Goal: Task Accomplishment & Management: Complete application form

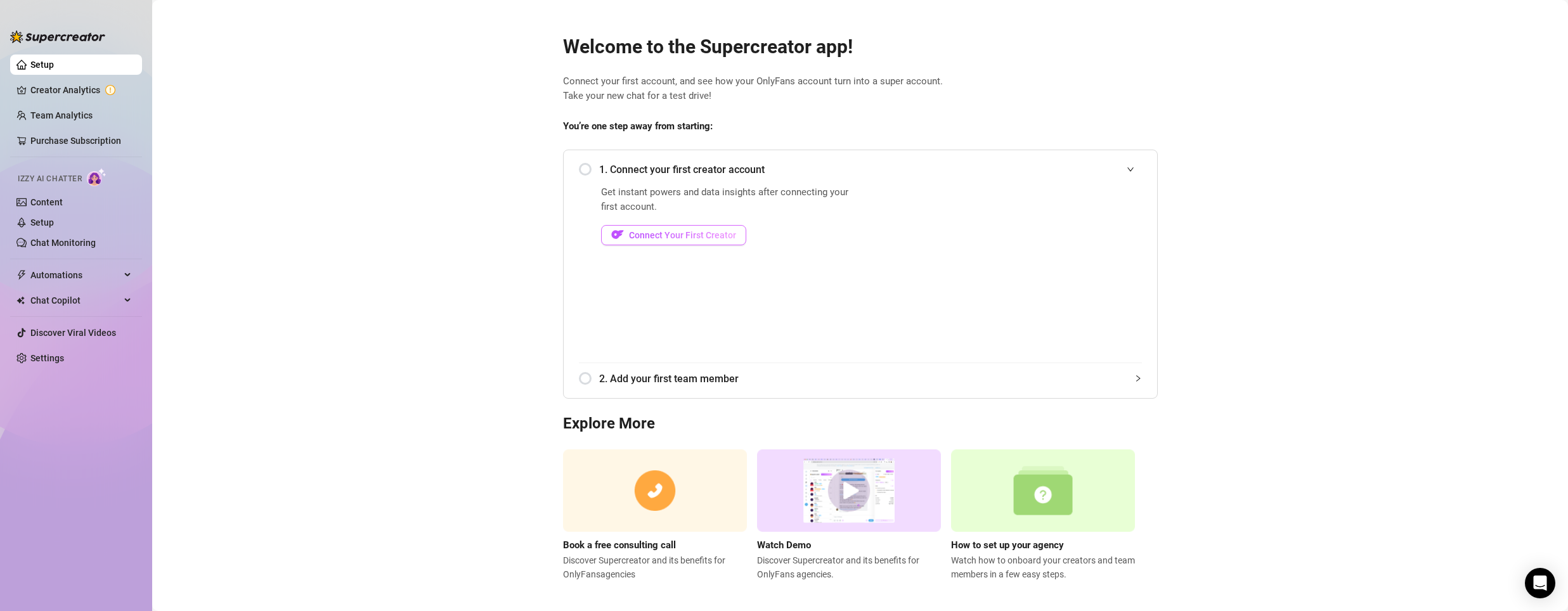
click at [674, 231] on span "Connect Your First Creator" at bounding box center [682, 235] width 107 height 10
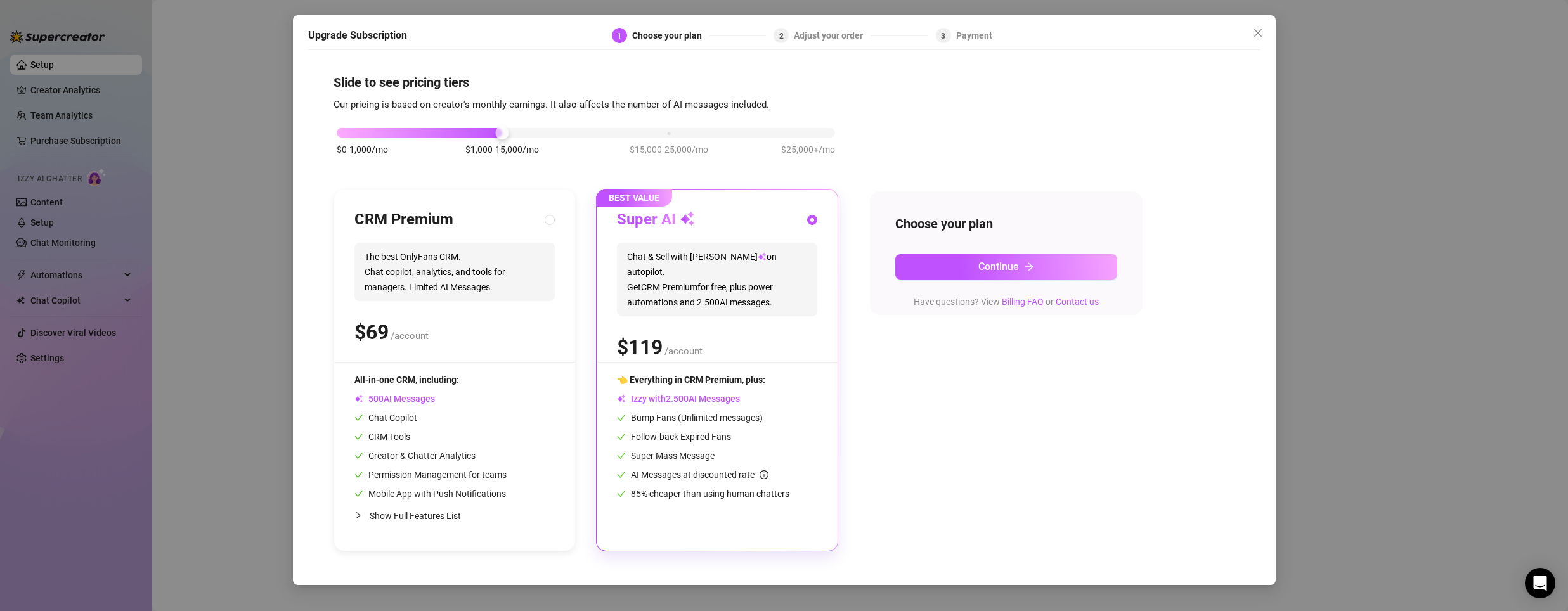
click at [441, 256] on span "The best OnlyFans CRM. Chat copilot, analytics, and tools for managers. Limited…" at bounding box center [455, 272] width 200 height 58
radio input "true"
radio input "false"
click at [667, 266] on span "Chat & Sell with Izzy on autopilot. Get CRM Premium for free, plus power automa…" at bounding box center [717, 280] width 200 height 73
radio input "false"
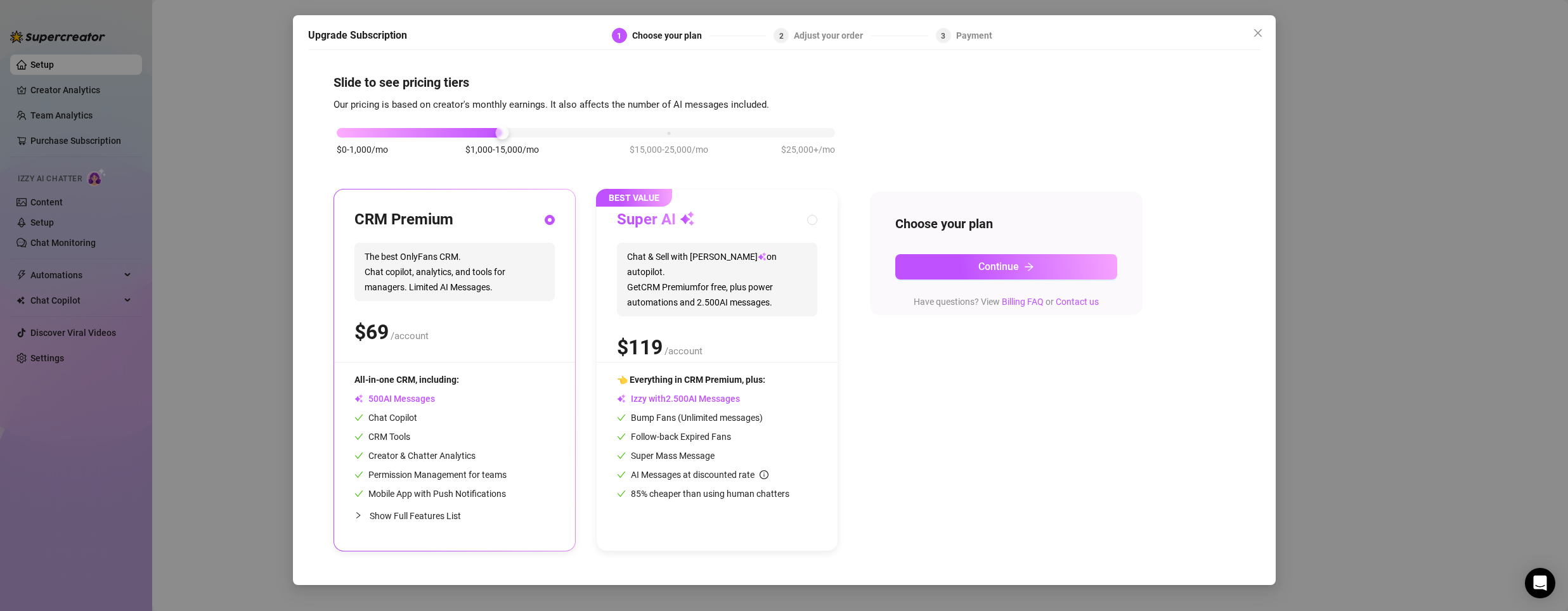
radio input "true"
click at [1254, 34] on icon "close" at bounding box center [1258, 33] width 10 height 10
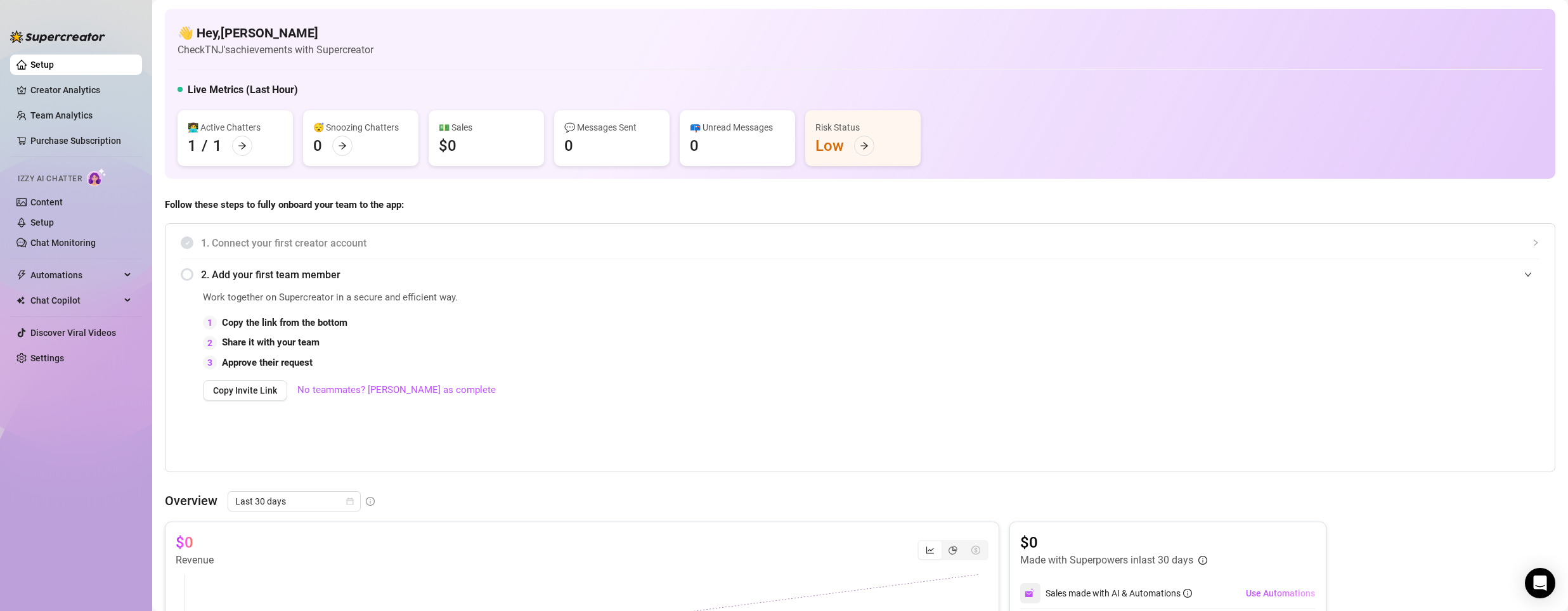
click at [30, 70] on link "Setup" at bounding box center [42, 65] width 24 height 10
click at [246, 146] on icon "arrow-right" at bounding box center [242, 146] width 9 height 9
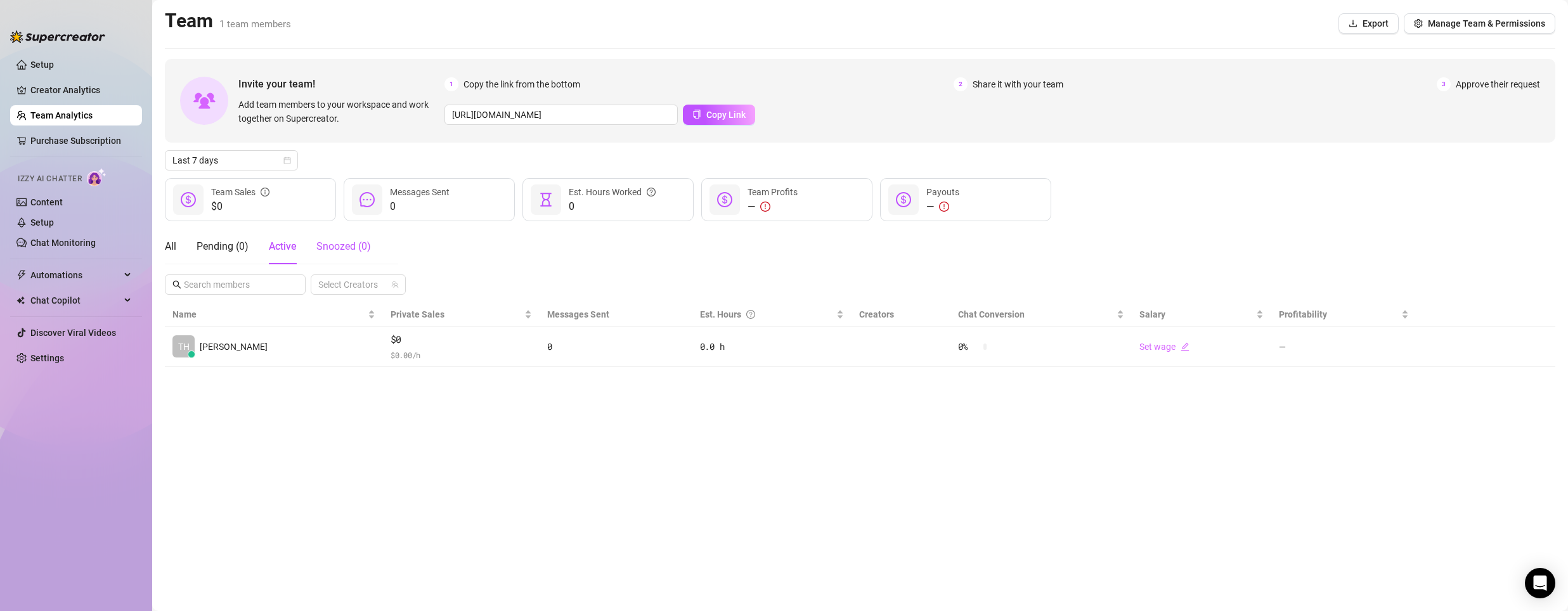
click at [339, 249] on span "Snoozed ( 0 )" at bounding box center [344, 246] width 55 height 12
click at [166, 239] on div "All" at bounding box center [171, 246] width 12 height 15
click at [30, 61] on link "Setup" at bounding box center [42, 65] width 24 height 10
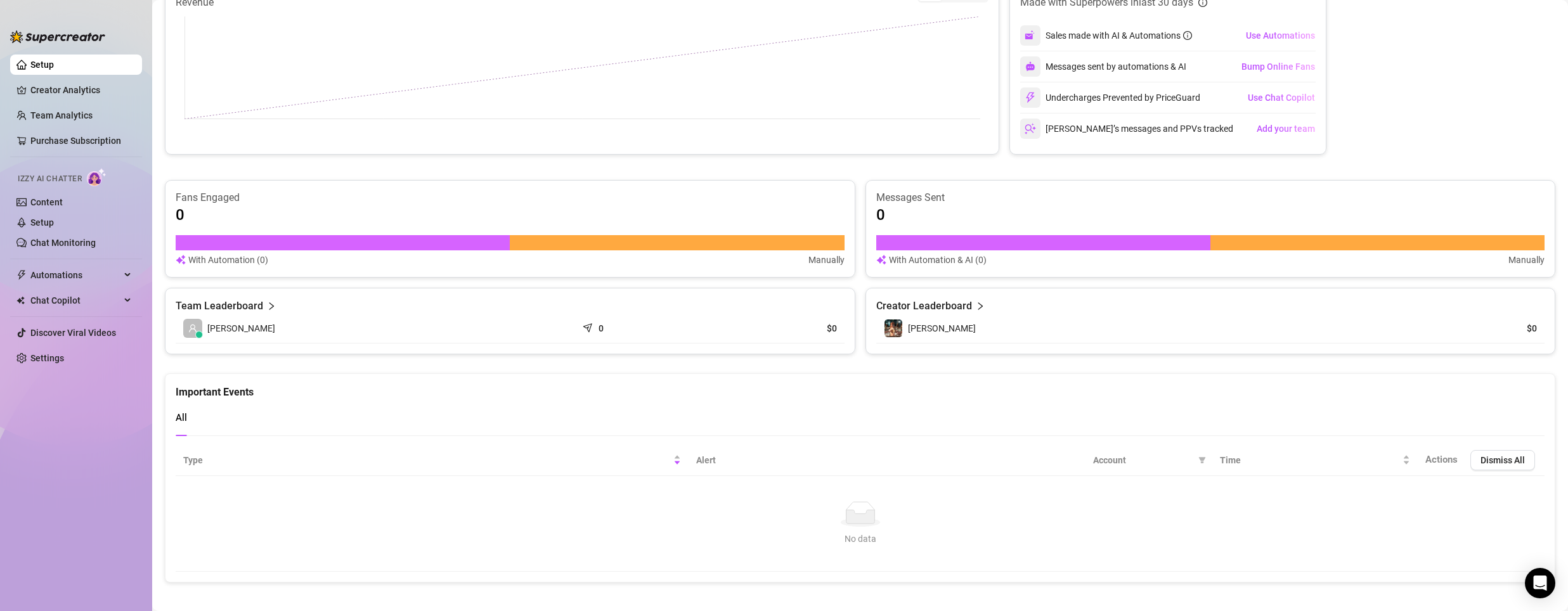
scroll to position [567, 0]
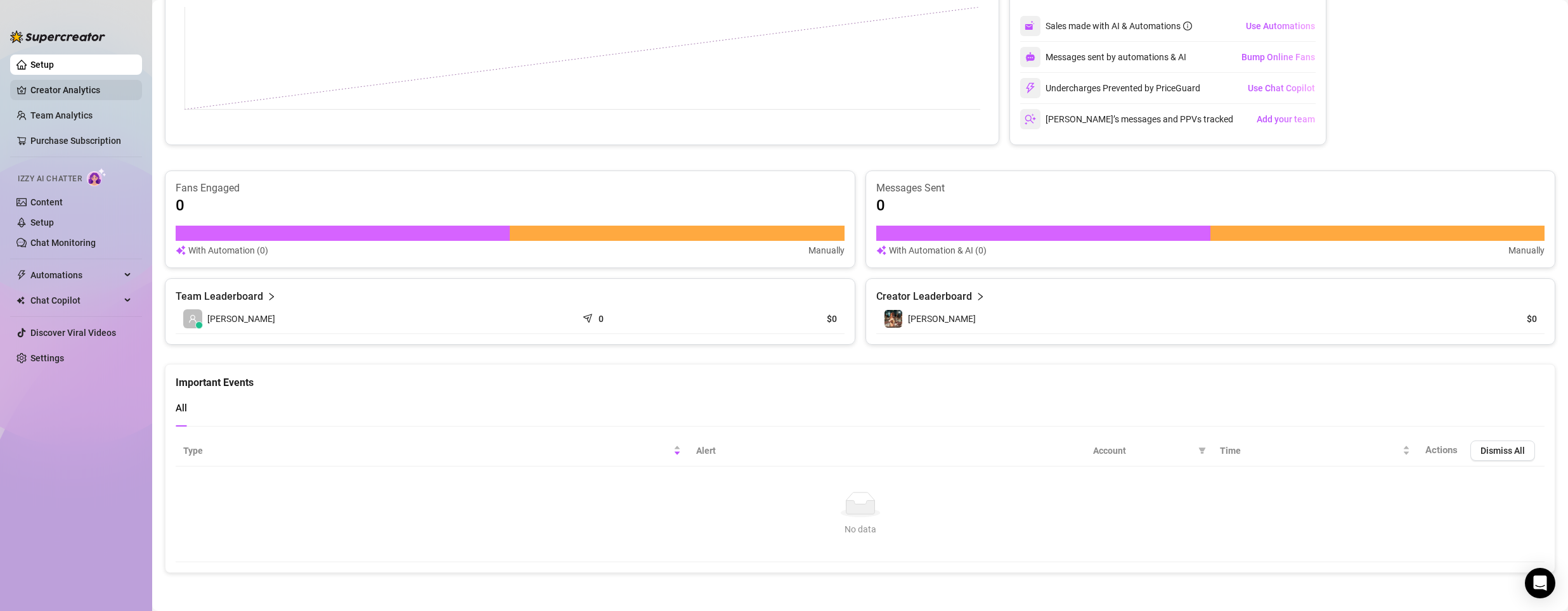
click at [59, 92] on link "Creator Analytics" at bounding box center [81, 90] width 102 height 20
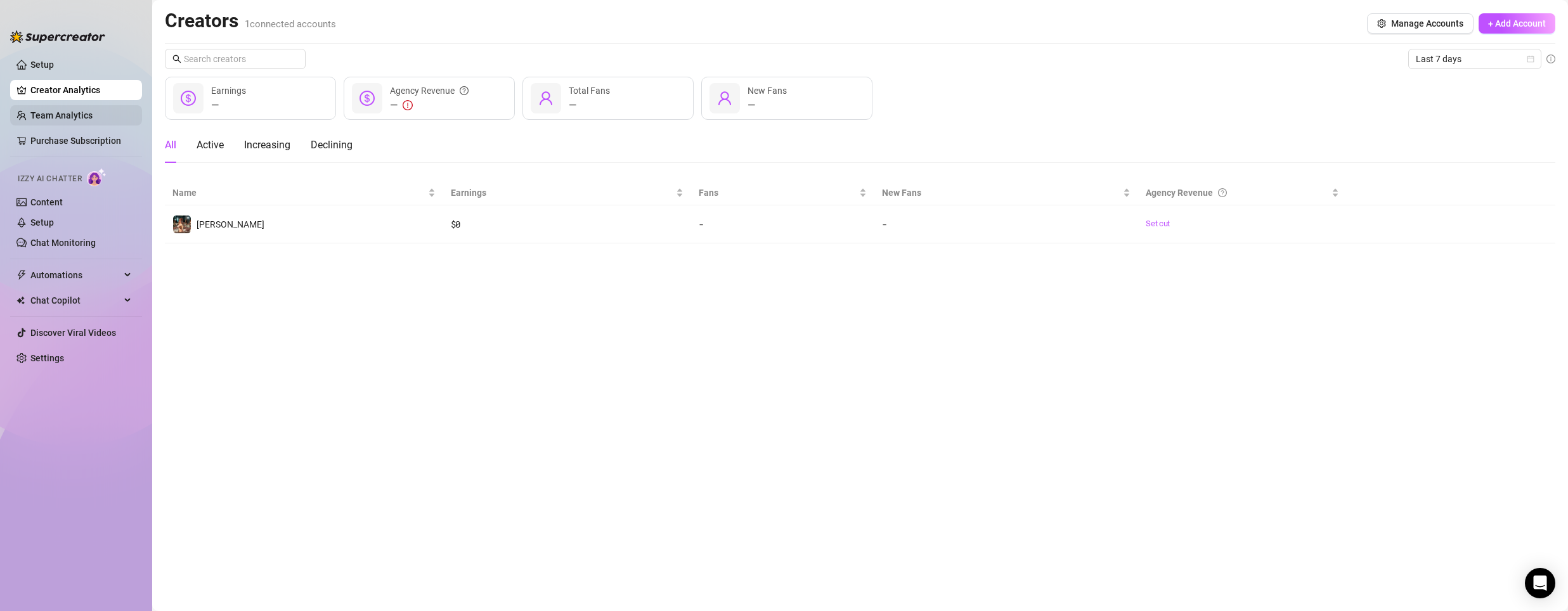
click at [66, 113] on link "Team Analytics" at bounding box center [61, 115] width 62 height 10
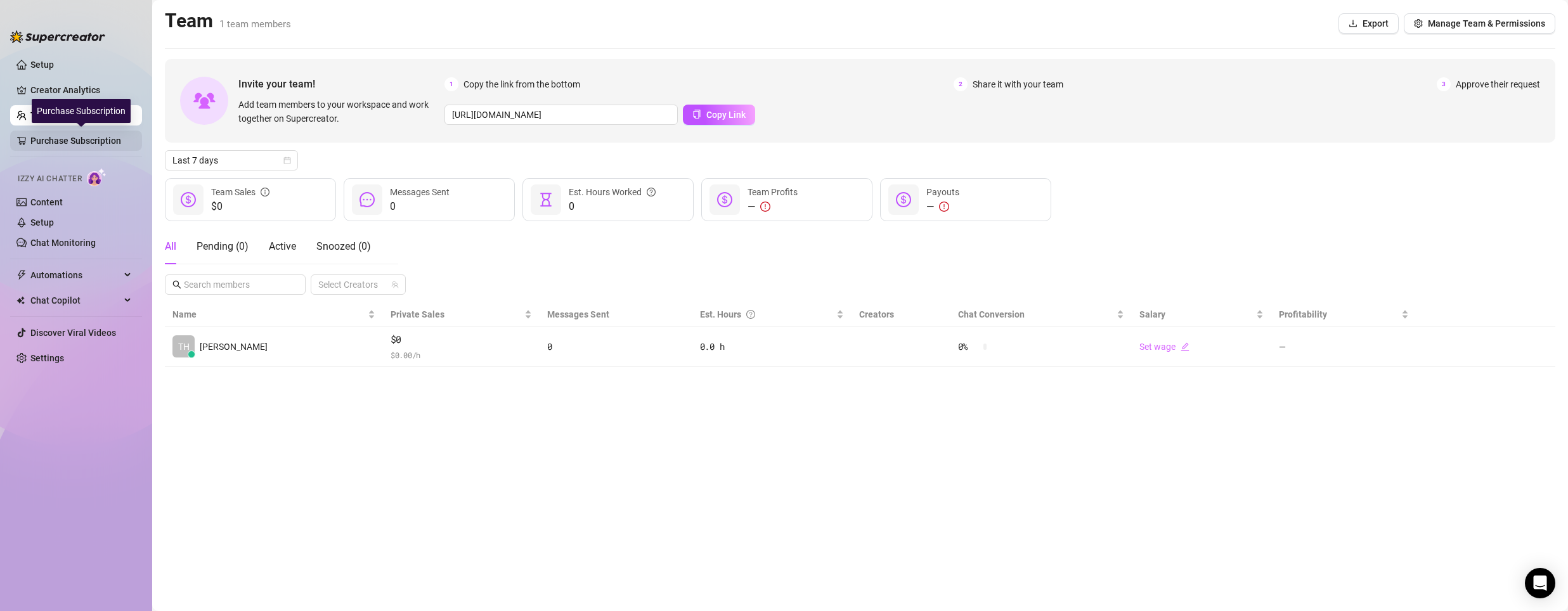
click at [85, 141] on link "Purchase Subscription" at bounding box center [81, 141] width 102 height 20
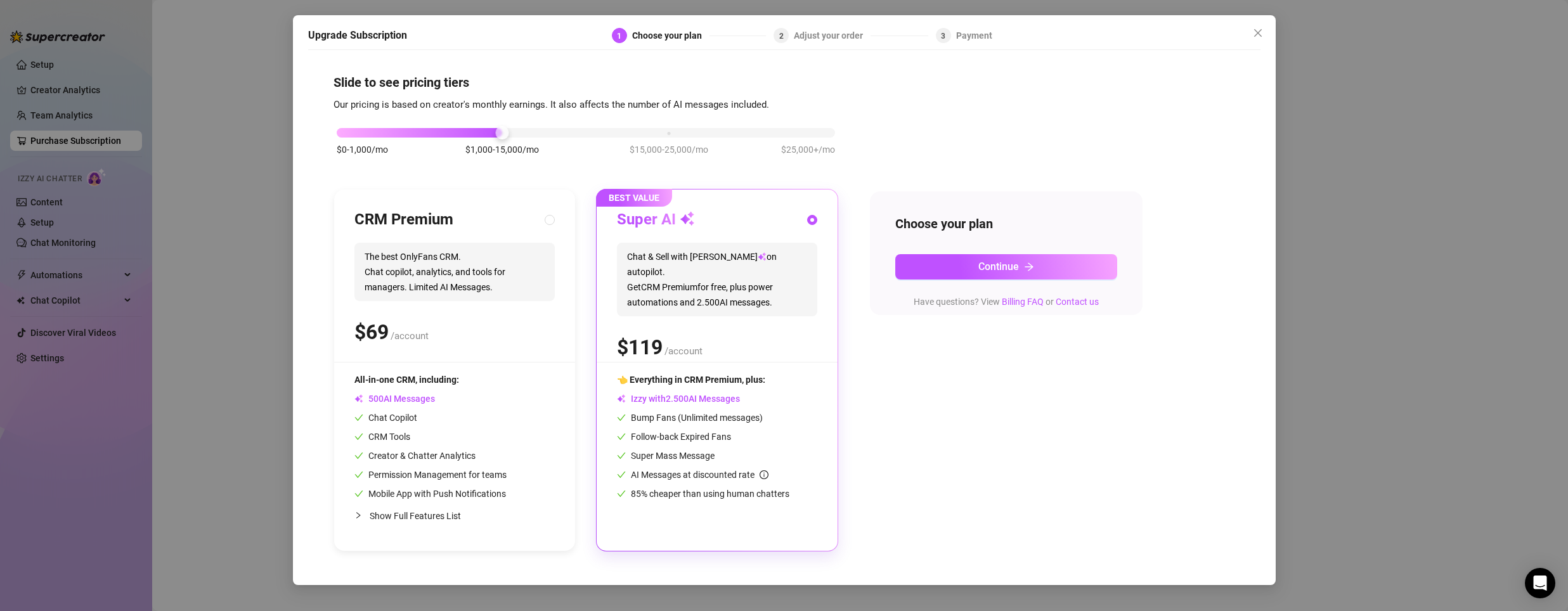
click at [220, 169] on div "Upgrade Subscription 1 Choose your plan 2 Adjust your order 3 Payment Slide to …" at bounding box center [784, 306] width 1568 height 611
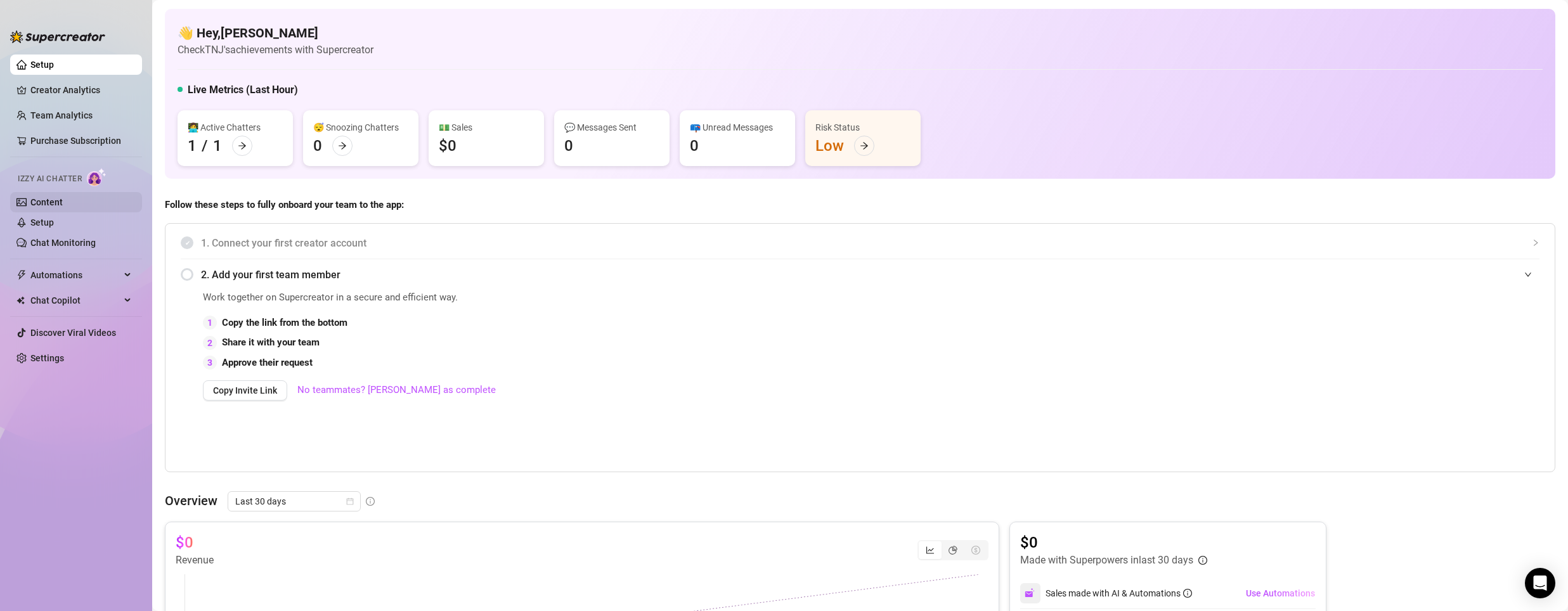
click at [55, 198] on link "Content" at bounding box center [46, 202] width 32 height 10
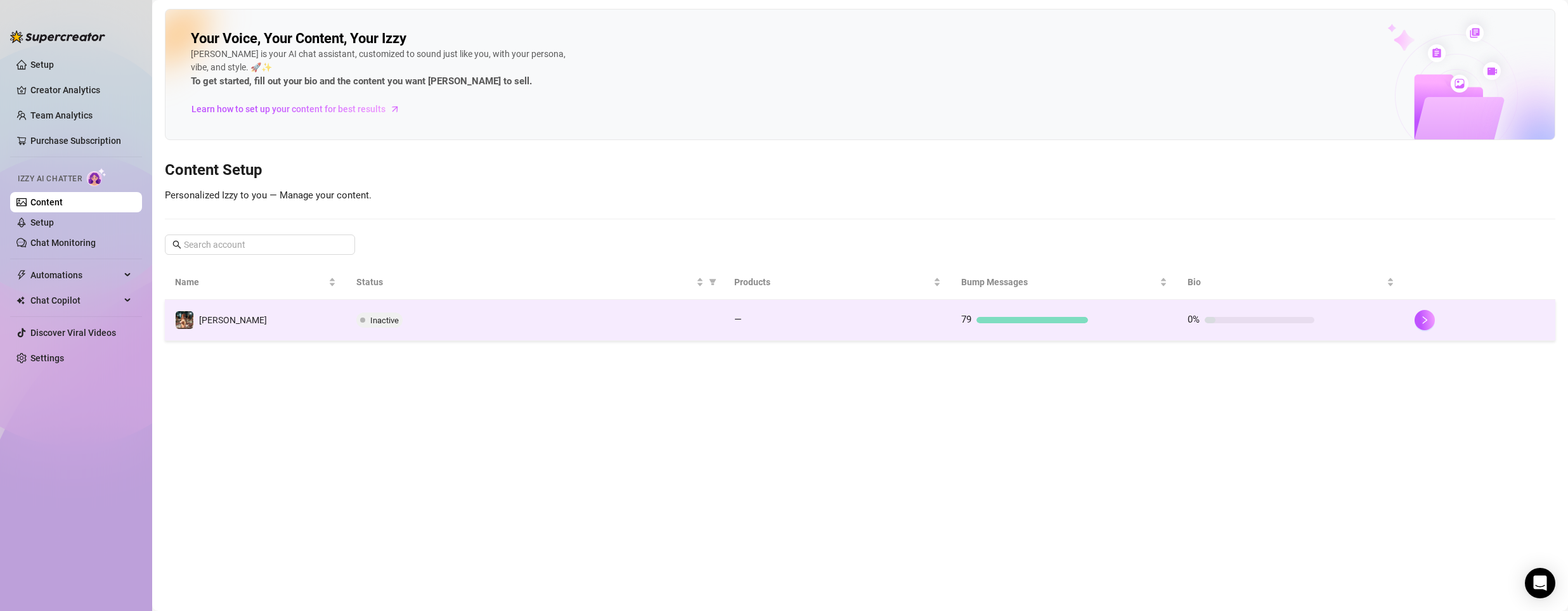
click at [384, 320] on span "Inactive" at bounding box center [385, 320] width 29 height 9
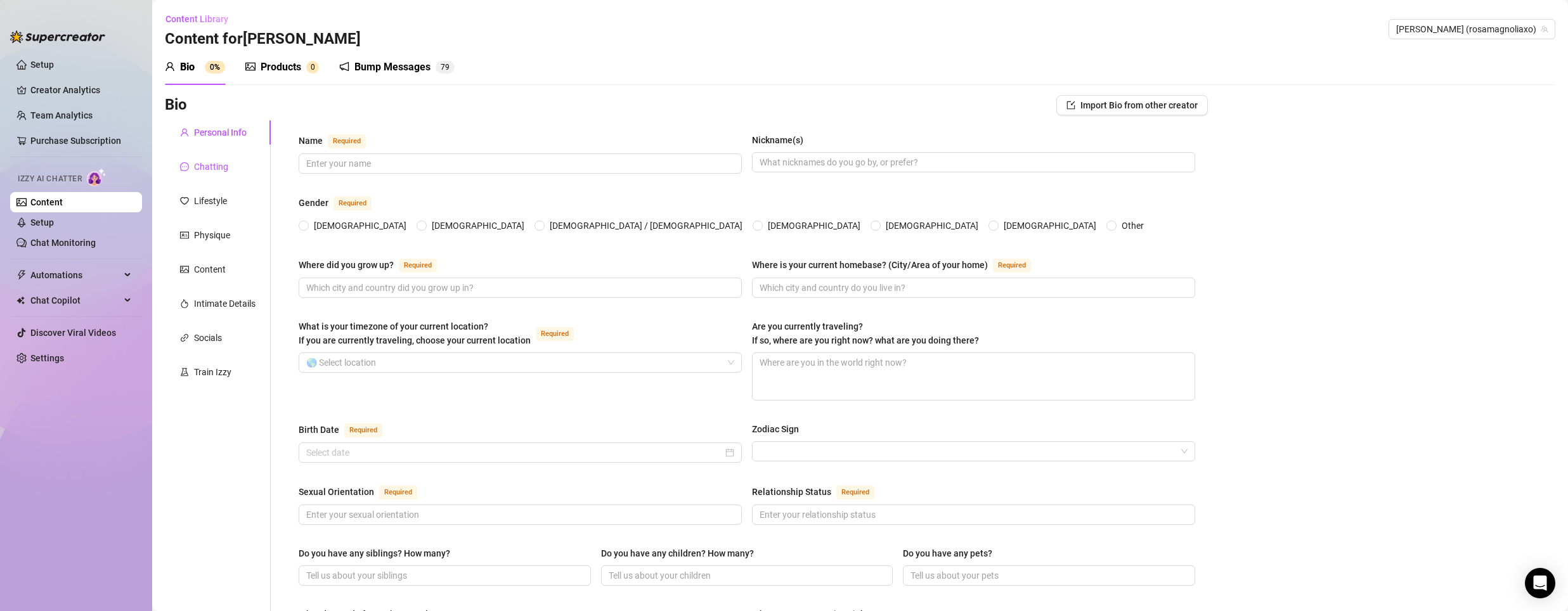
click at [214, 163] on div "Chatting" at bounding box center [211, 166] width 35 height 14
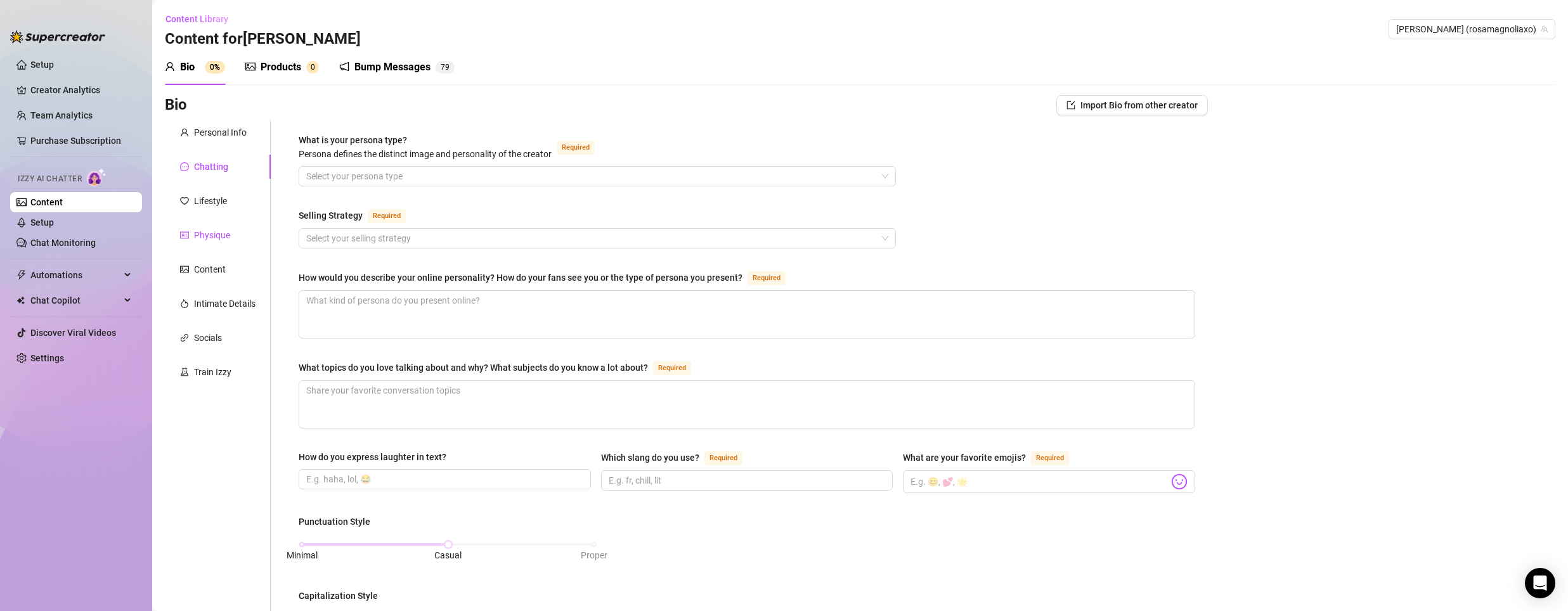
click at [199, 237] on div "Physique" at bounding box center [212, 235] width 36 height 14
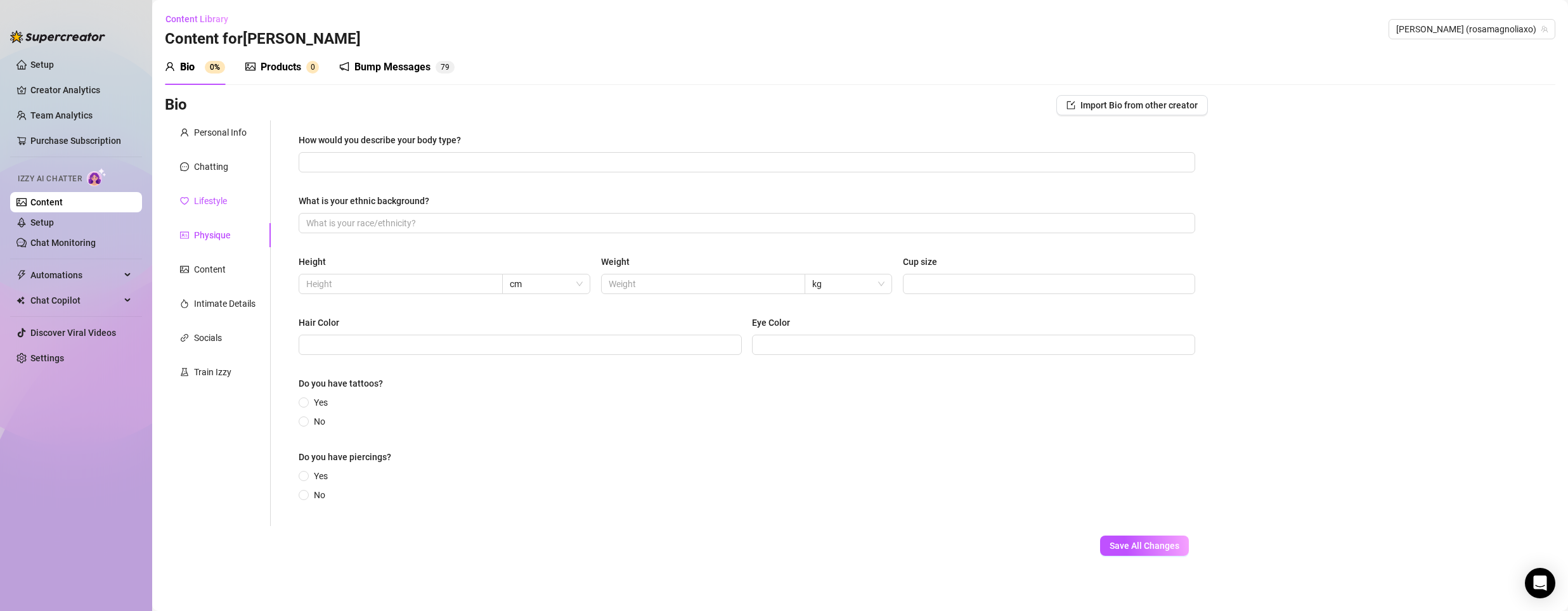
click at [219, 205] on div "Lifestyle" at bounding box center [210, 200] width 33 height 14
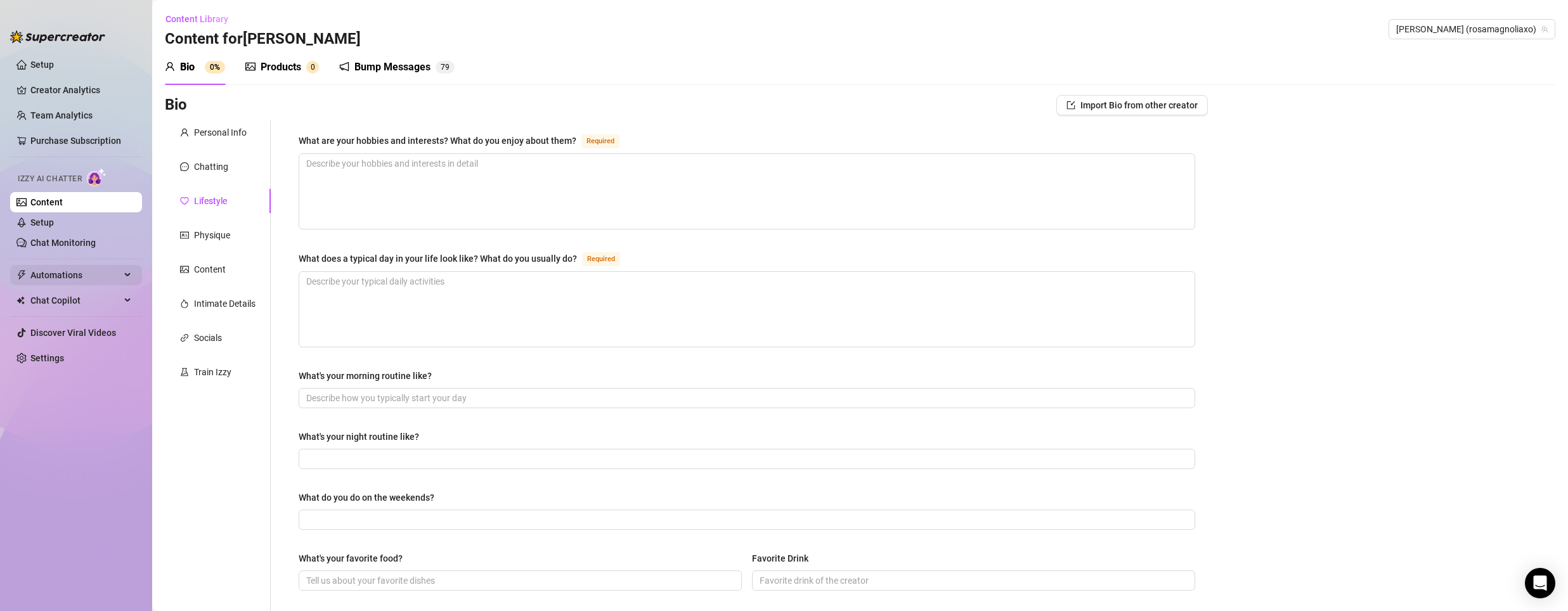
click at [62, 277] on span "Automations" at bounding box center [75, 275] width 90 height 20
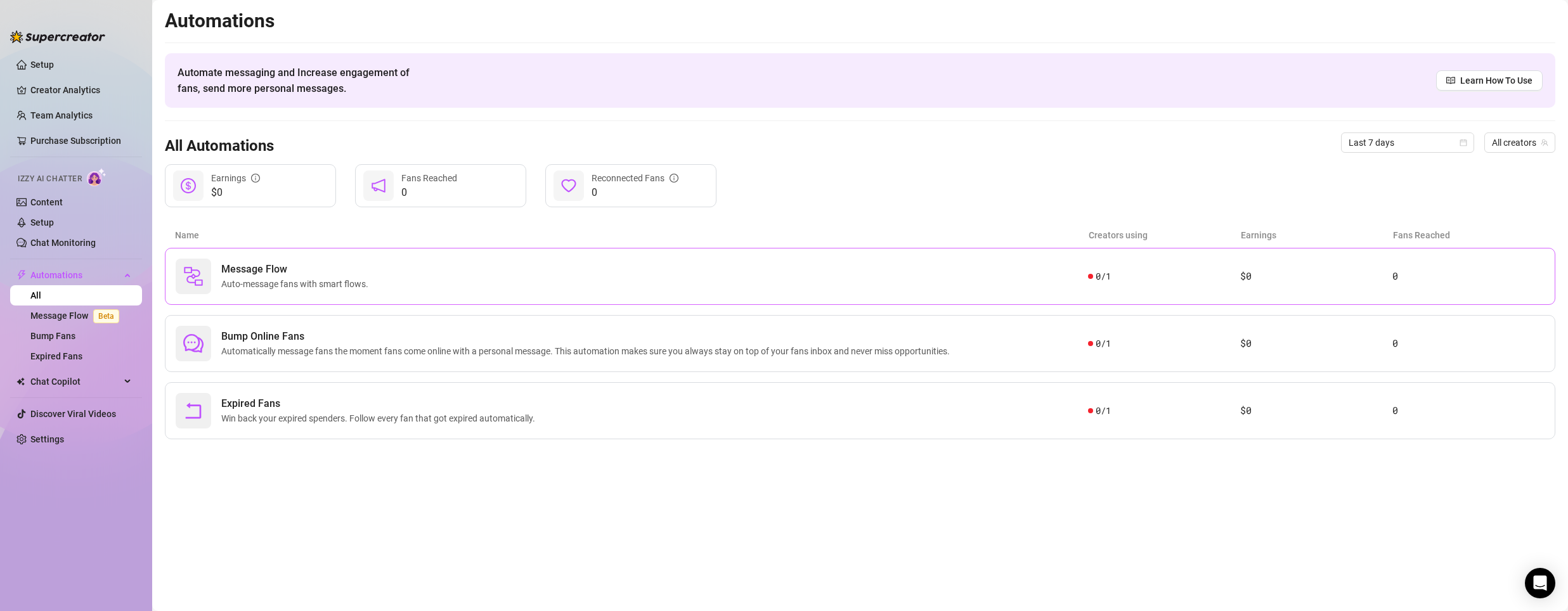
click at [251, 258] on div "Message Flow Auto-message fans with smart flows. 0 / 1 $0 0" at bounding box center [860, 276] width 1391 height 57
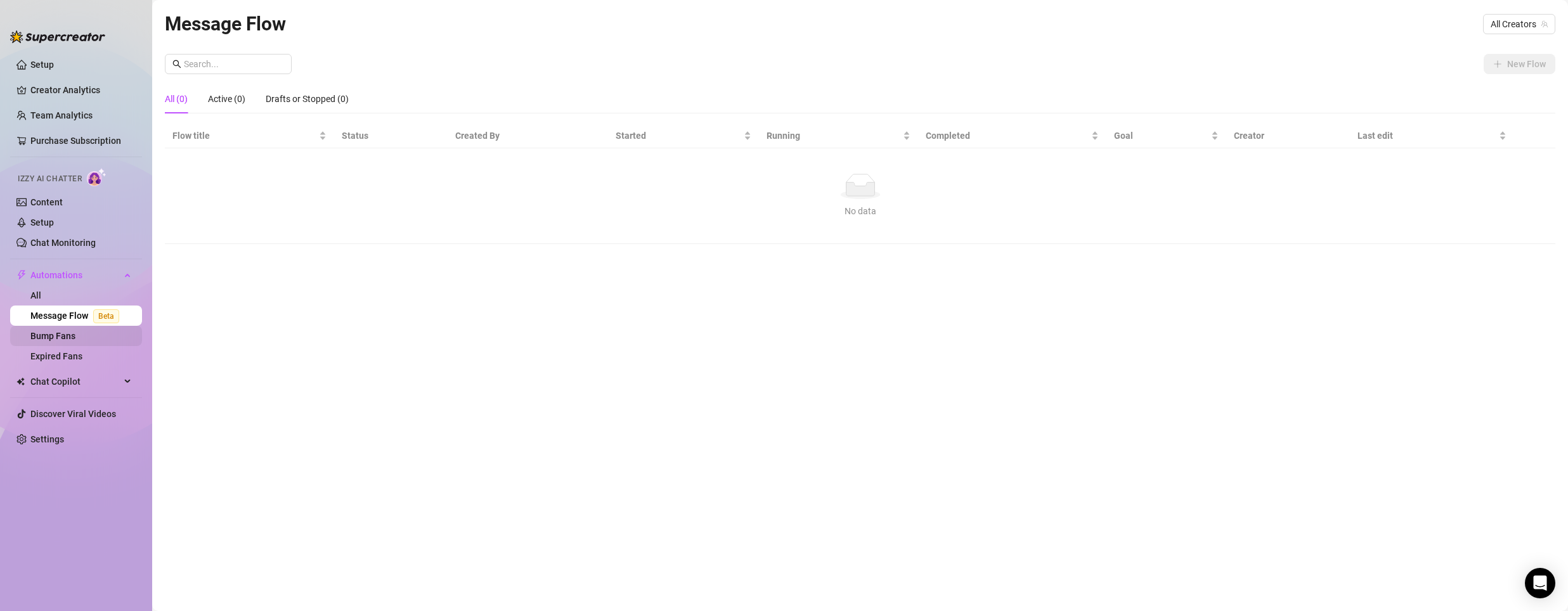
click at [76, 340] on link "Bump Fans" at bounding box center [53, 336] width 45 height 10
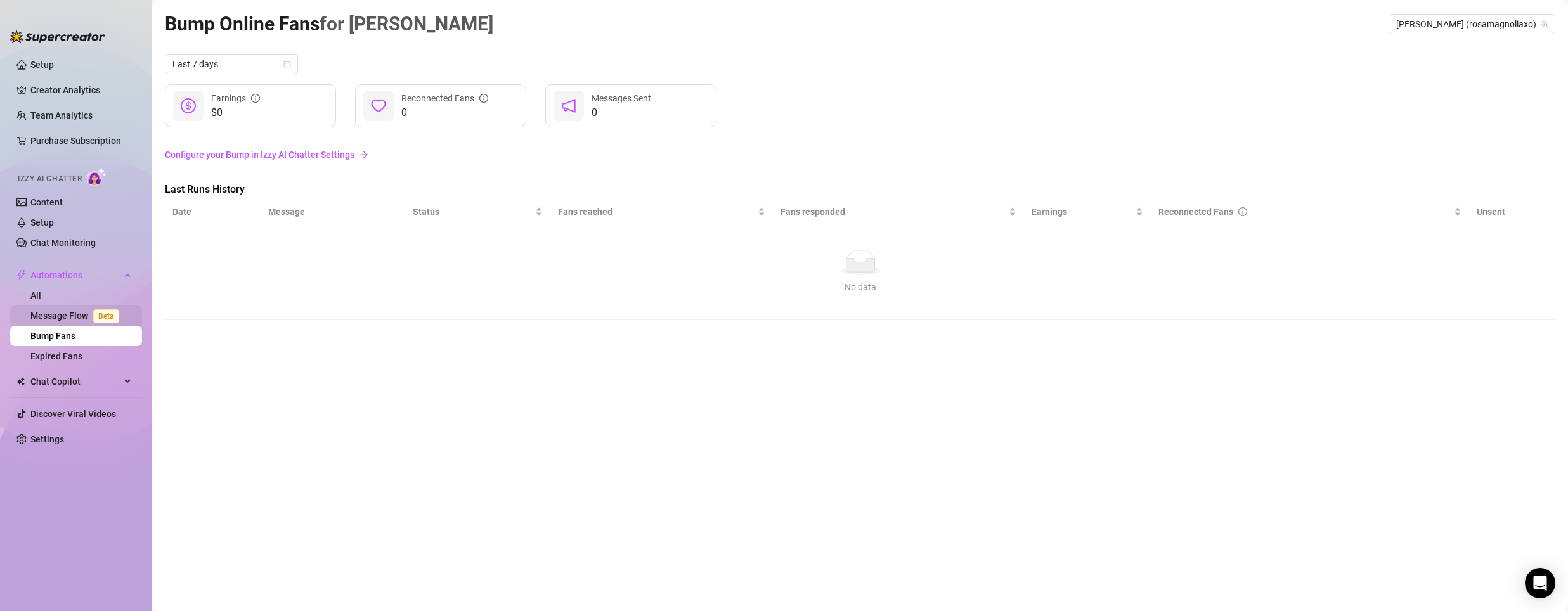
click at [64, 311] on link "Message Flow Beta" at bounding box center [77, 316] width 94 height 10
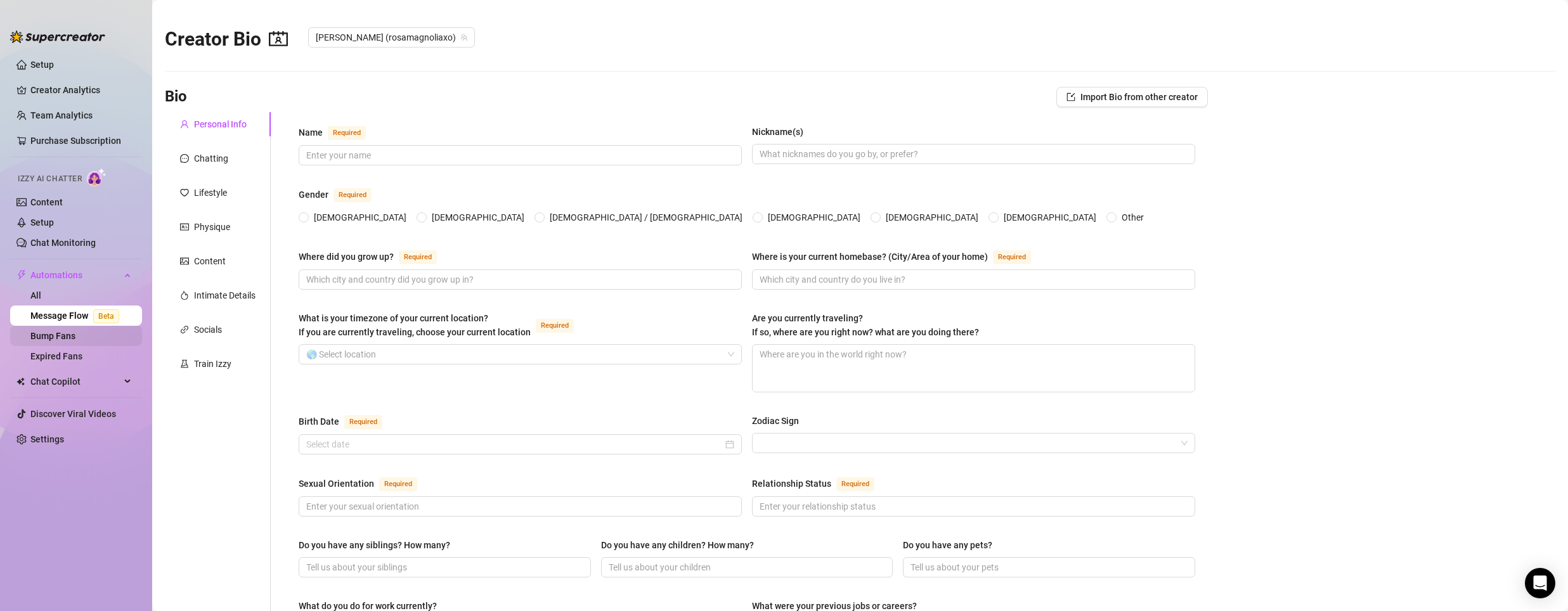
click at [61, 336] on link "Bump Fans" at bounding box center [53, 336] width 45 height 10
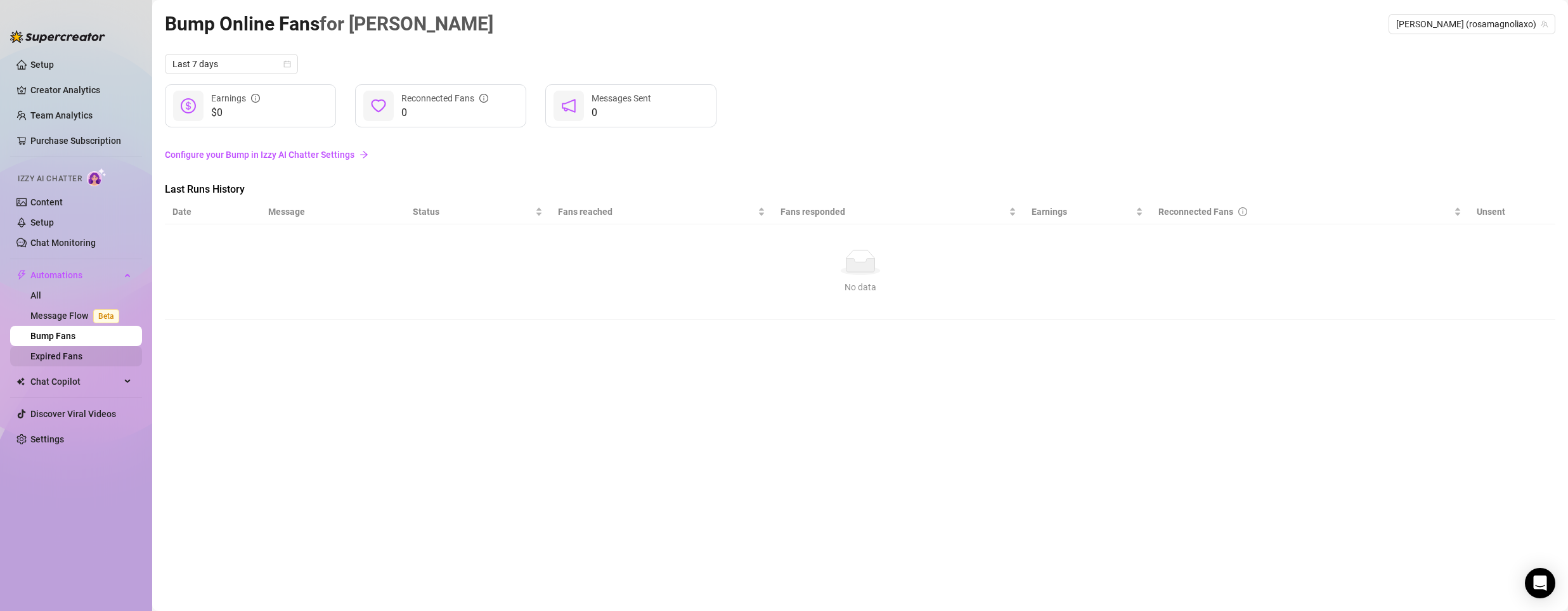
click at [61, 360] on link "Expired Fans" at bounding box center [56, 356] width 52 height 10
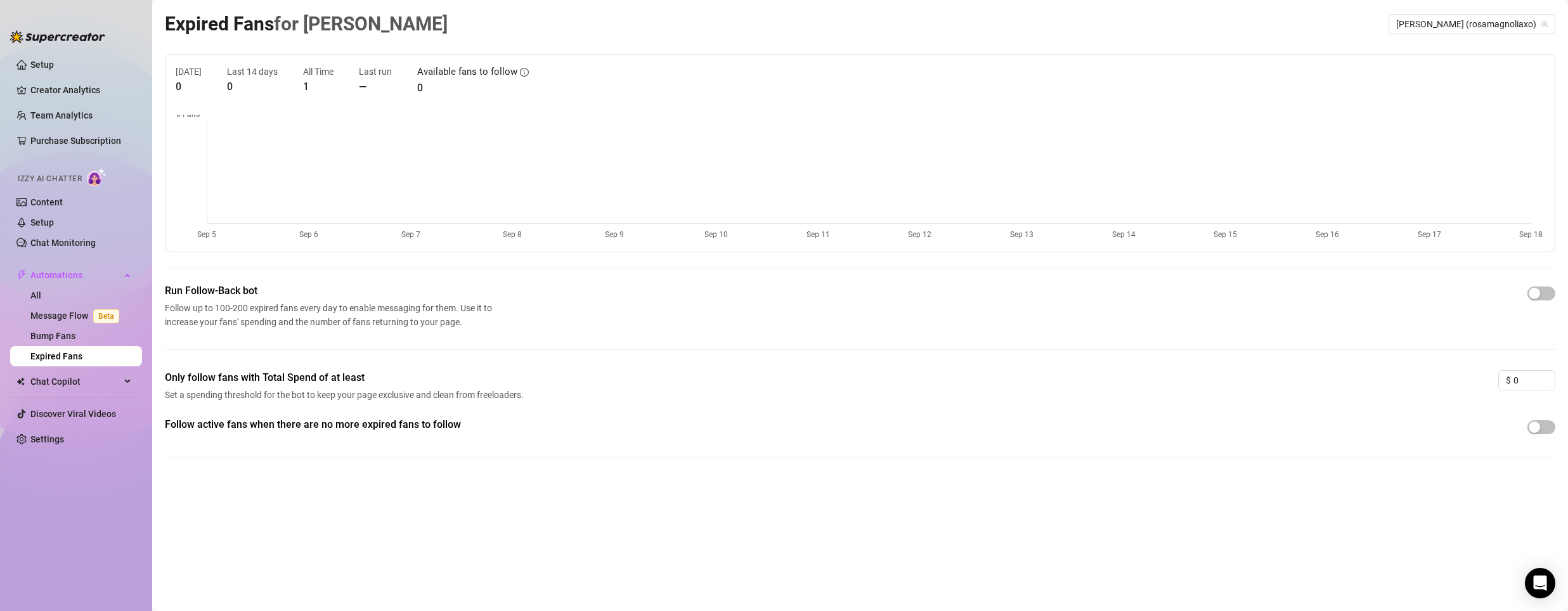
click at [328, 298] on div "Run Follow-Back bot Follow up to 100-200 expired fans every day to enable messa…" at bounding box center [331, 306] width 332 height 45
click at [1548, 295] on span "button" at bounding box center [1541, 293] width 28 height 14
drag, startPoint x: 1525, startPoint y: 378, endPoint x: 1515, endPoint y: 381, distance: 10.4
click at [1515, 381] on input "0" at bounding box center [1533, 380] width 41 height 19
type input "5"
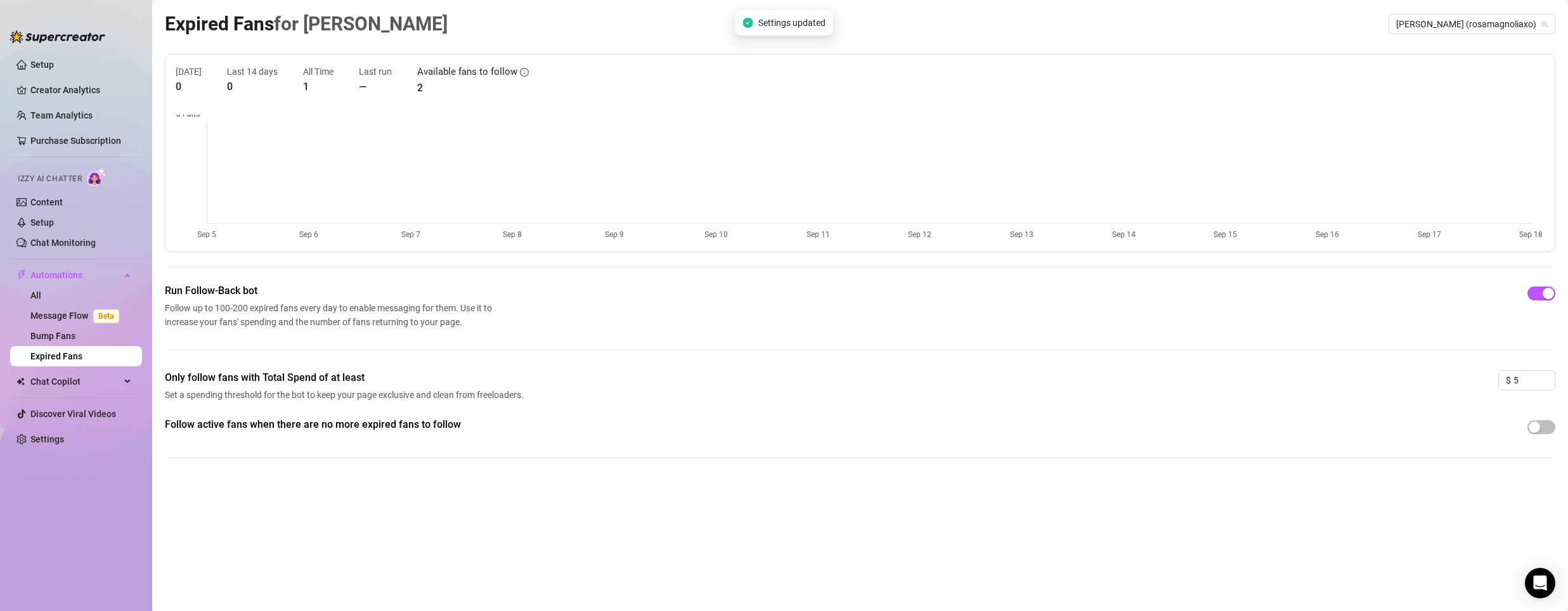
click at [1486, 509] on div "Expired Fans for [PERSON_NAME] (rosamagnoliaxo) [DATE] 0 Last 14 days 0 All Tim…" at bounding box center [860, 290] width 1391 height 564
click at [71, 385] on span "Chat Copilot" at bounding box center [75, 382] width 90 height 20
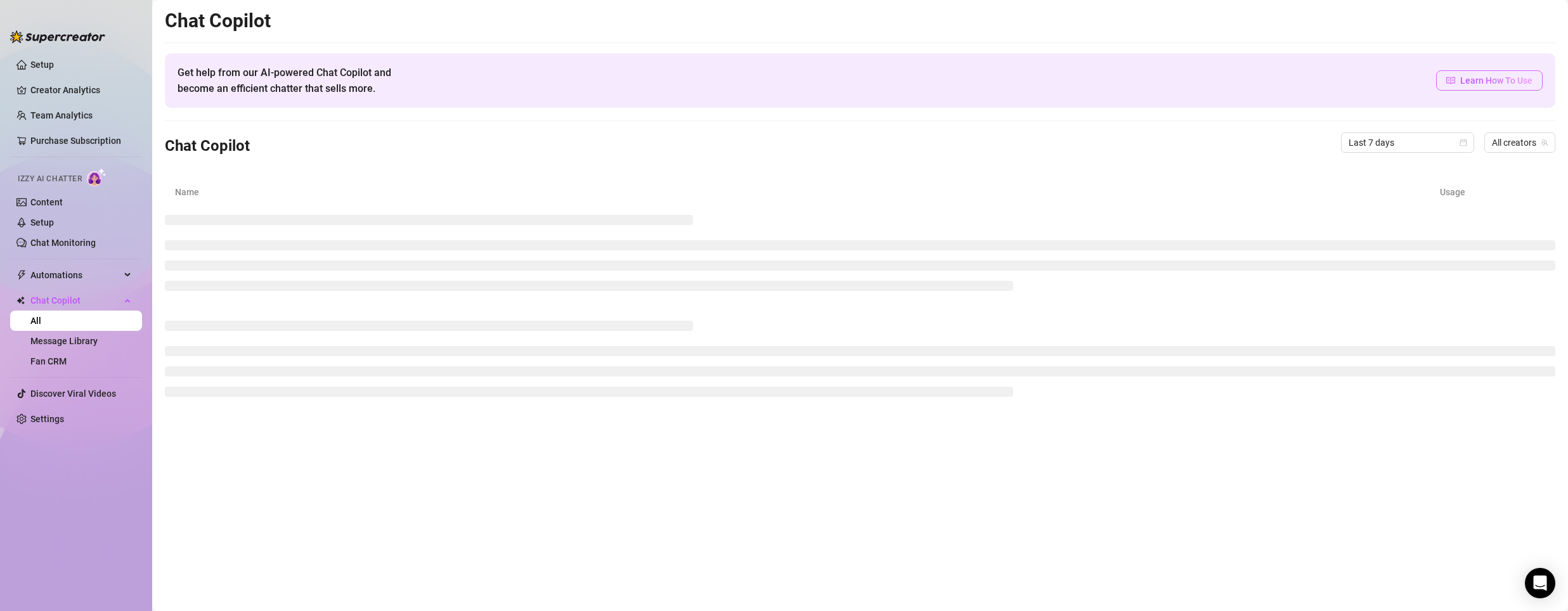
click at [1474, 82] on span "Learn How To Use" at bounding box center [1496, 80] width 72 height 14
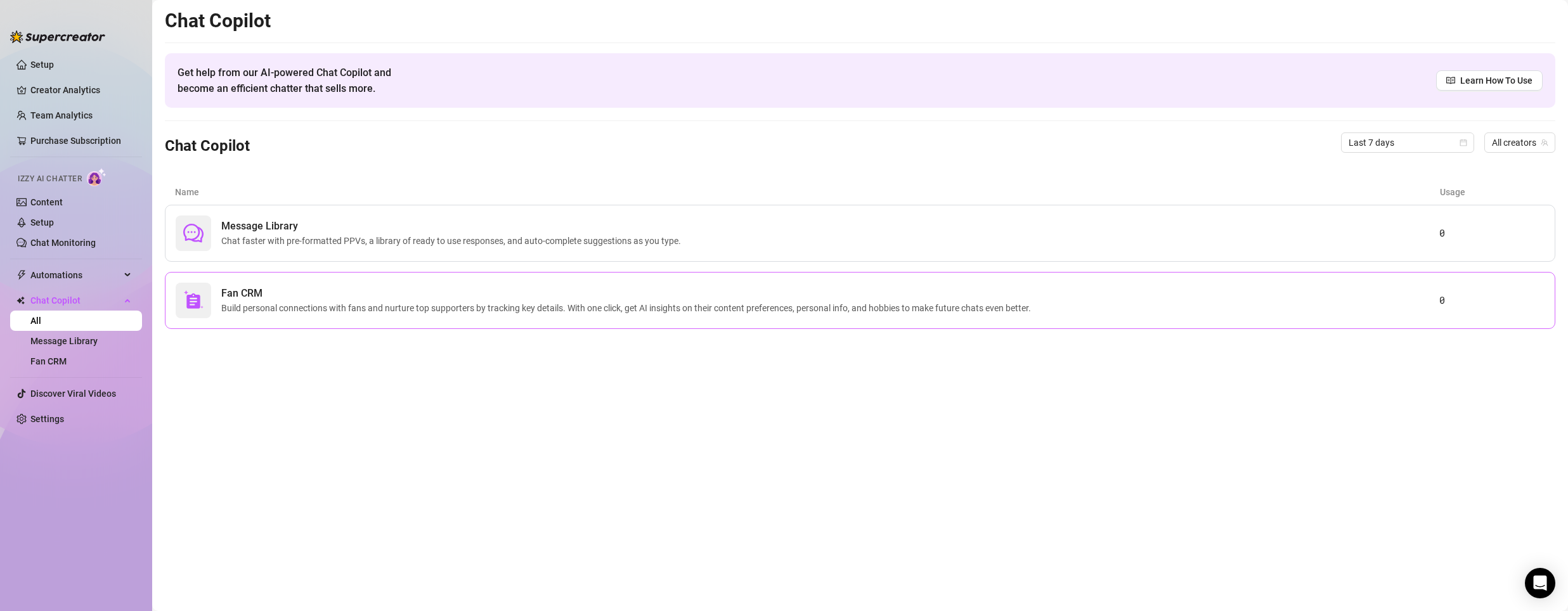
click at [432, 308] on span "Build personal connections with fans and nurture top supporters by tracking key…" at bounding box center [628, 308] width 815 height 14
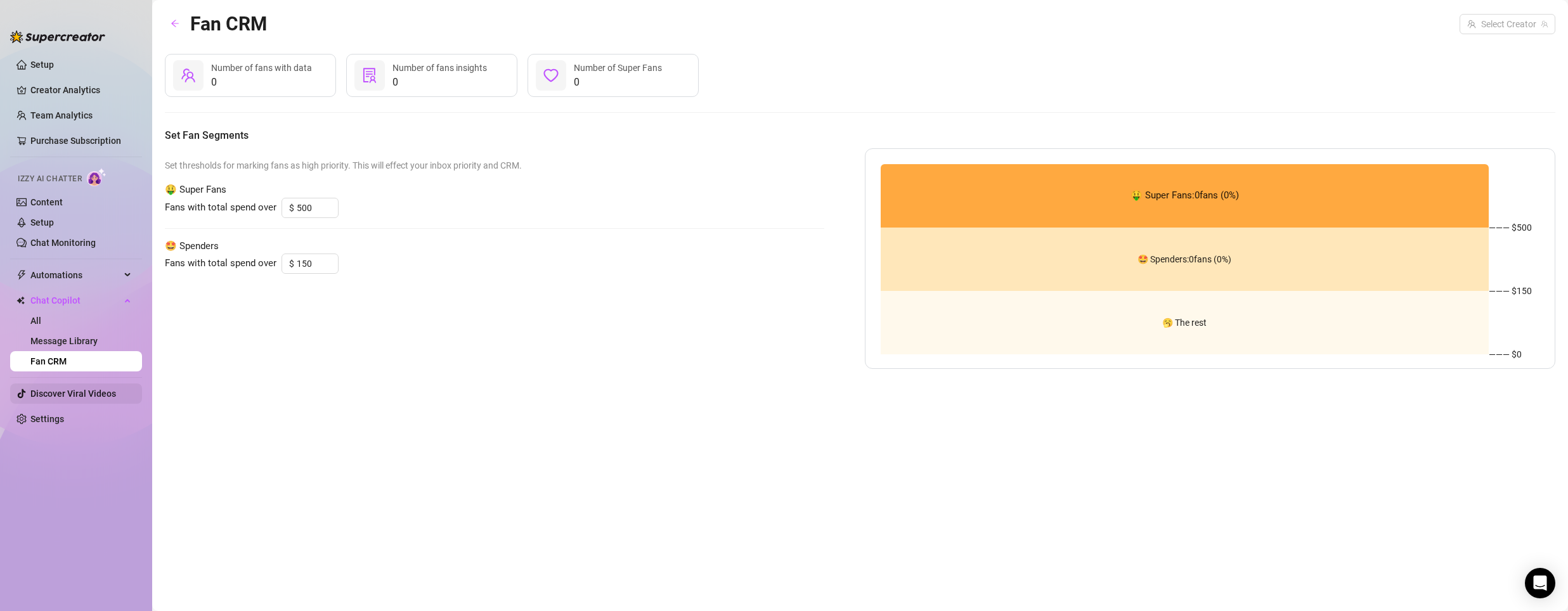
click at [67, 393] on link "Discover Viral Videos" at bounding box center [73, 393] width 86 height 10
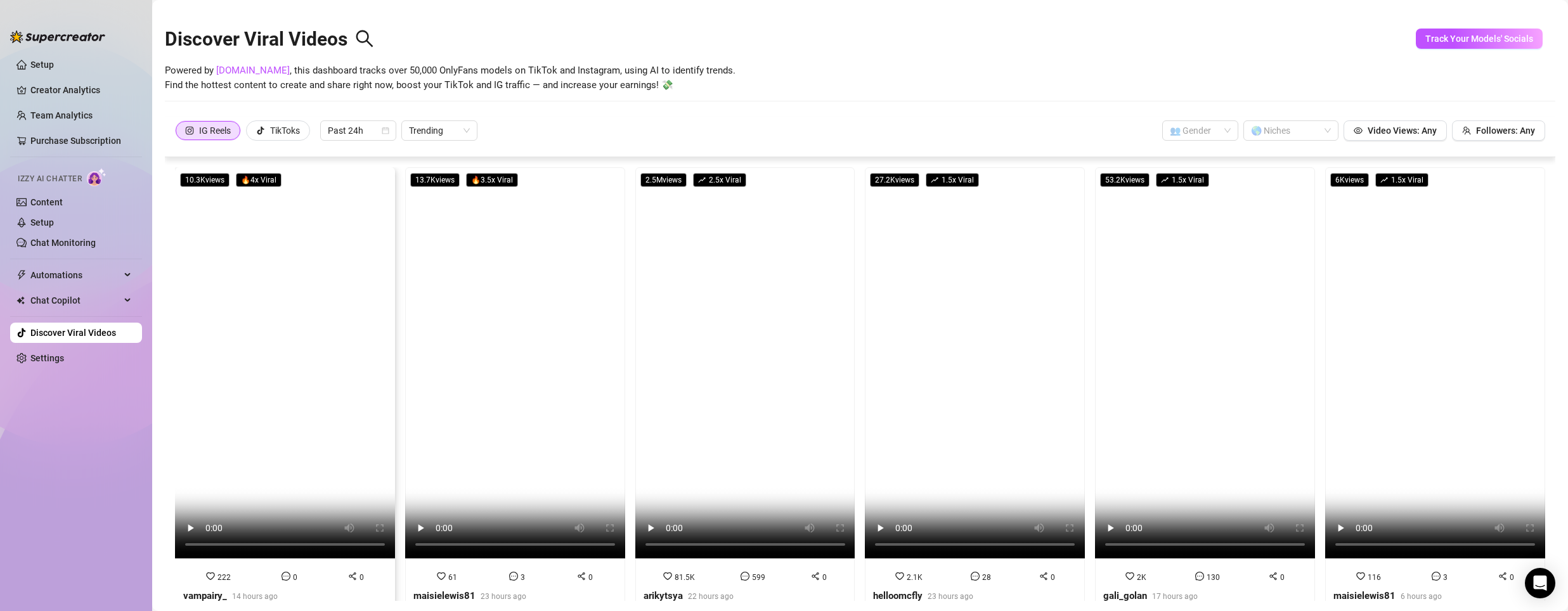
click at [226, 393] on video at bounding box center [285, 362] width 220 height 391
click at [539, 272] on video at bounding box center [514, 362] width 220 height 391
click at [536, 350] on video at bounding box center [514, 362] width 220 height 391
click at [751, 346] on video at bounding box center [745, 362] width 220 height 391
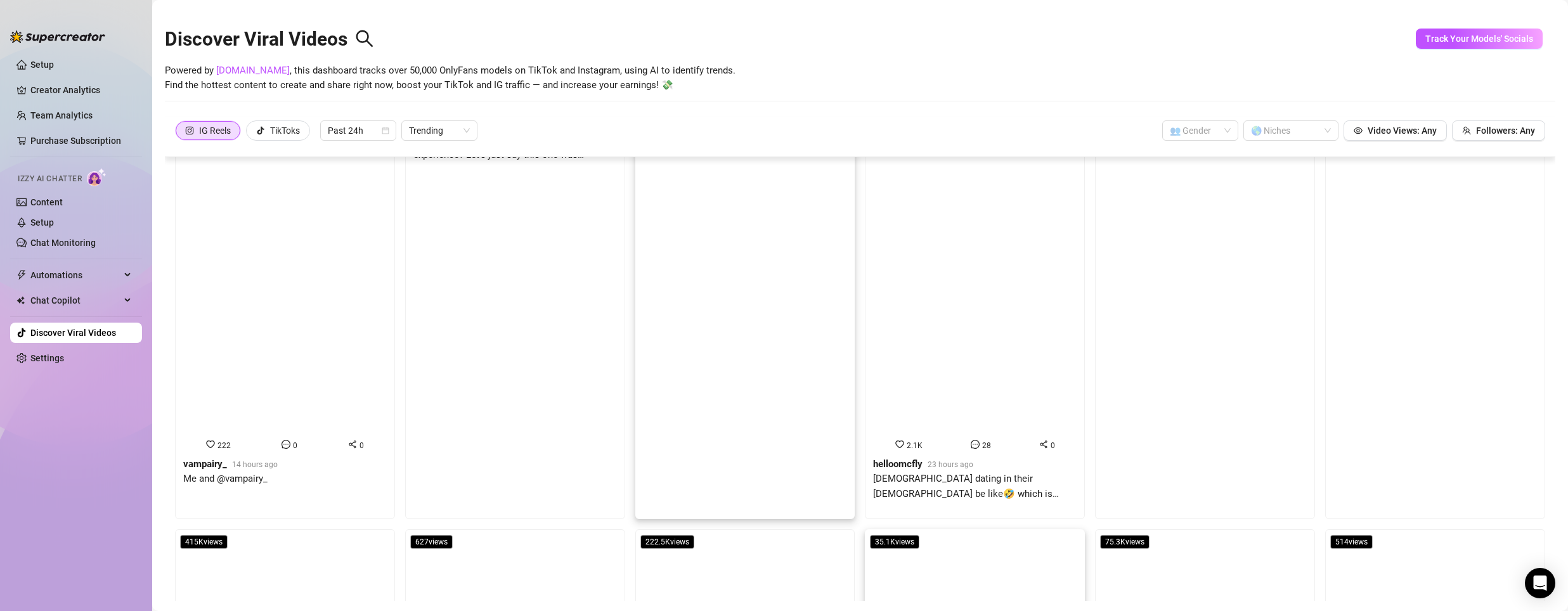
scroll to position [127, 0]
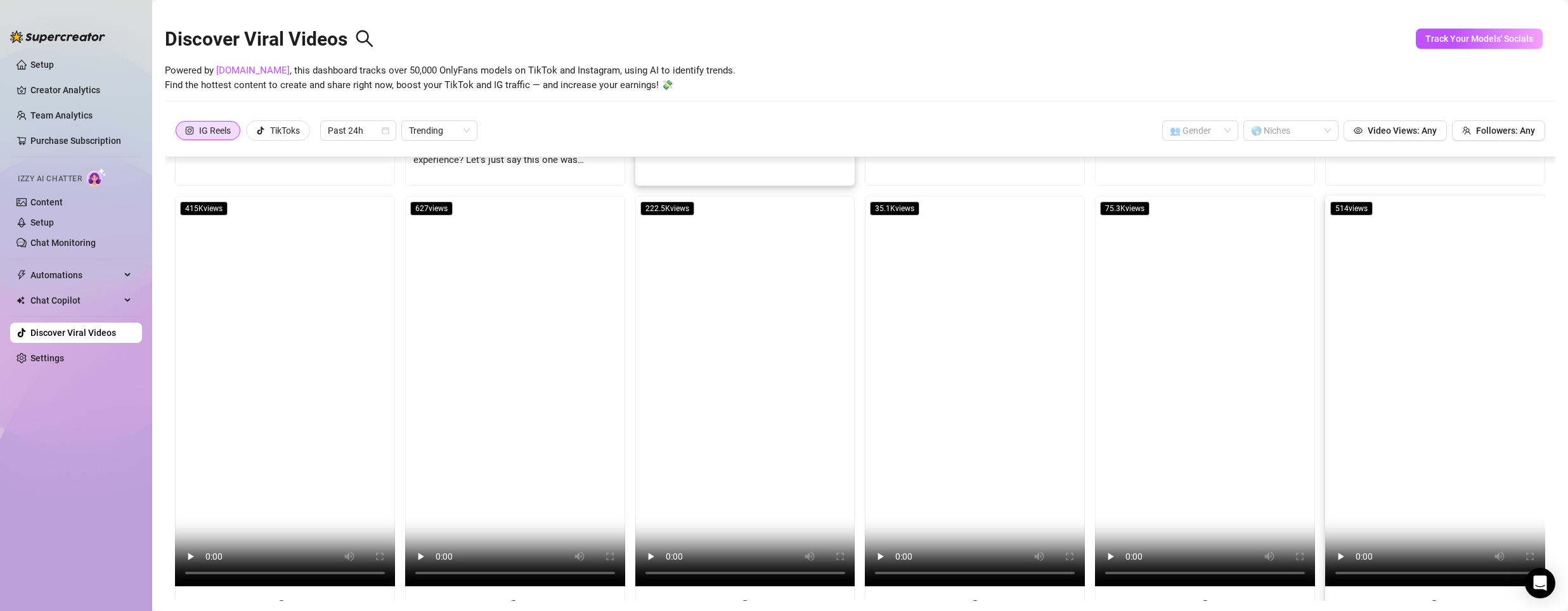
click at [1389, 406] on video at bounding box center [1435, 391] width 220 height 391
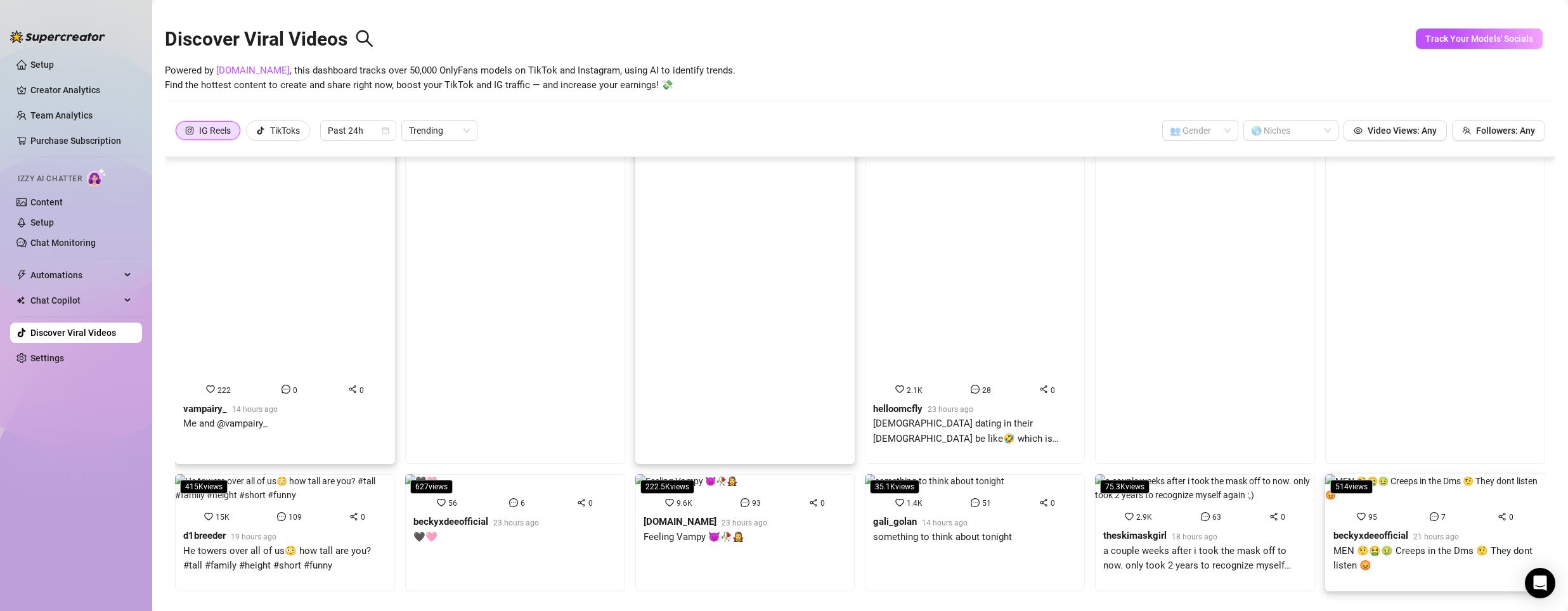
scroll to position [137, 0]
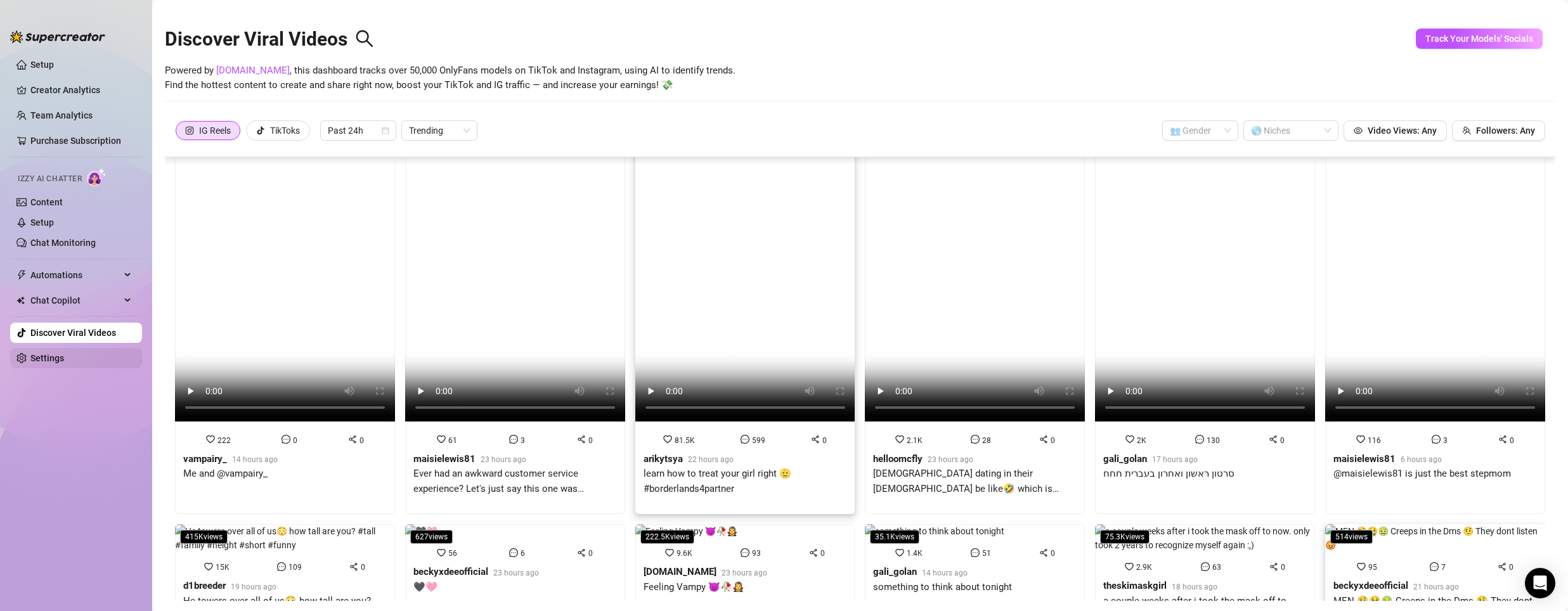
click at [30, 357] on link "Settings" at bounding box center [47, 358] width 34 height 10
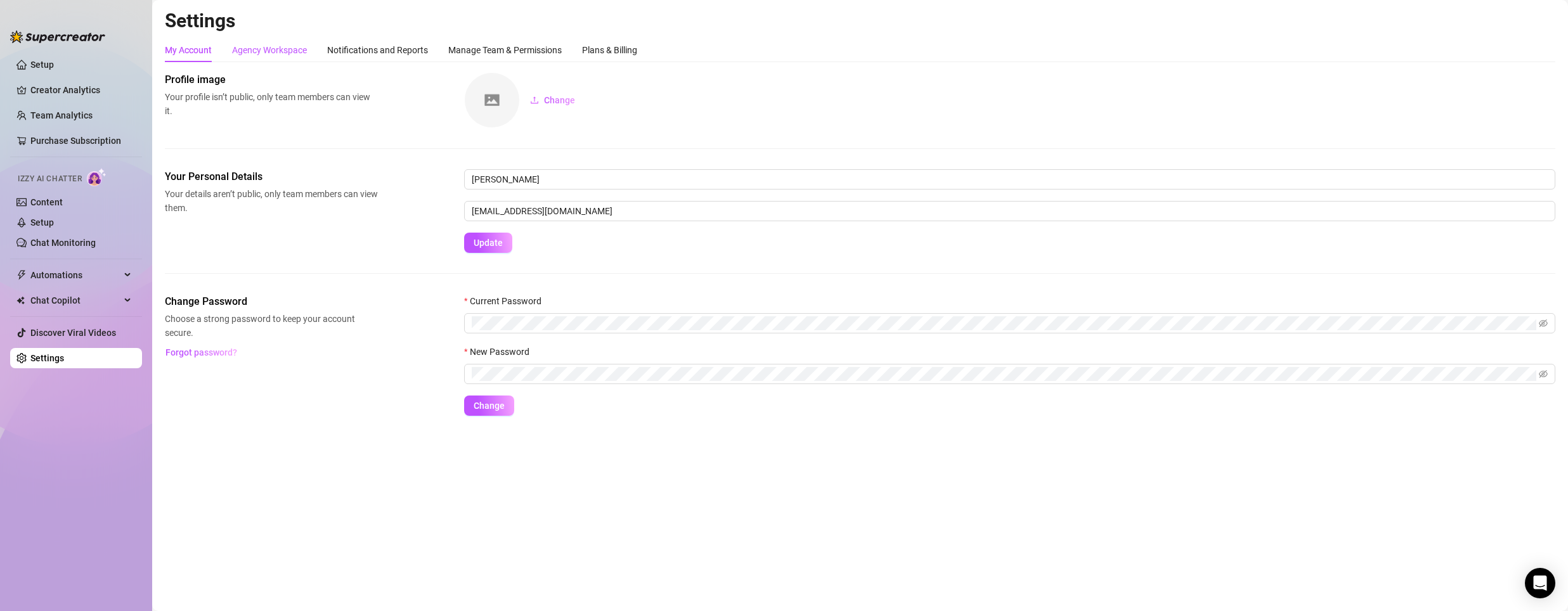
click at [284, 50] on div "Agency Workspace" at bounding box center [270, 50] width 75 height 14
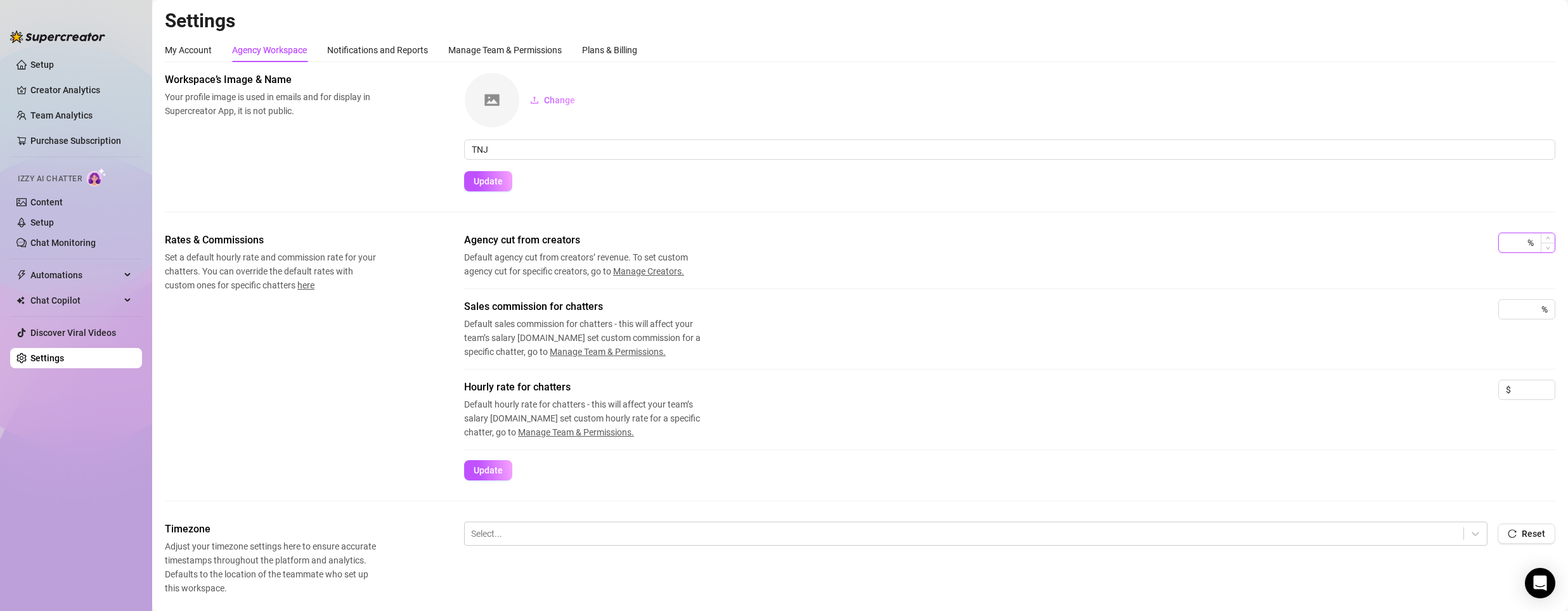
click at [1508, 244] on input at bounding box center [1515, 243] width 19 height 19
type input "45"
click at [1506, 306] on input at bounding box center [1515, 309] width 19 height 19
type input "3"
drag, startPoint x: 757, startPoint y: 365, endPoint x: 796, endPoint y: 378, distance: 41.1
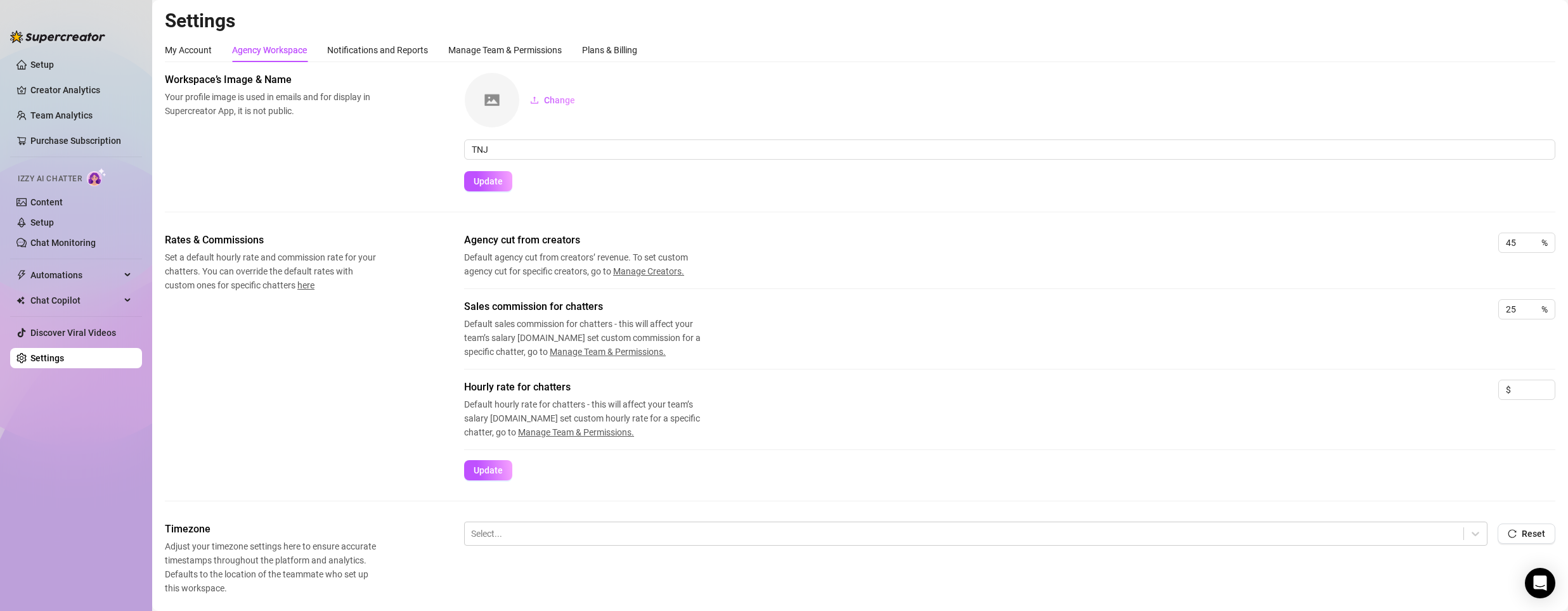
click at [758, 365] on div "Sales commission for chatters Default sales commission for chatters - this will…" at bounding box center [1010, 339] width 1091 height 81
click at [1513, 390] on input at bounding box center [1533, 390] width 41 height 19
click at [489, 457] on div "Hourly rate for chatters Default hourly rate for chatters - this will affect yo…" at bounding box center [1010, 420] width 1091 height 81
click at [494, 468] on span "Update" at bounding box center [488, 470] width 29 height 10
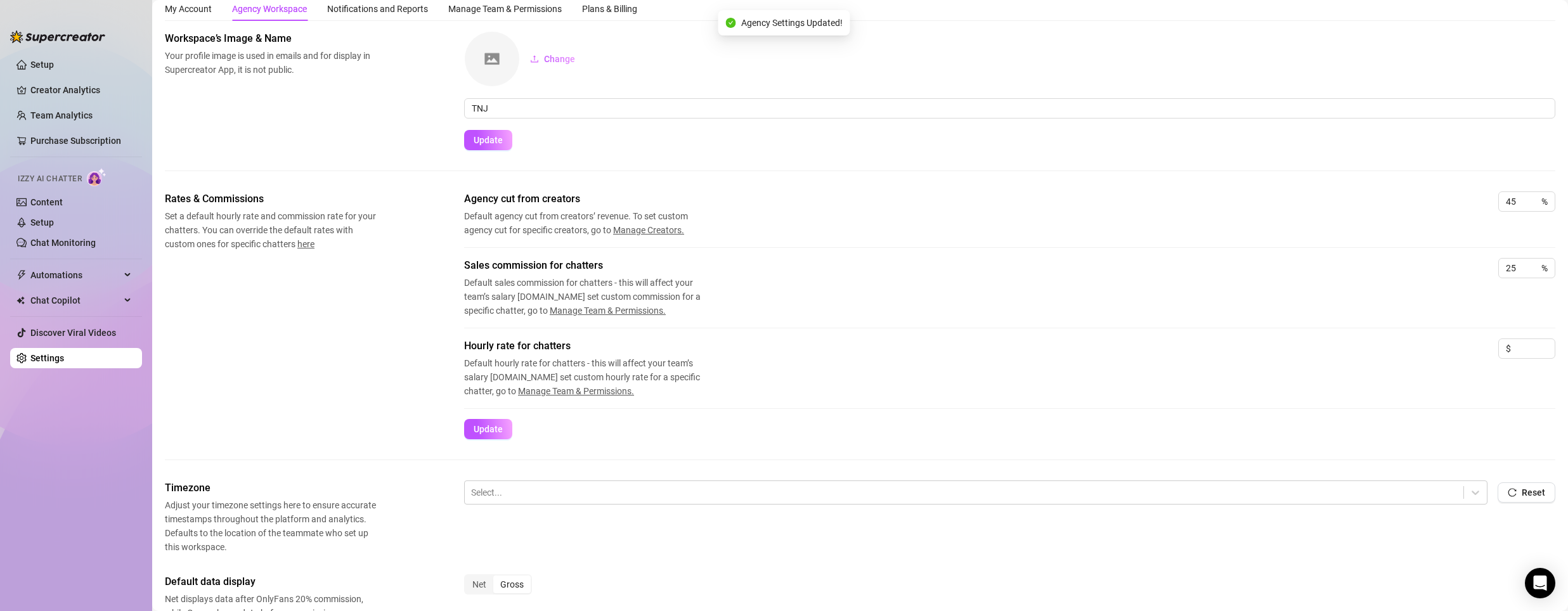
scroll to position [63, 0]
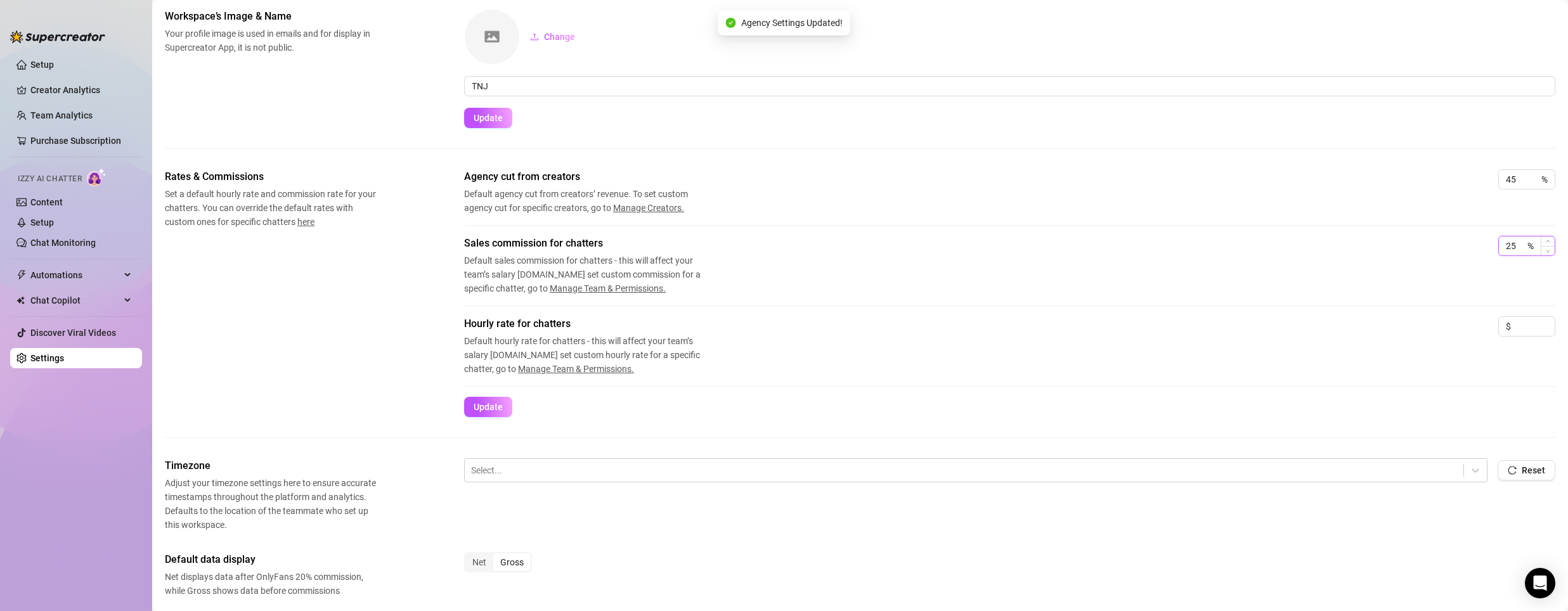
click at [1513, 245] on div "25 %" at bounding box center [1526, 246] width 57 height 20
type input "20"
click at [491, 401] on button "Update" at bounding box center [488, 407] width 48 height 20
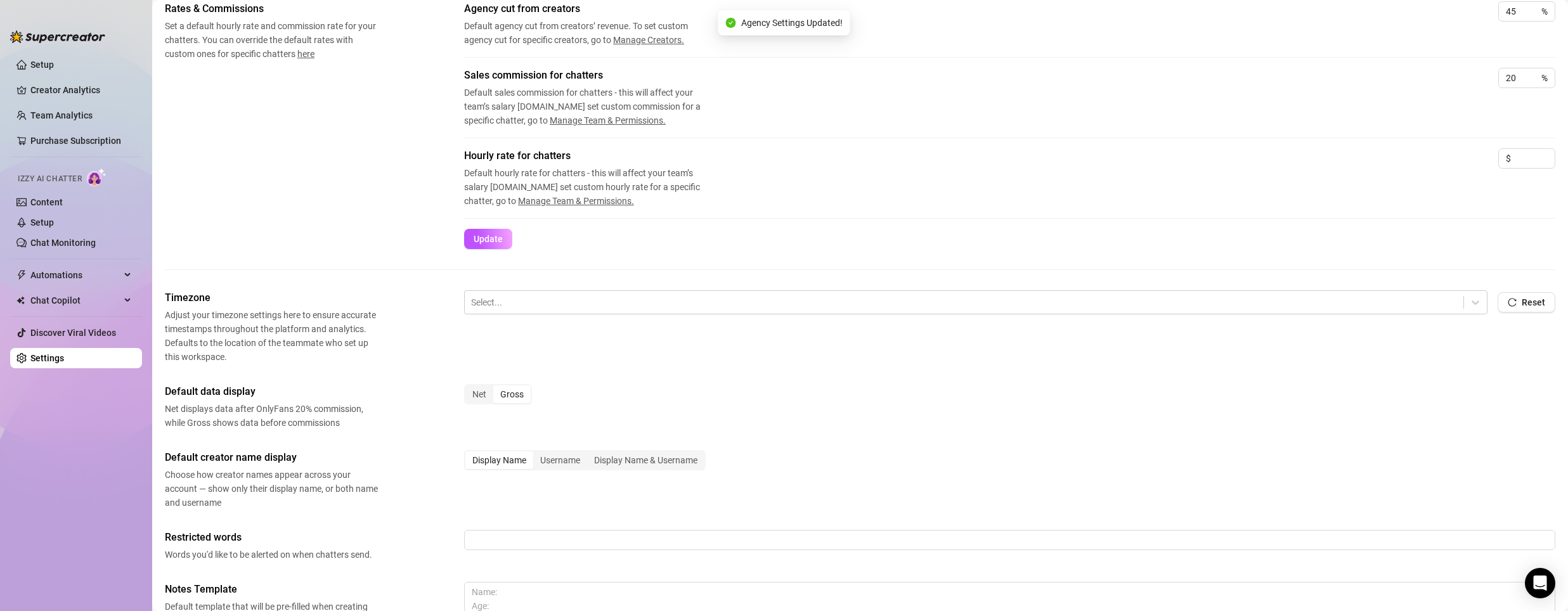
scroll to position [254, 0]
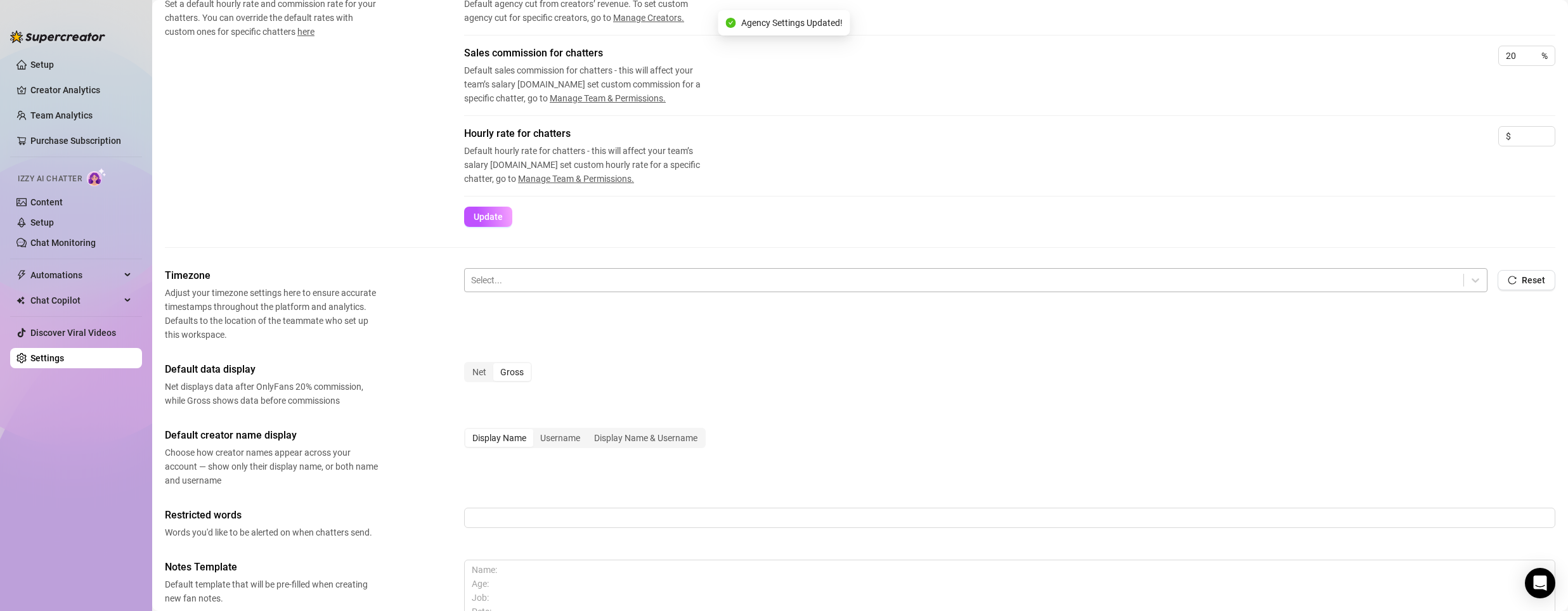
click at [561, 280] on div at bounding box center [964, 280] width 986 height 17
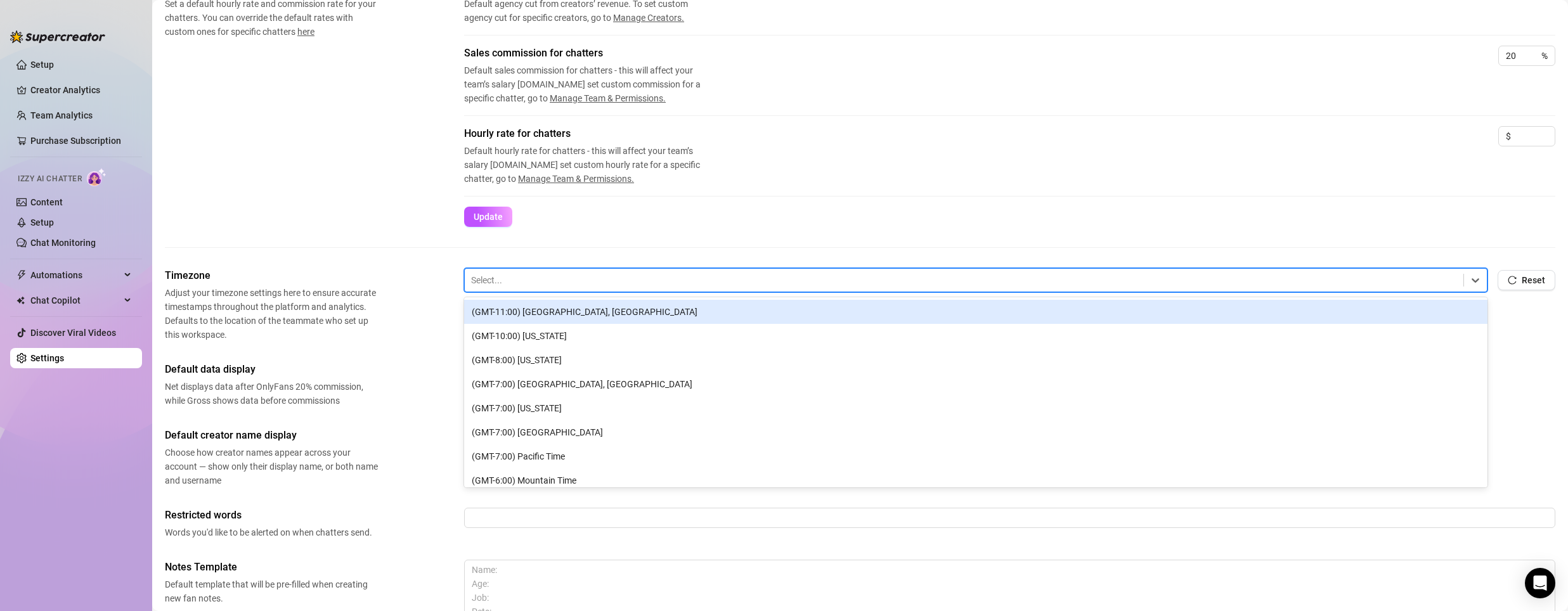
type input "e"
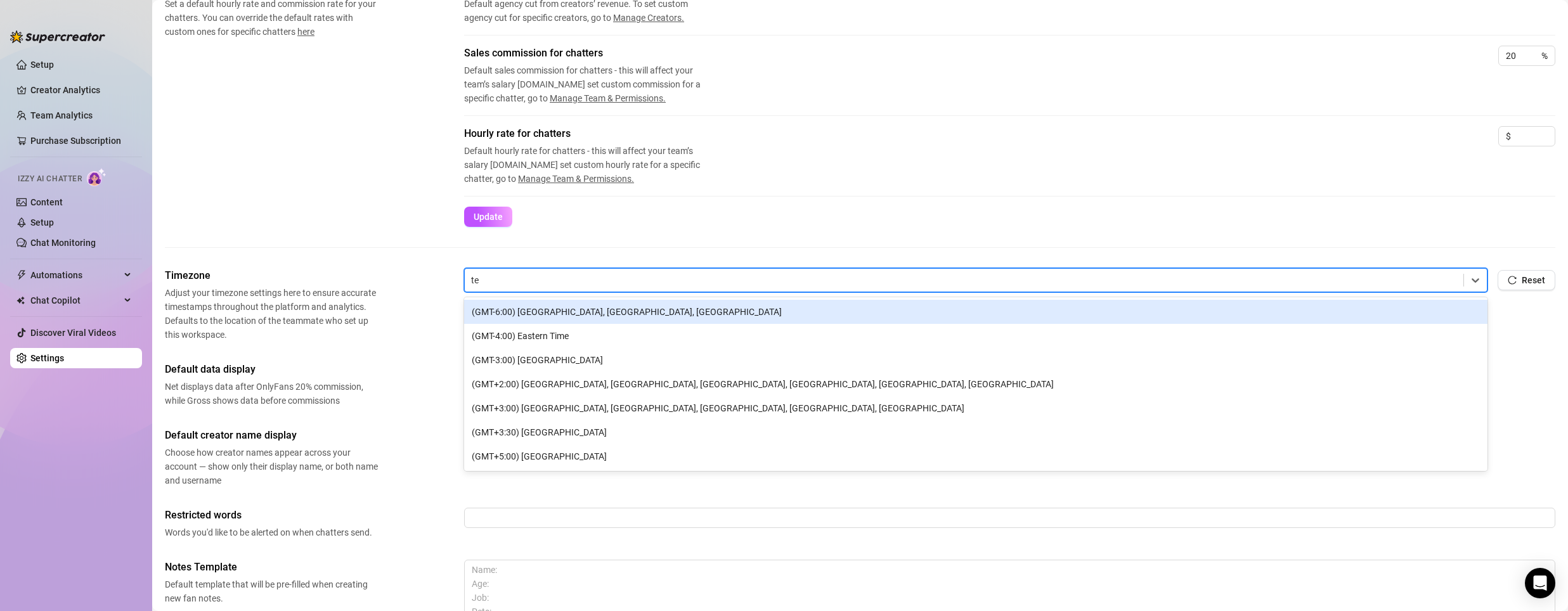
type input "t"
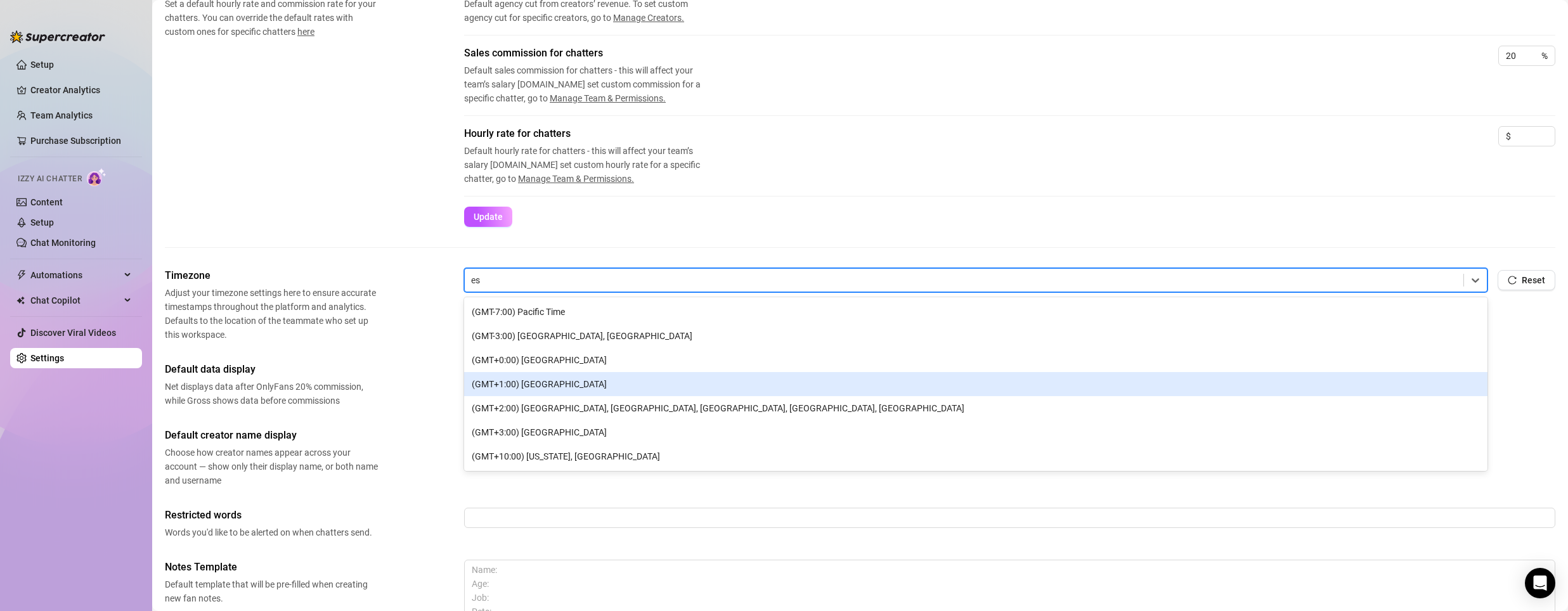
type input "e"
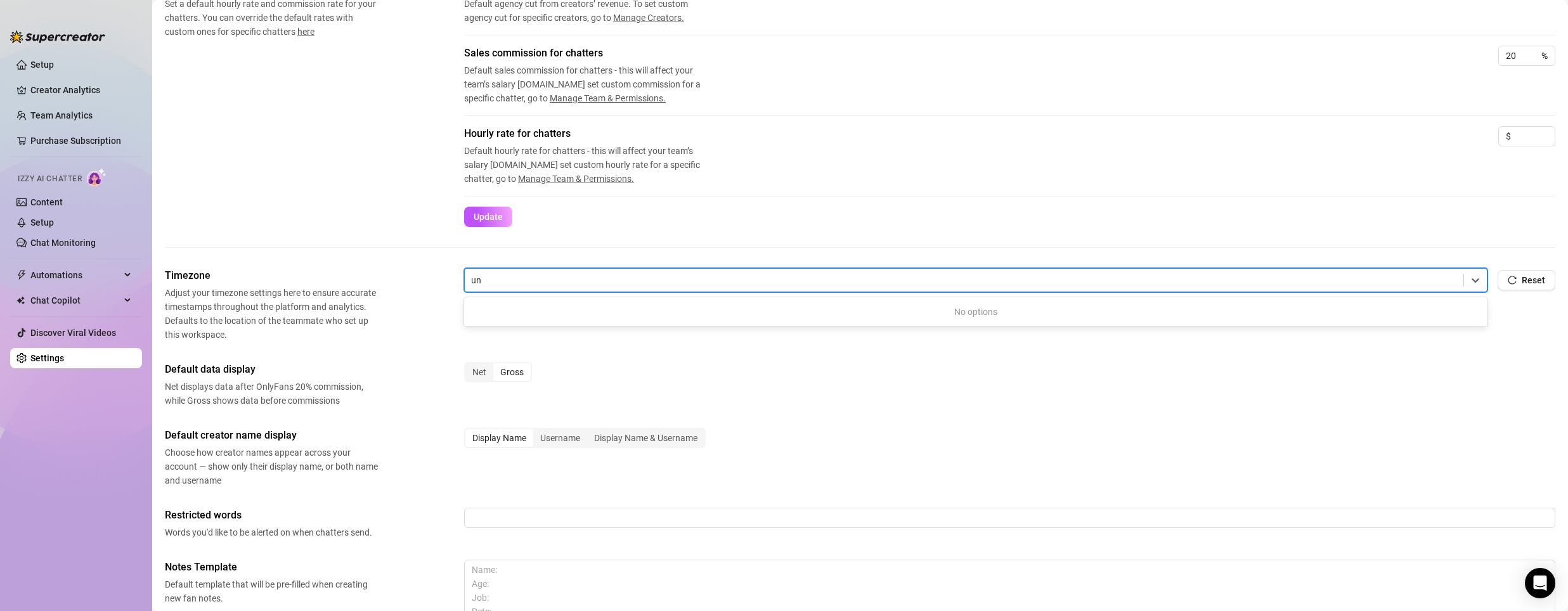
type input "u"
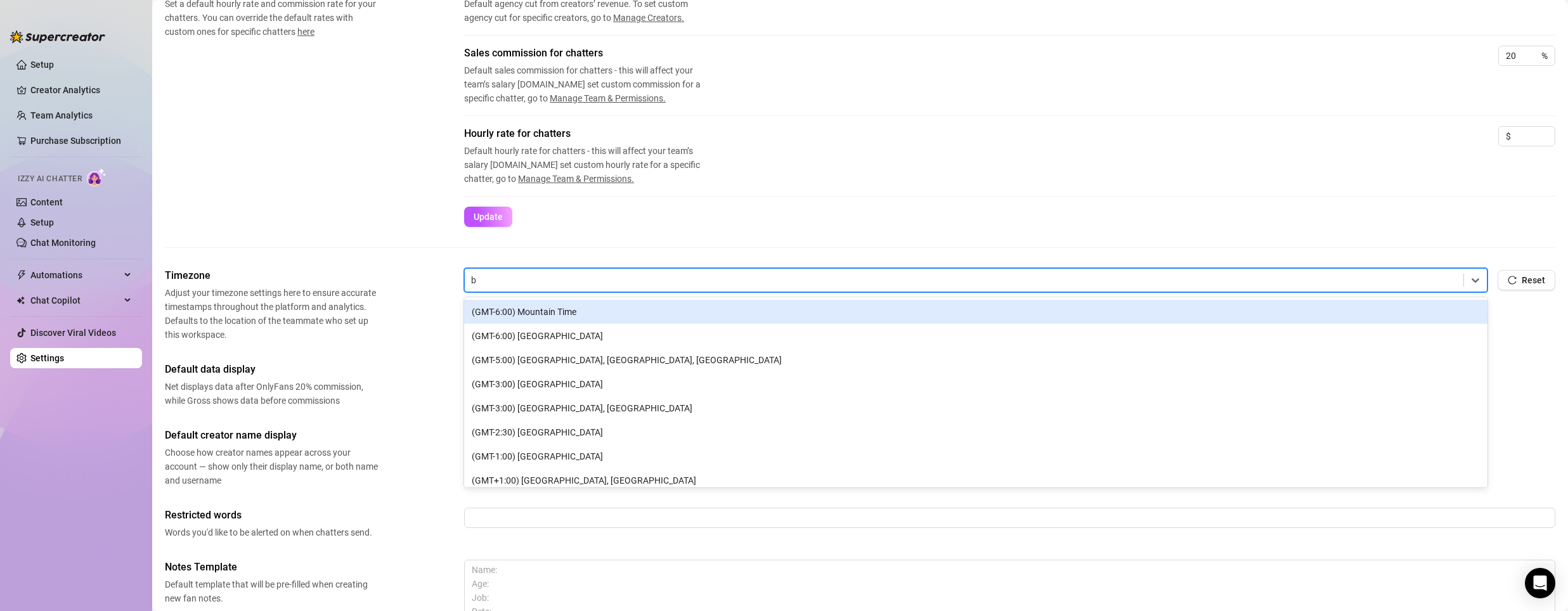
type input "br"
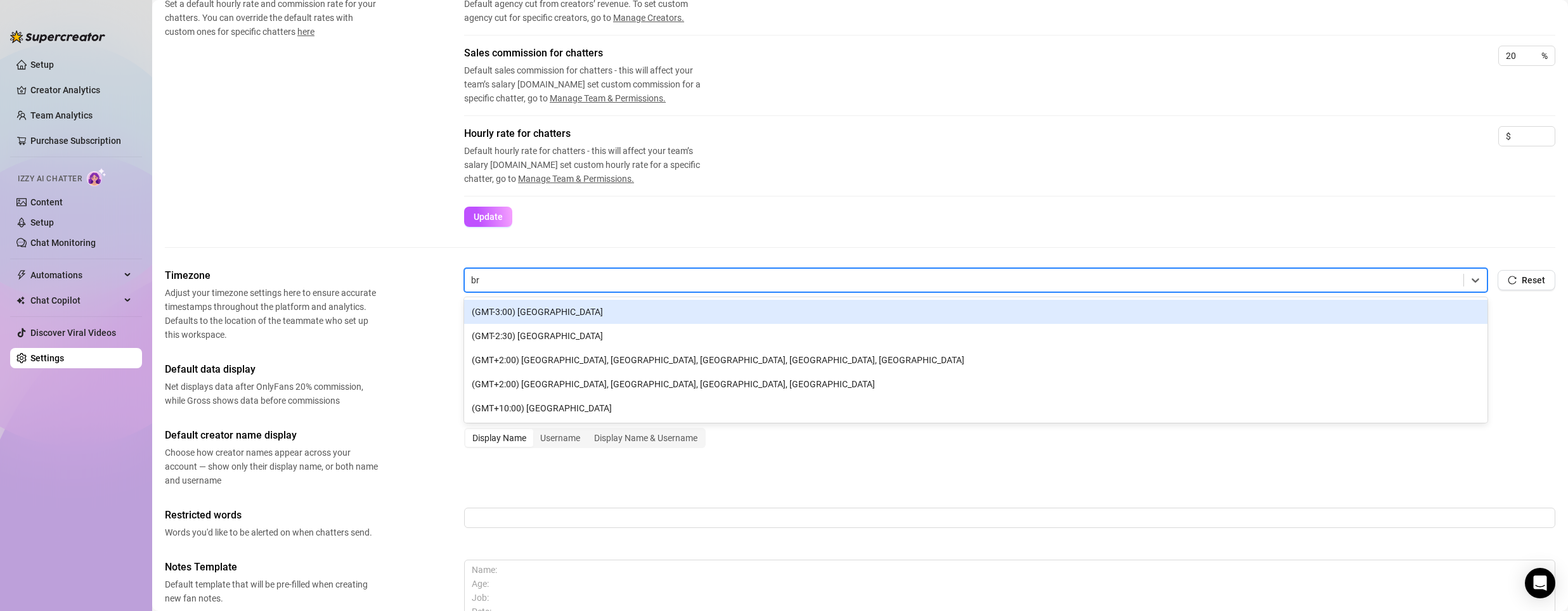
click at [573, 303] on div "(GMT-3:00) [GEOGRAPHIC_DATA]" at bounding box center [976, 311] width 1023 height 24
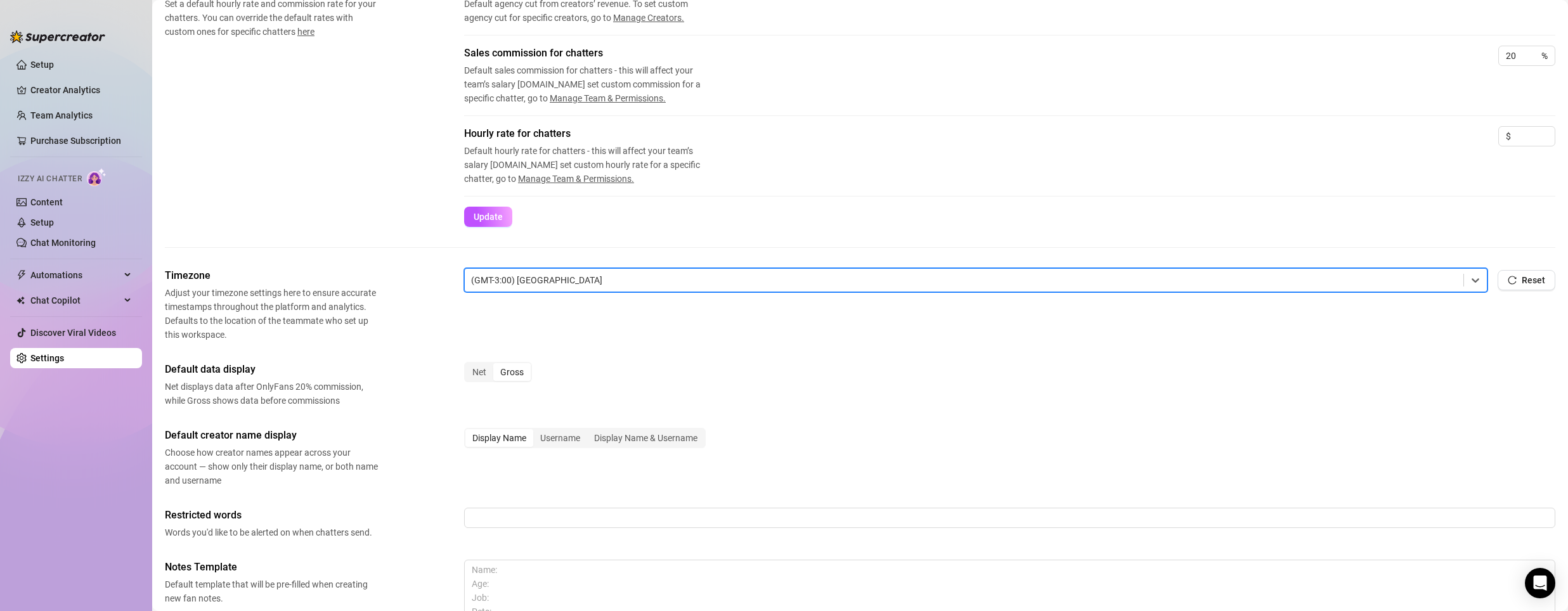
scroll to position [317, 0]
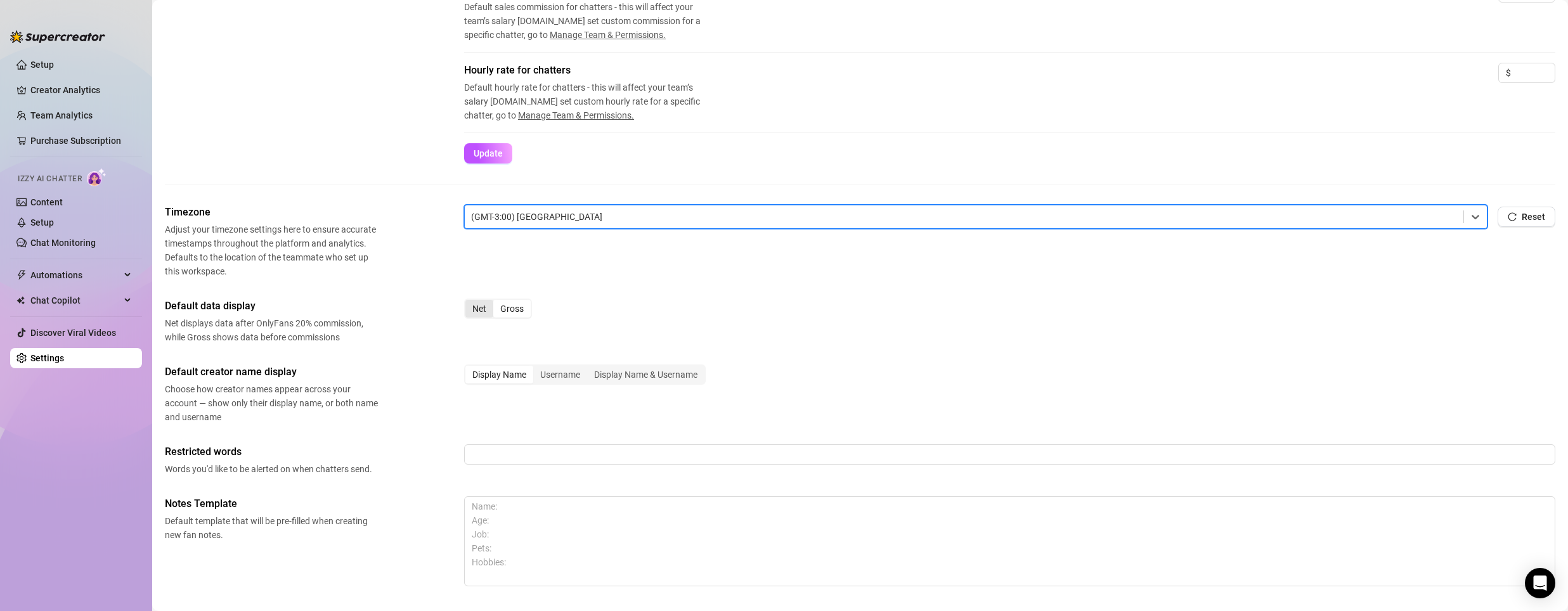
click at [481, 313] on div "Net" at bounding box center [479, 308] width 28 height 18
click at [468, 302] on input "Net" at bounding box center [468, 302] width 0 height 0
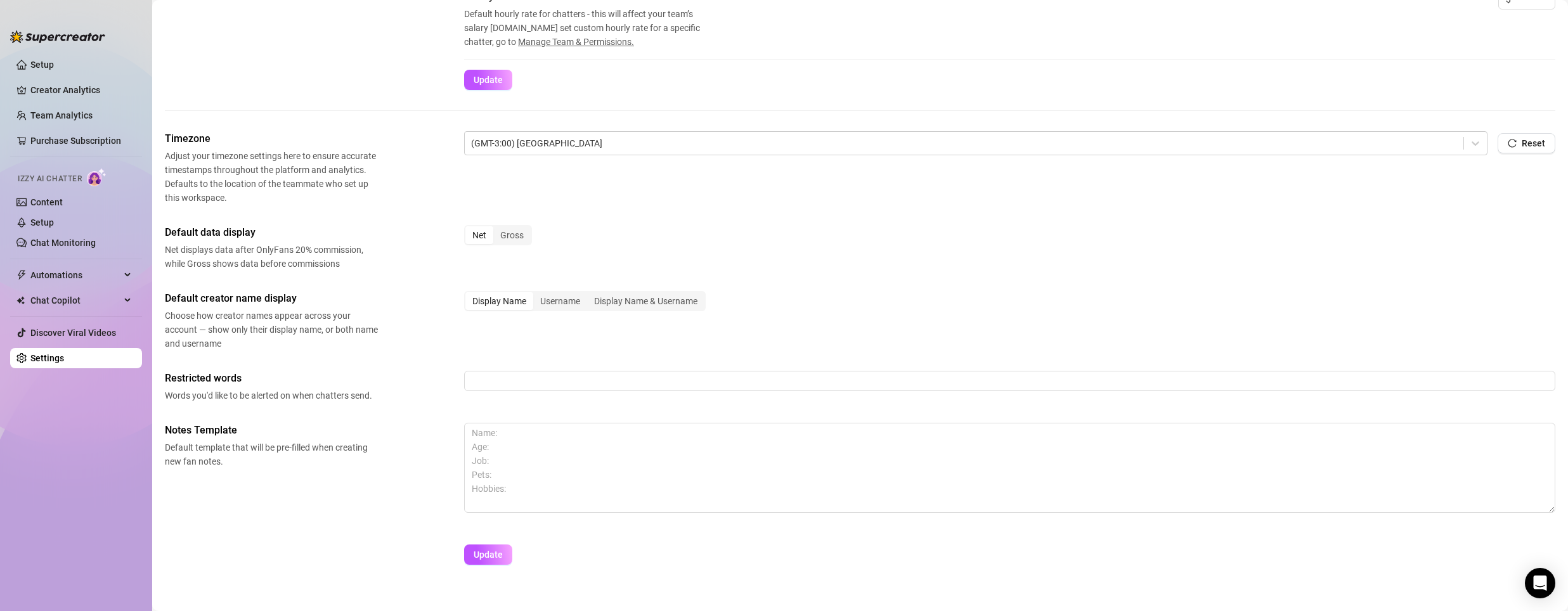
scroll to position [409, 0]
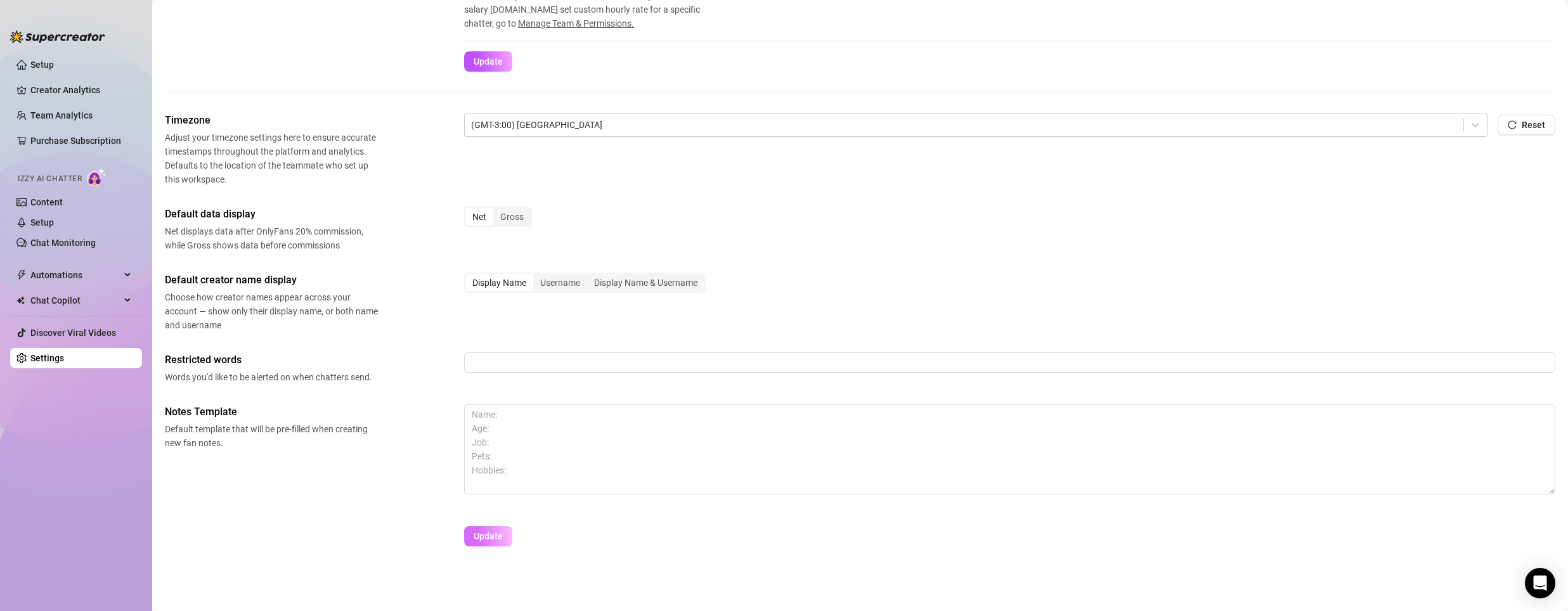
click at [489, 533] on span "Update" at bounding box center [488, 536] width 29 height 10
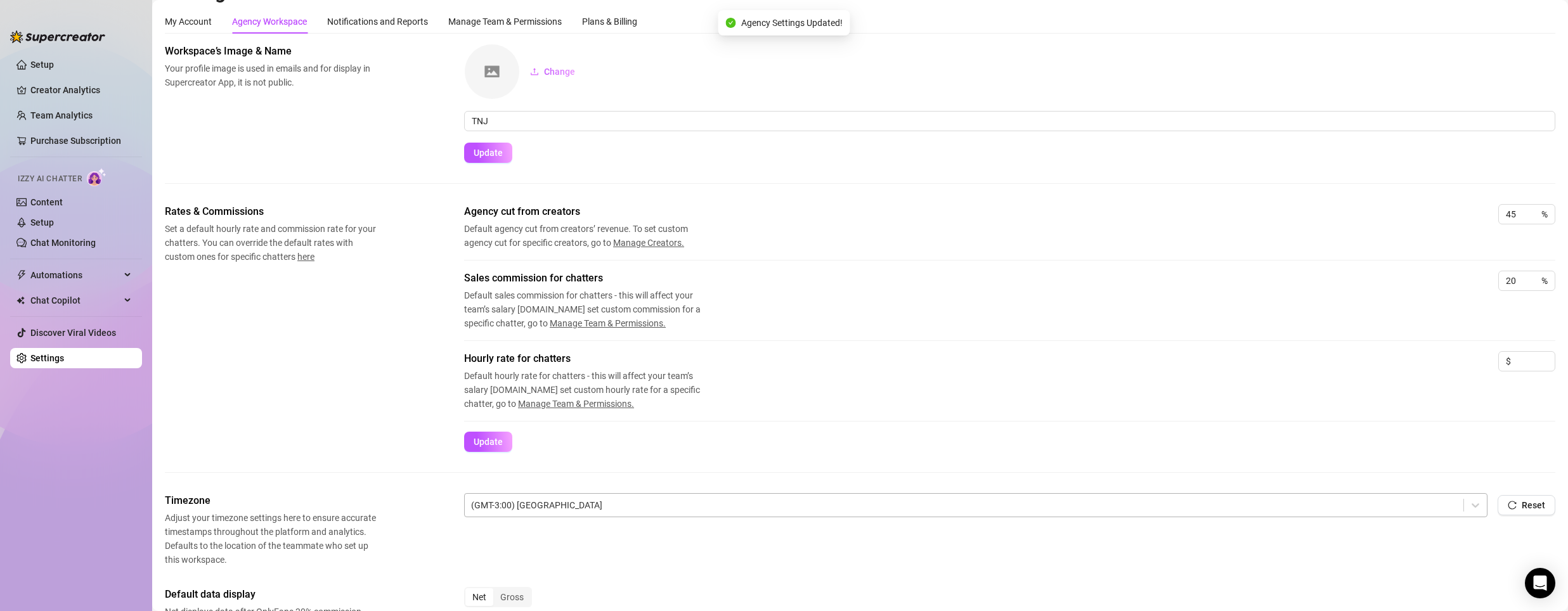
scroll to position [0, 0]
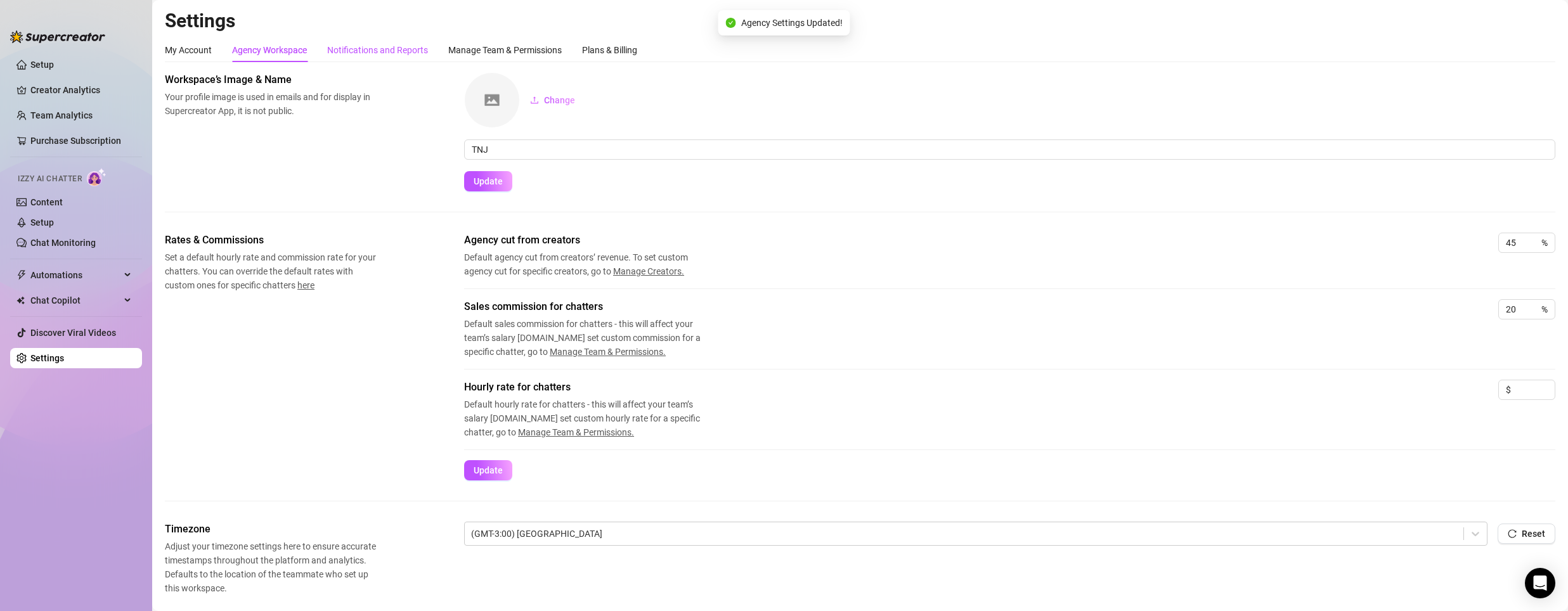
click at [346, 53] on div "Notifications and Reports" at bounding box center [378, 50] width 101 height 14
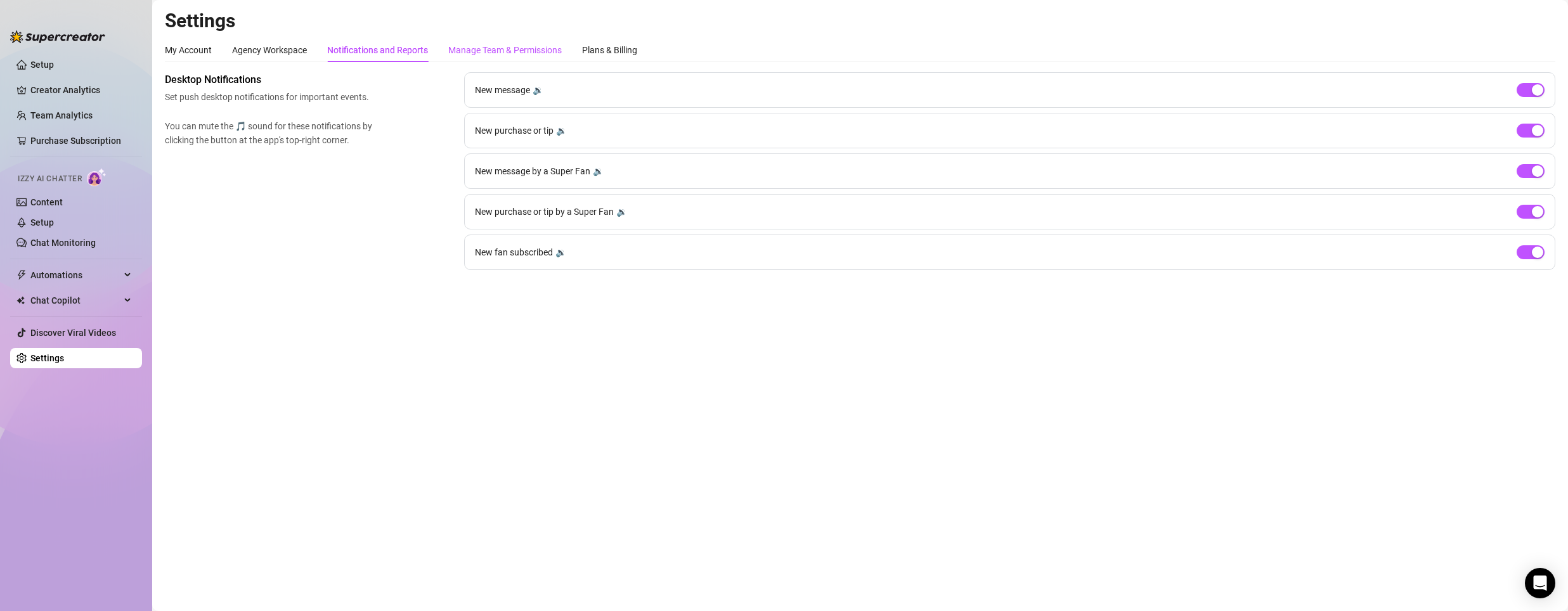
click at [478, 49] on div "Manage Team & Permissions" at bounding box center [504, 50] width 113 height 14
click at [499, 49] on div "Manage Team & Permissions" at bounding box center [504, 50] width 113 height 14
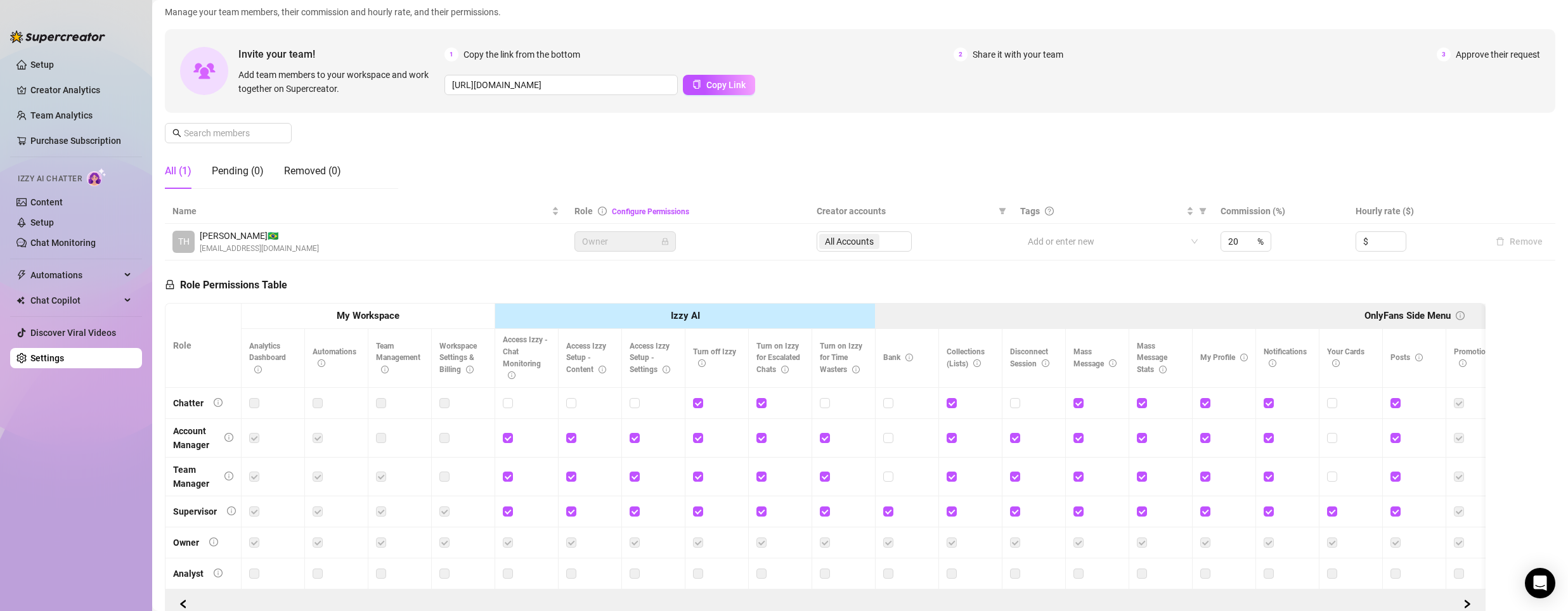
scroll to position [63, 0]
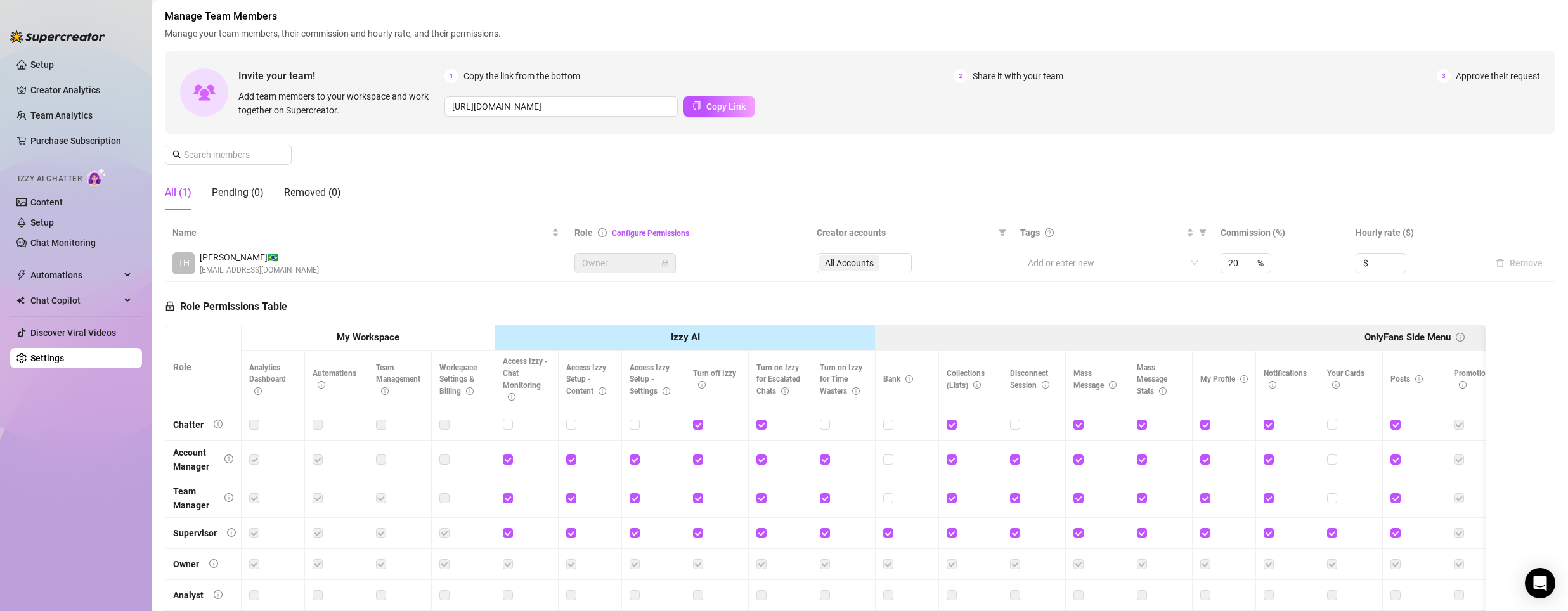
click at [368, 324] on div "Role Permissions Table Role My Workspace Izzy AI OnlyFans Side Menu OnlyFans Ch…" at bounding box center [825, 463] width 1321 height 360
click at [634, 340] on th "Izzy AI" at bounding box center [685, 338] width 380 height 26
drag, startPoint x: 710, startPoint y: 339, endPoint x: 491, endPoint y: 332, distance: 219.1
click at [698, 339] on th "Izzy AI" at bounding box center [685, 338] width 380 height 26
click at [418, 336] on th "My Workspace" at bounding box center [368, 338] width 254 height 26
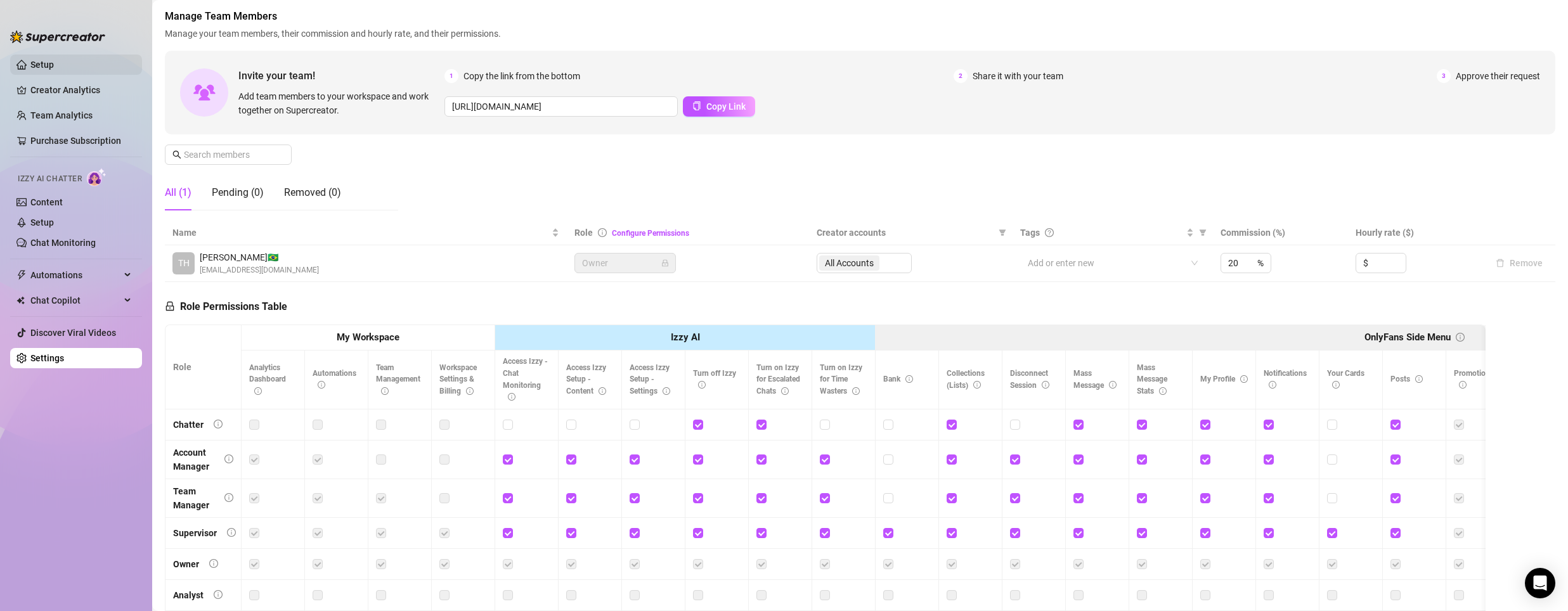
click at [30, 61] on link "Setup" at bounding box center [42, 65] width 24 height 10
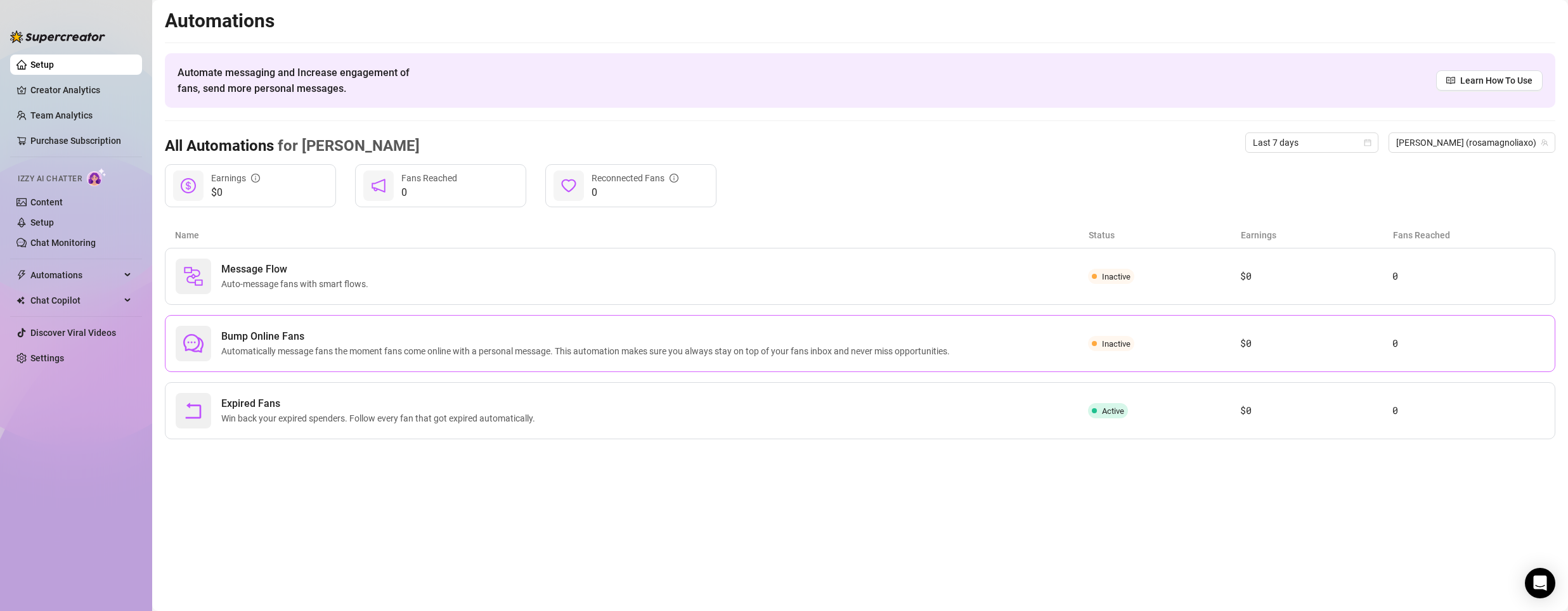
click at [356, 349] on span "Automatically message fans the moment fans come online with a personal message.…" at bounding box center [588, 351] width 734 height 14
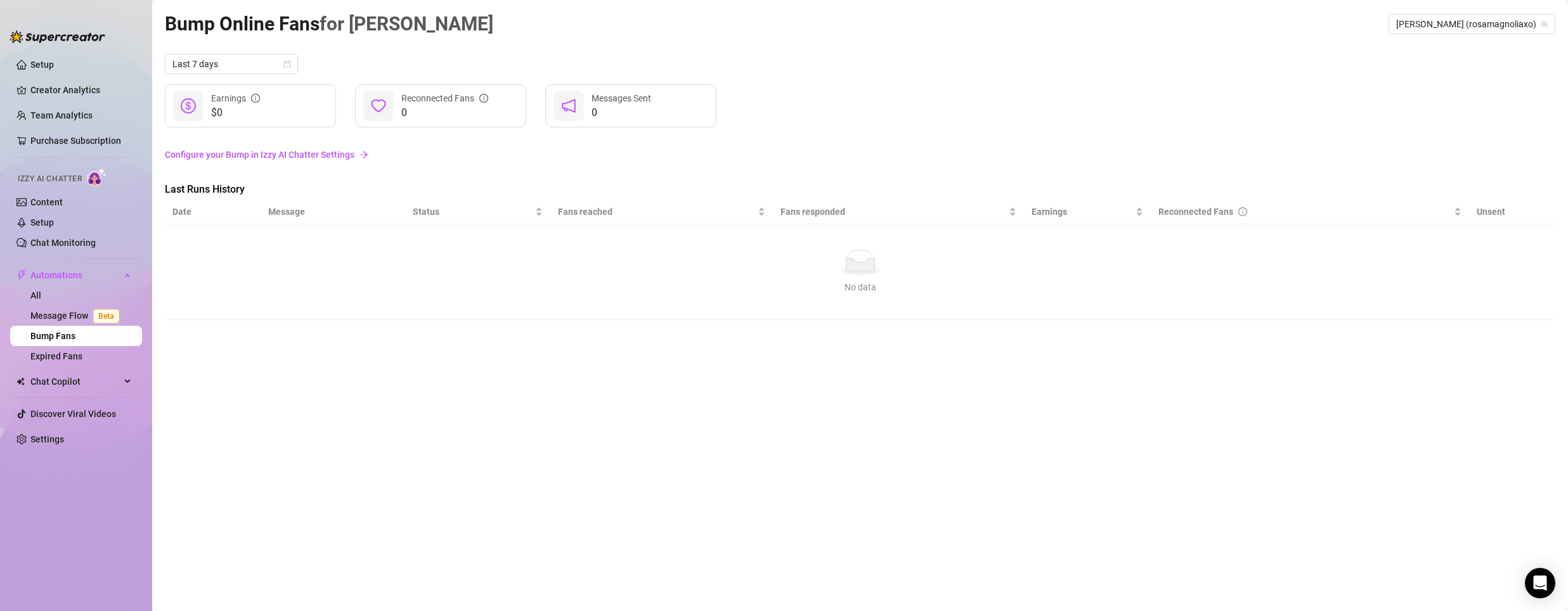
click at [323, 159] on link "Configure your Bump in Izzy AI Chatter Settings" at bounding box center [860, 154] width 1391 height 14
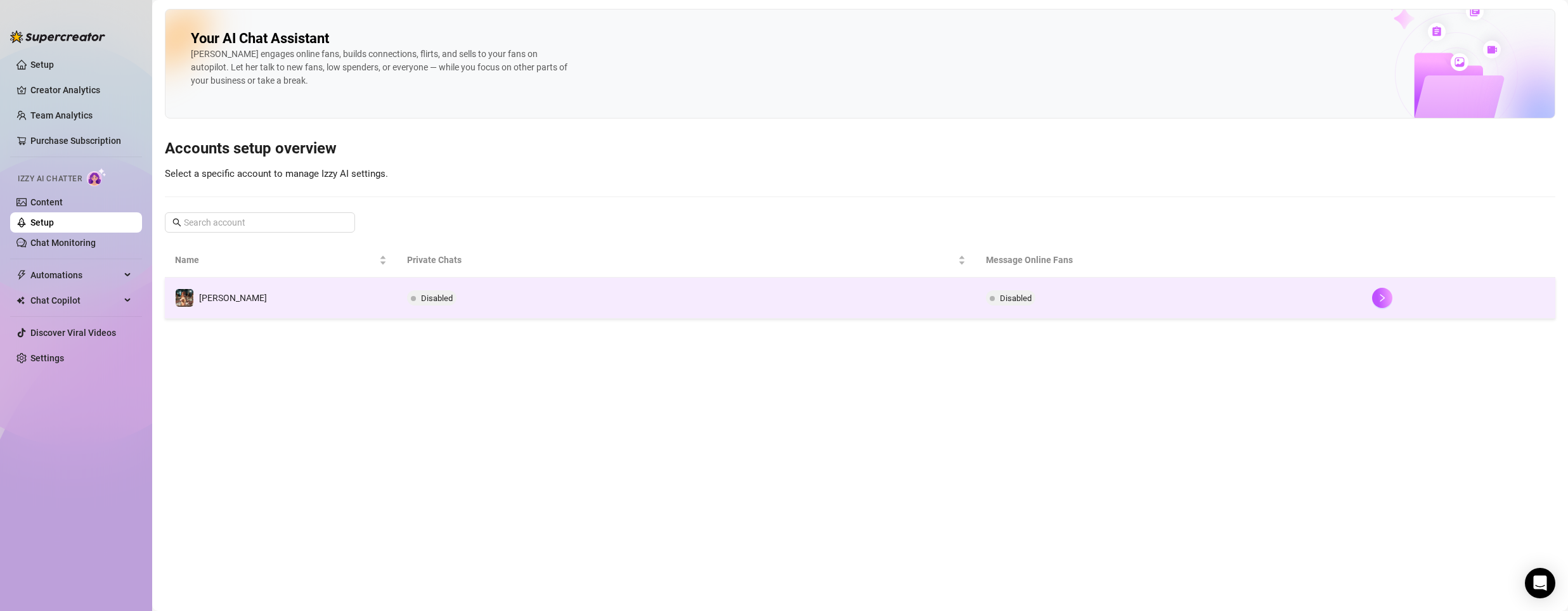
click at [438, 295] on span "Disabled" at bounding box center [437, 298] width 32 height 9
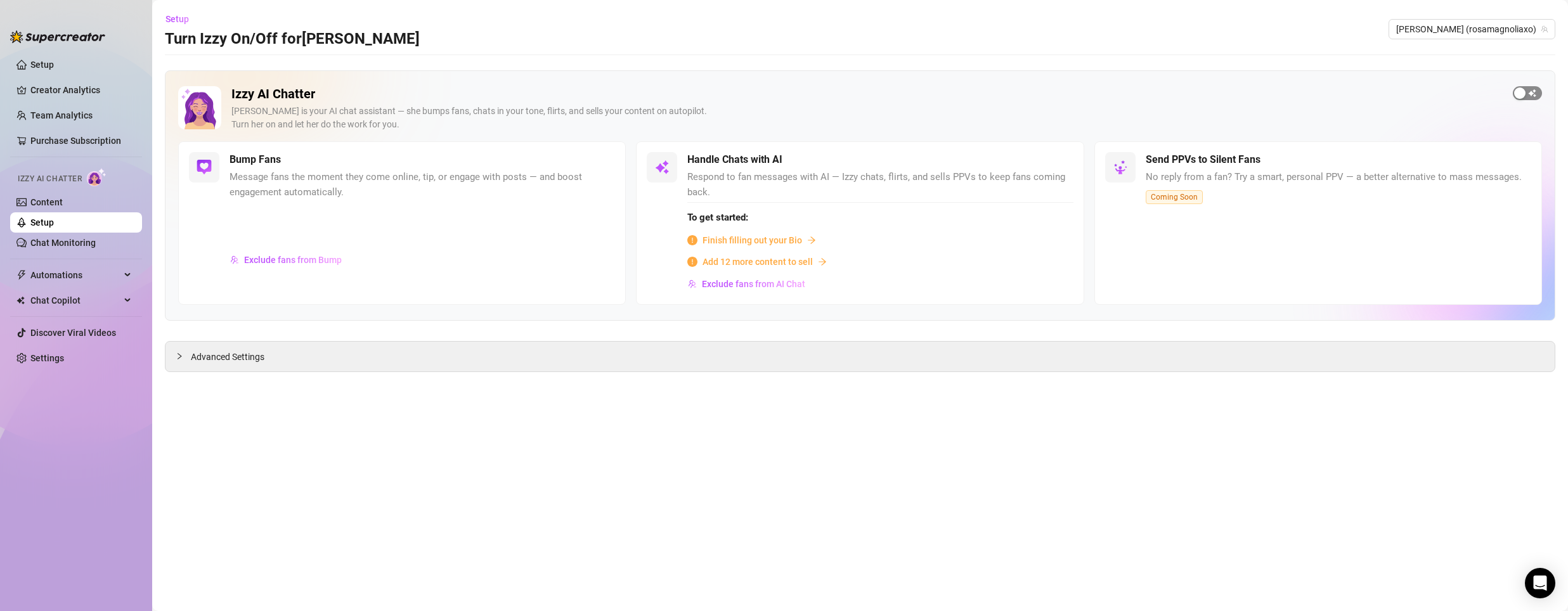
click at [1528, 97] on span "button" at bounding box center [1527, 93] width 29 height 14
click at [763, 233] on span "Finish filling out your Bio" at bounding box center [752, 240] width 99 height 14
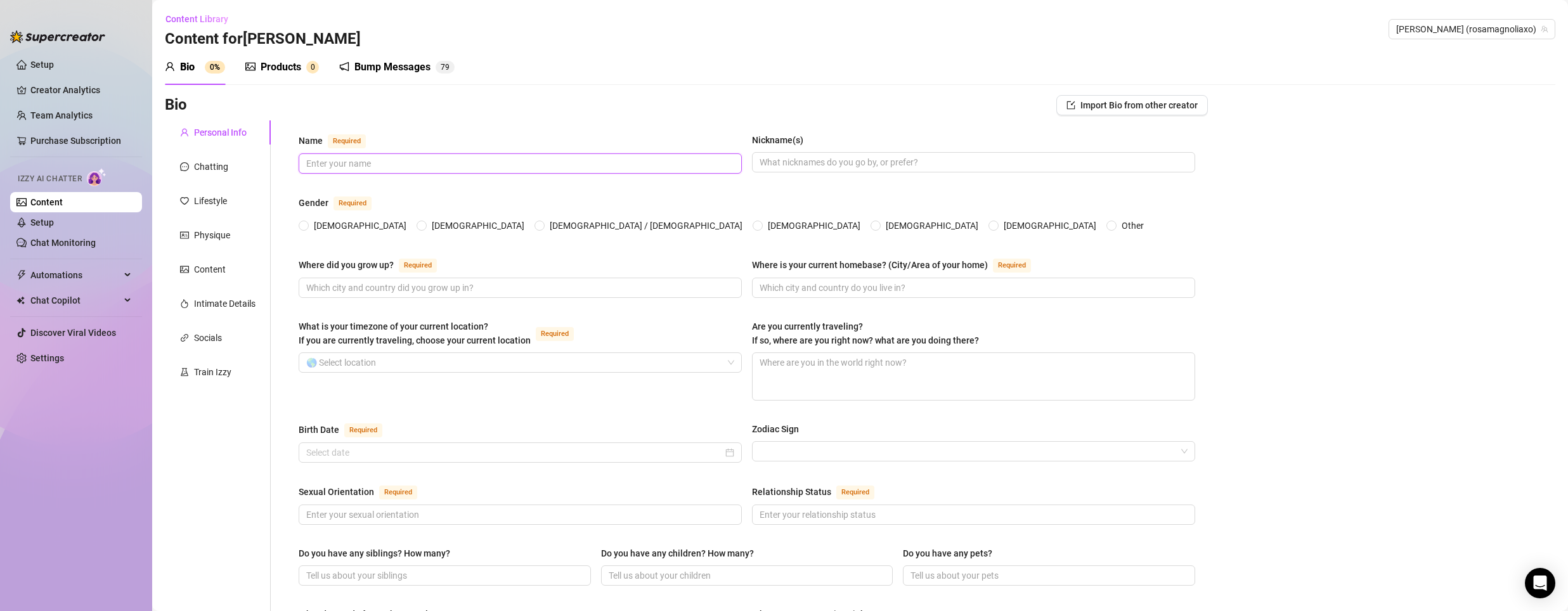
click at [429, 164] on input "Name Required" at bounding box center [519, 163] width 425 height 14
type input "[PERSON_NAME]"
click at [322, 223] on span "[DEMOGRAPHIC_DATA]" at bounding box center [360, 226] width 103 height 14
click at [307, 223] on input "[DEMOGRAPHIC_DATA]" at bounding box center [304, 226] width 5 height 8
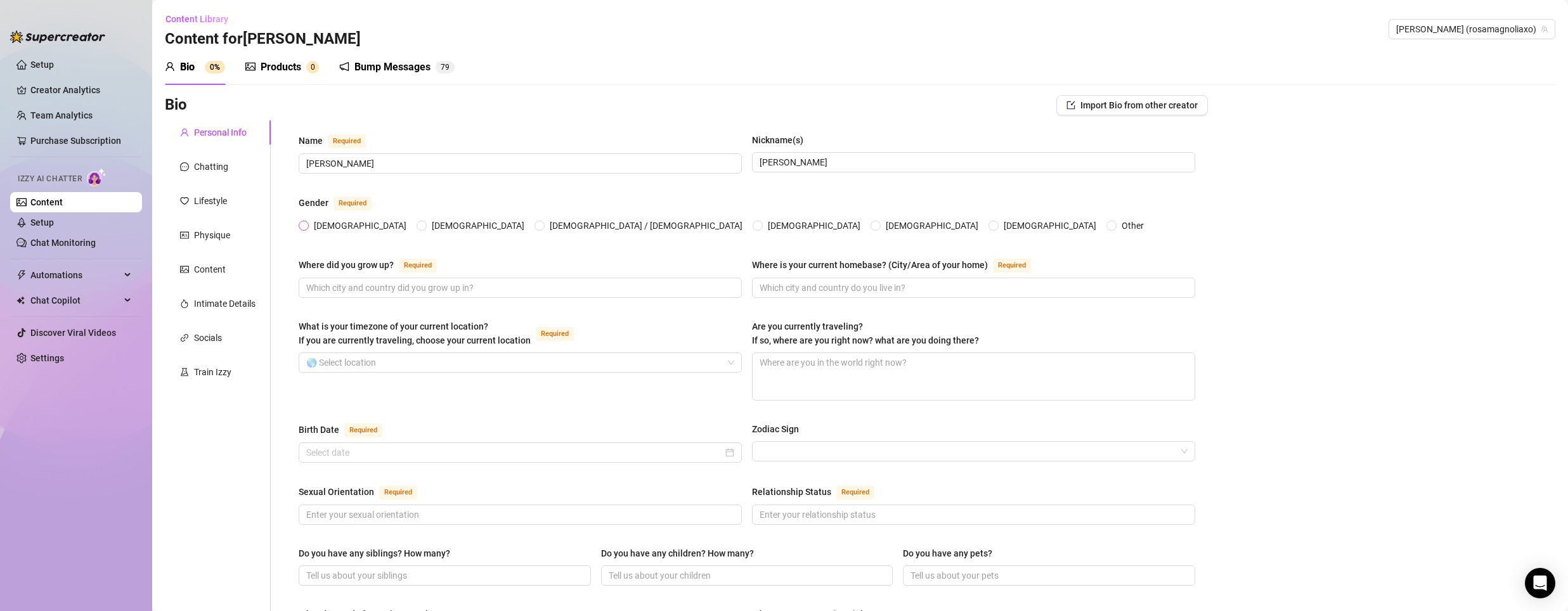
radio input "true"
click at [340, 287] on input "Where did you grow up? Required" at bounding box center [519, 287] width 425 height 14
type input "[US_STATE]"
click at [847, 285] on input "Where is your current homebase? (City/Area of your home) Required" at bounding box center [972, 287] width 425 height 14
type input "[US_STATE]"
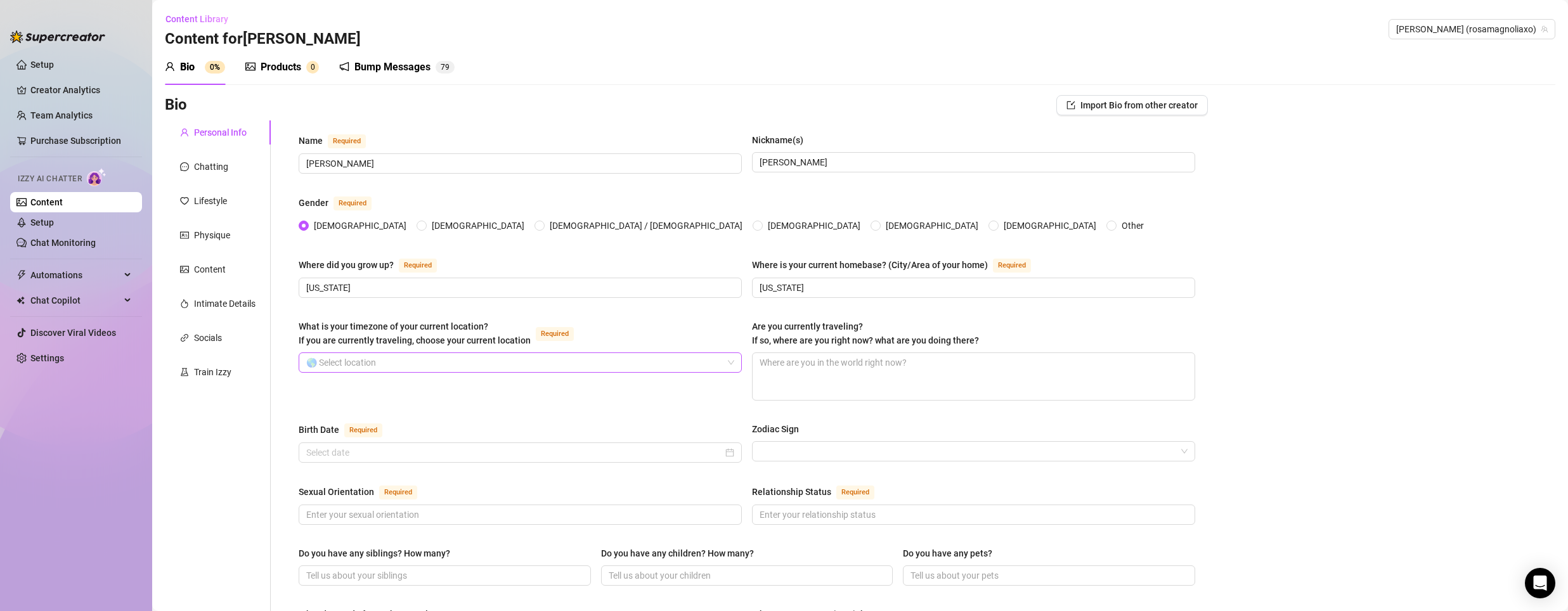
click at [563, 356] on input "What is your timezone of your current location? If you are currently traveling,…" at bounding box center [514, 362] width 416 height 19
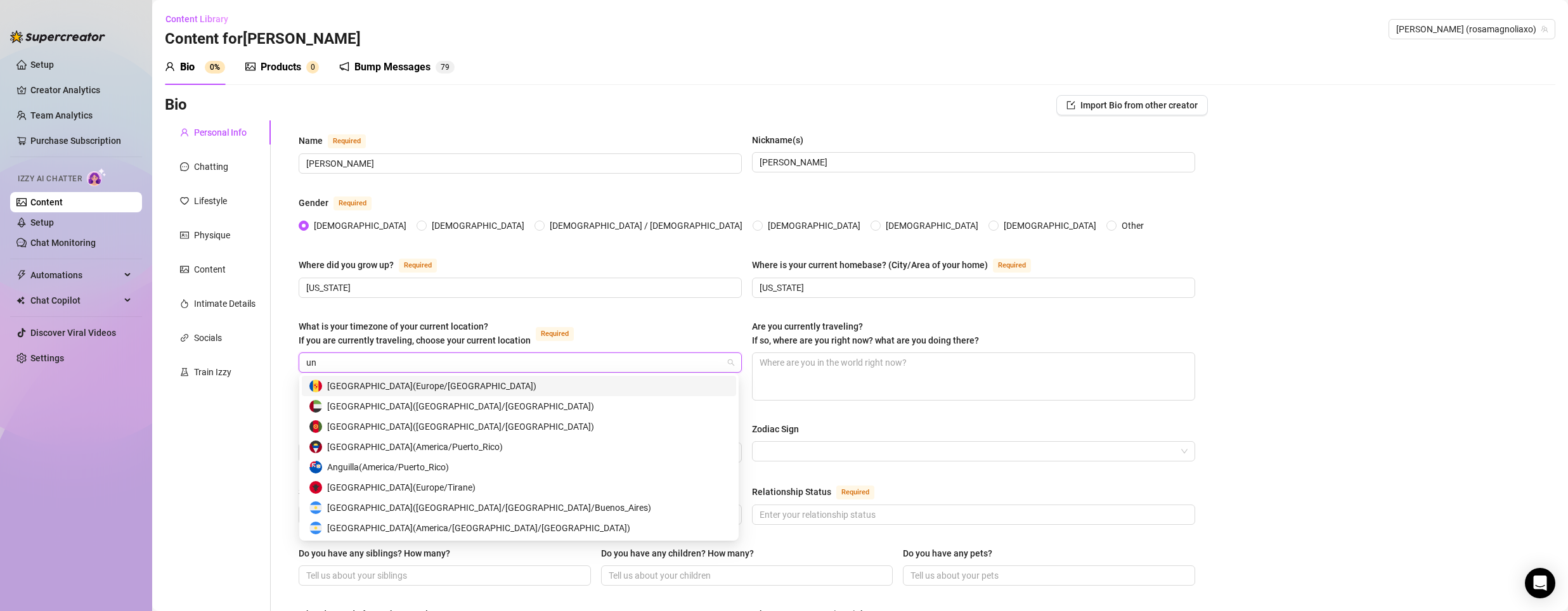
type input "uni"
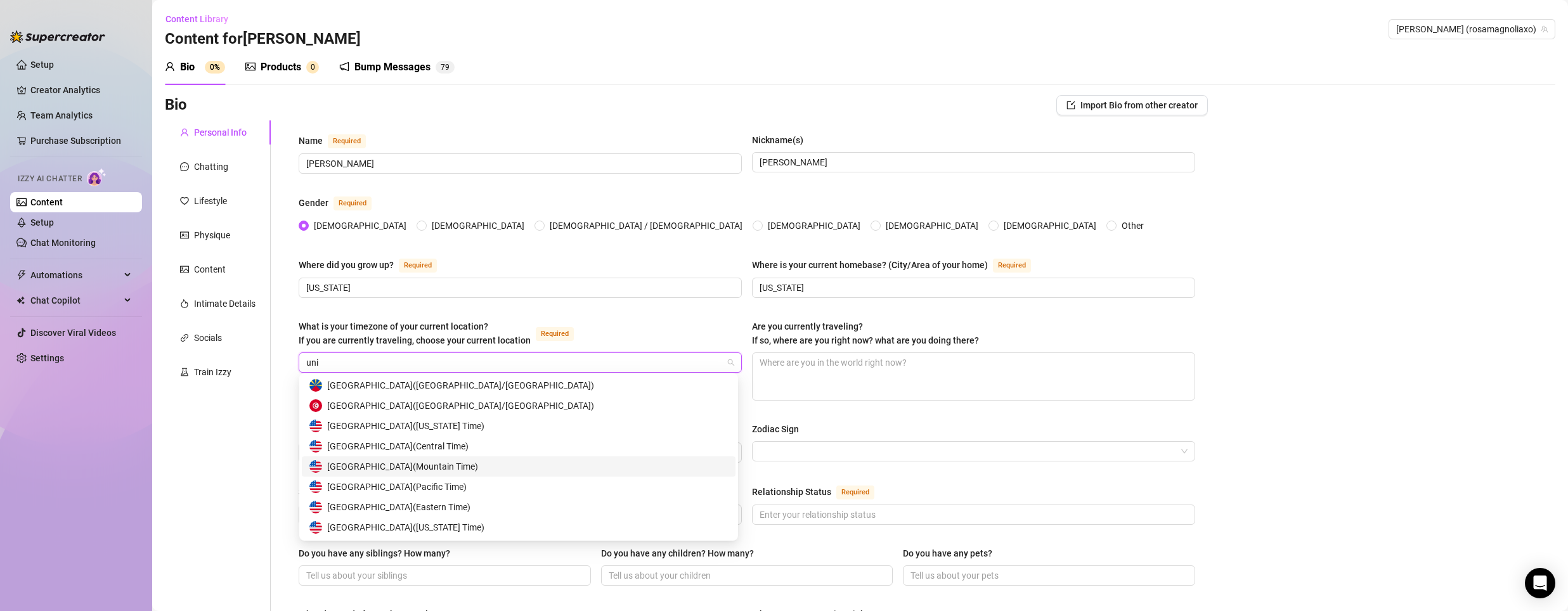
scroll to position [61, 0]
click at [487, 484] on div "United States of America ( Eastern Time )" at bounding box center [518, 487] width 419 height 14
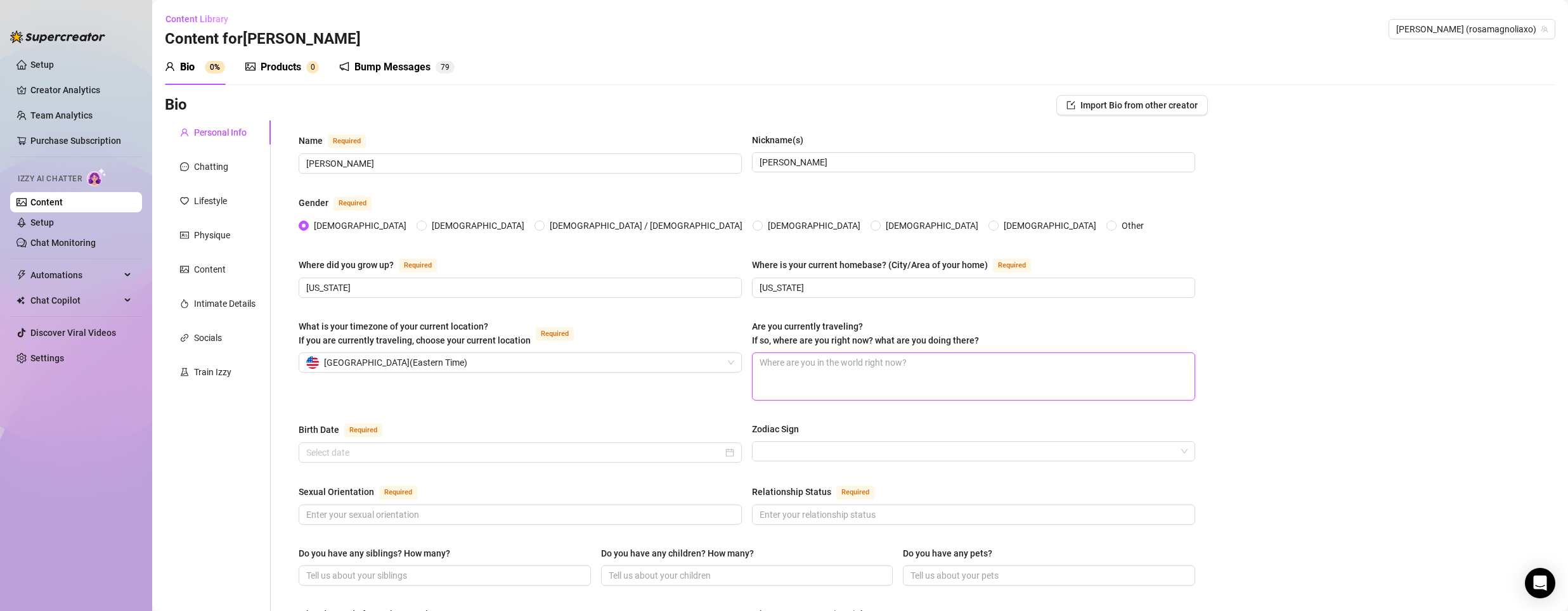
click at [821, 353] on textarea "Are you currently traveling? If so, where are you right now? what are you doing…" at bounding box center [973, 376] width 442 height 47
type textarea "A"
type textarea "Al"
type textarea "Alw"
type textarea "Alwa"
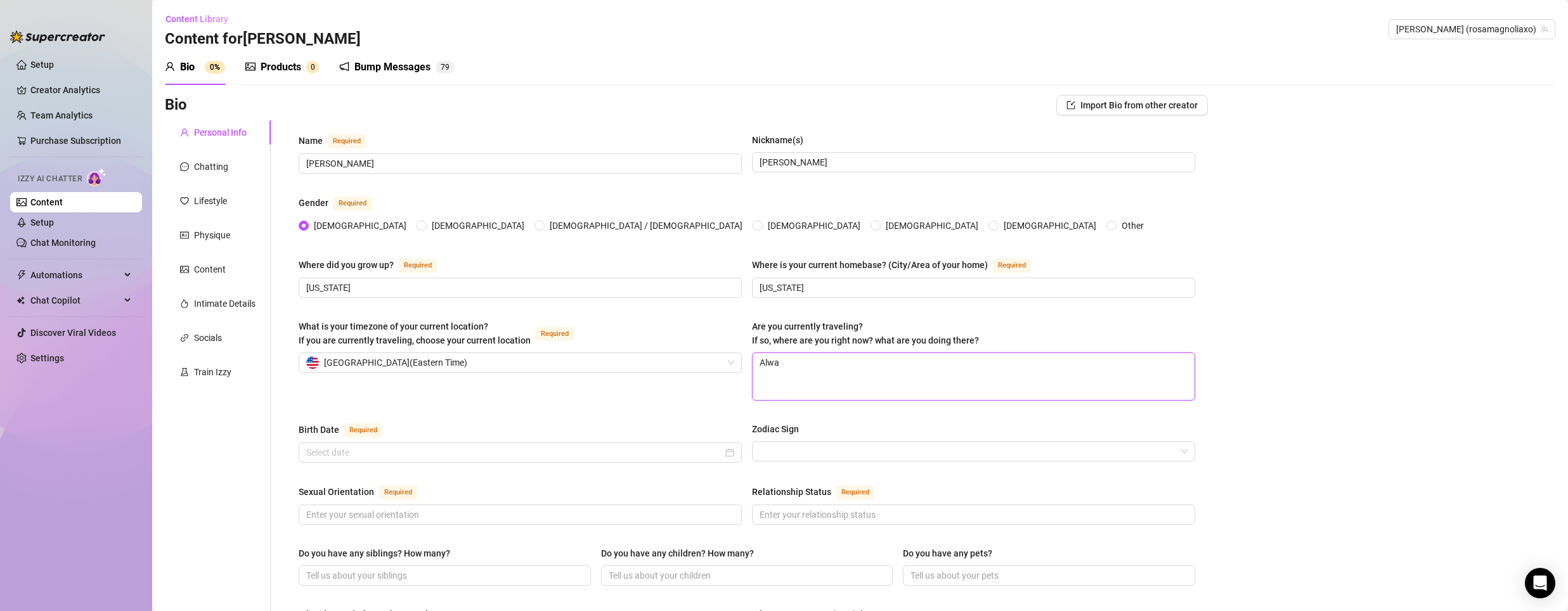
type textarea "Alwat"
type textarea "Alwats"
type textarea "Alwat"
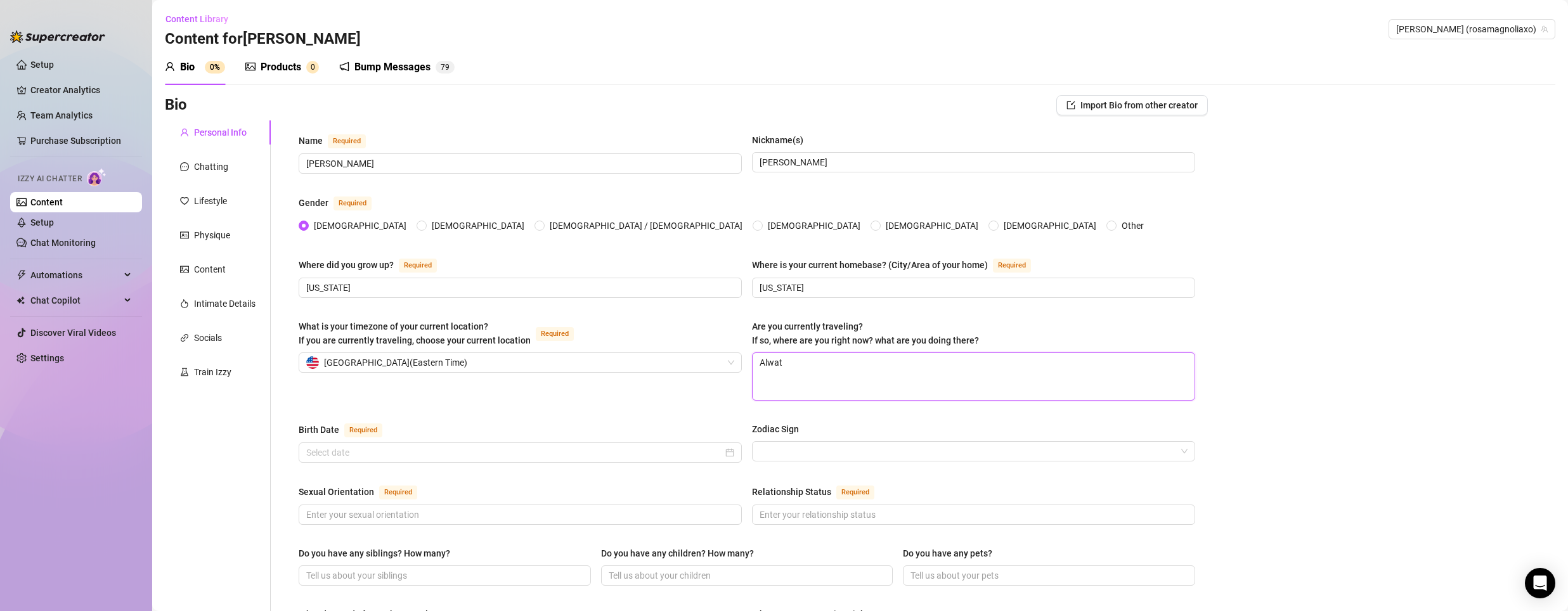
type textarea "Alwa"
type textarea "Alway"
type textarea "Always"
type textarea "Always t"
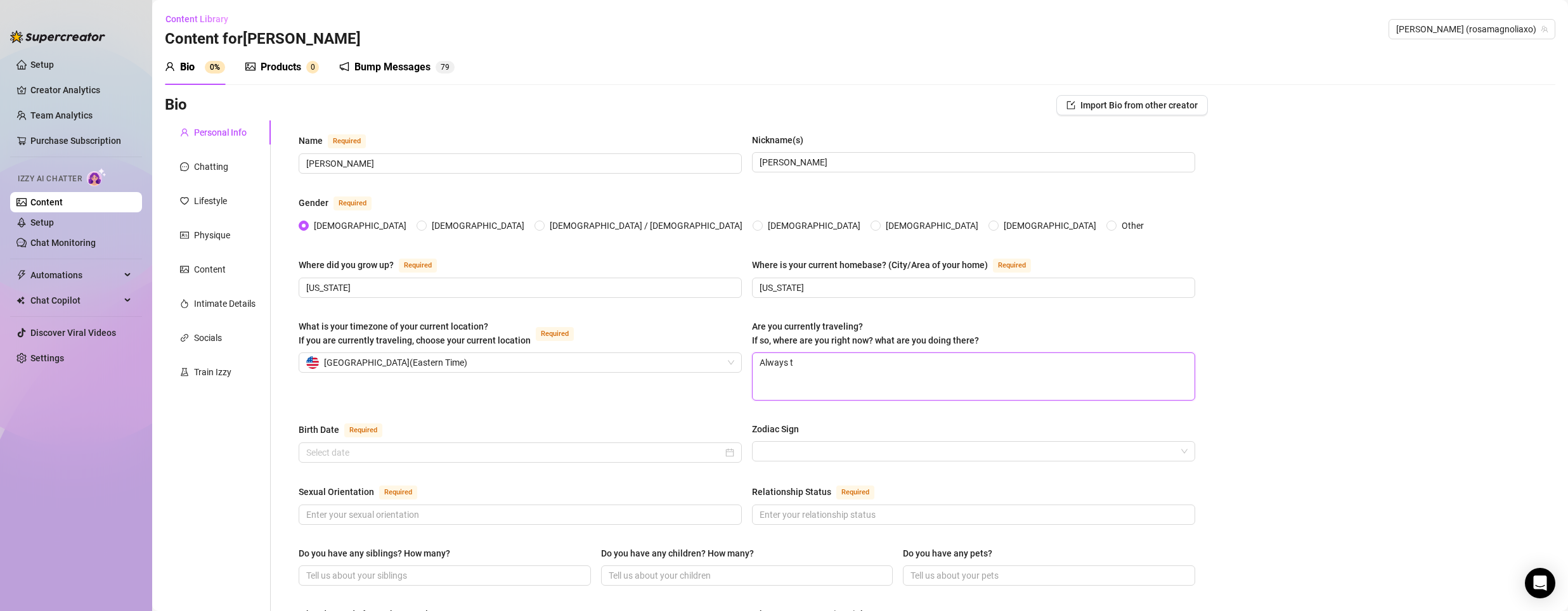
type textarea "Always tr"
type textarea "Always tre"
type textarea "Always tr"
type textarea "Always tra"
type textarea "Always trav"
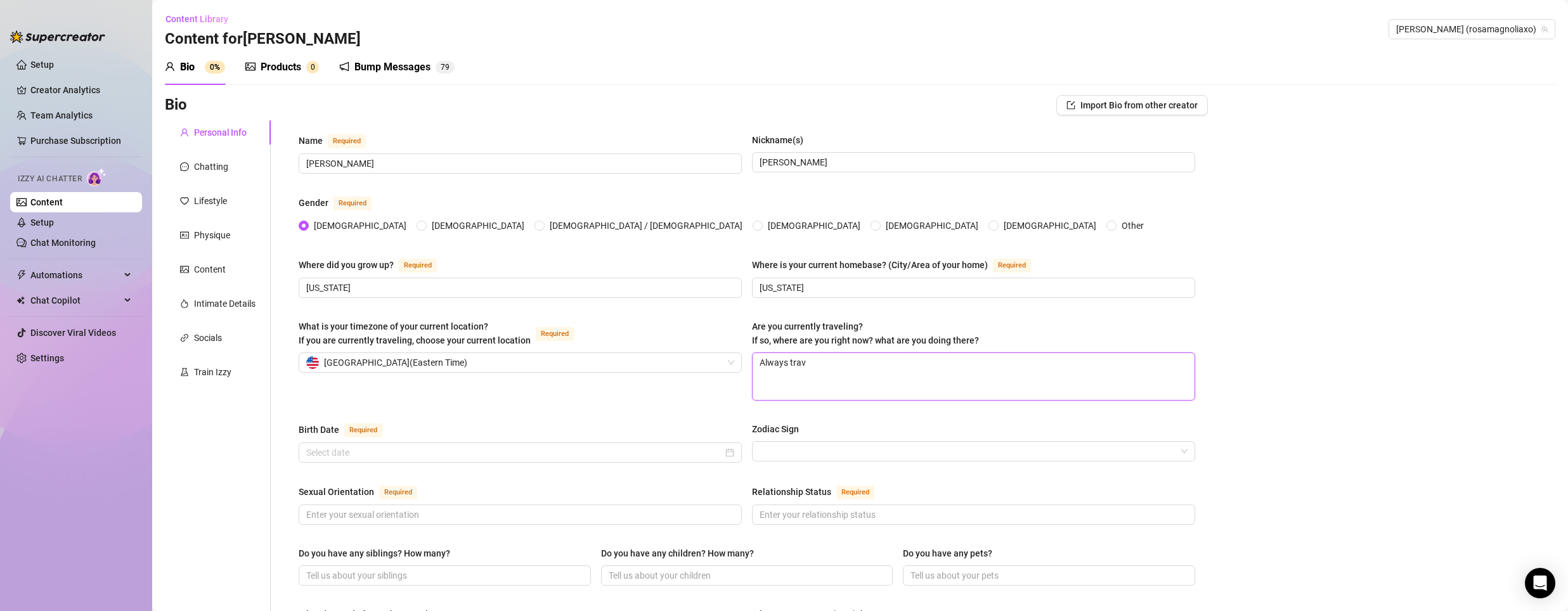
type textarea "Always trave"
type textarea "Always travel"
type textarea "Always traveli"
type textarea "Always travelin"
type textarea "Always traveling"
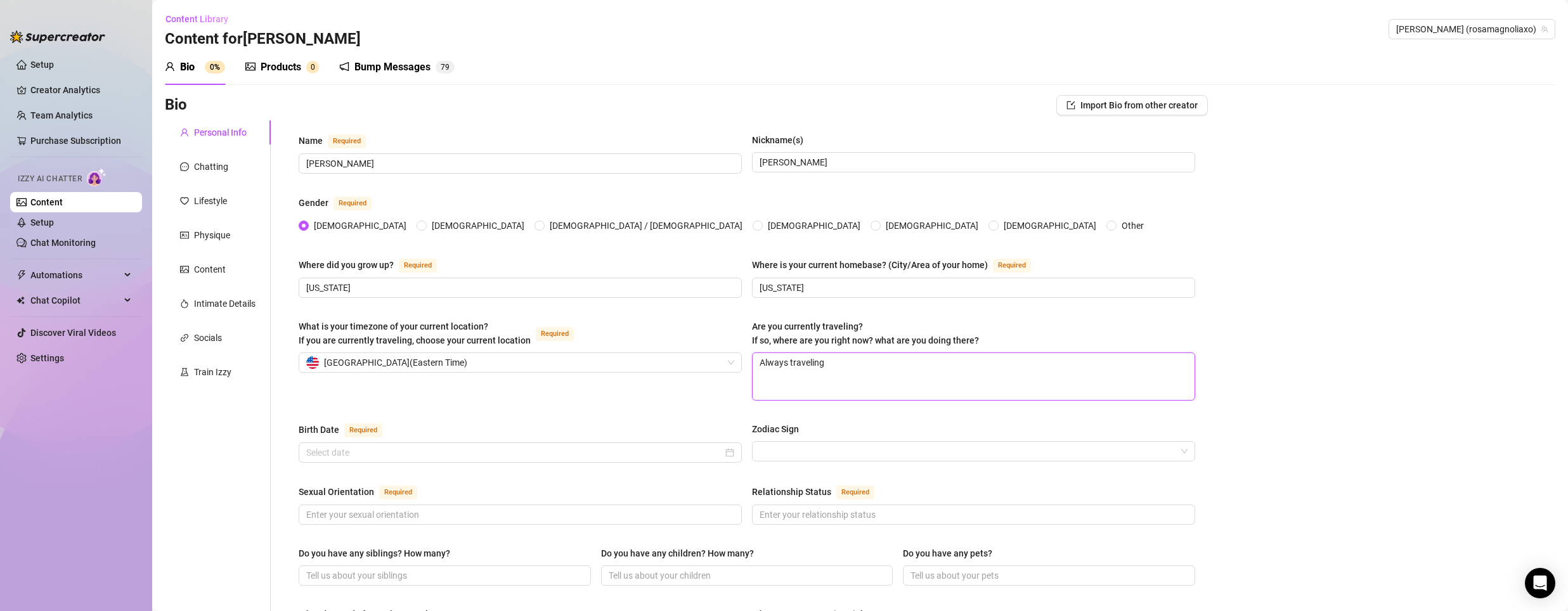
type textarea "Always traveling"
type textarea "Always traveling c"
type textarea "Always traveling ca"
type textarea "Always traveling cau"
type textarea "Always traveling caus"
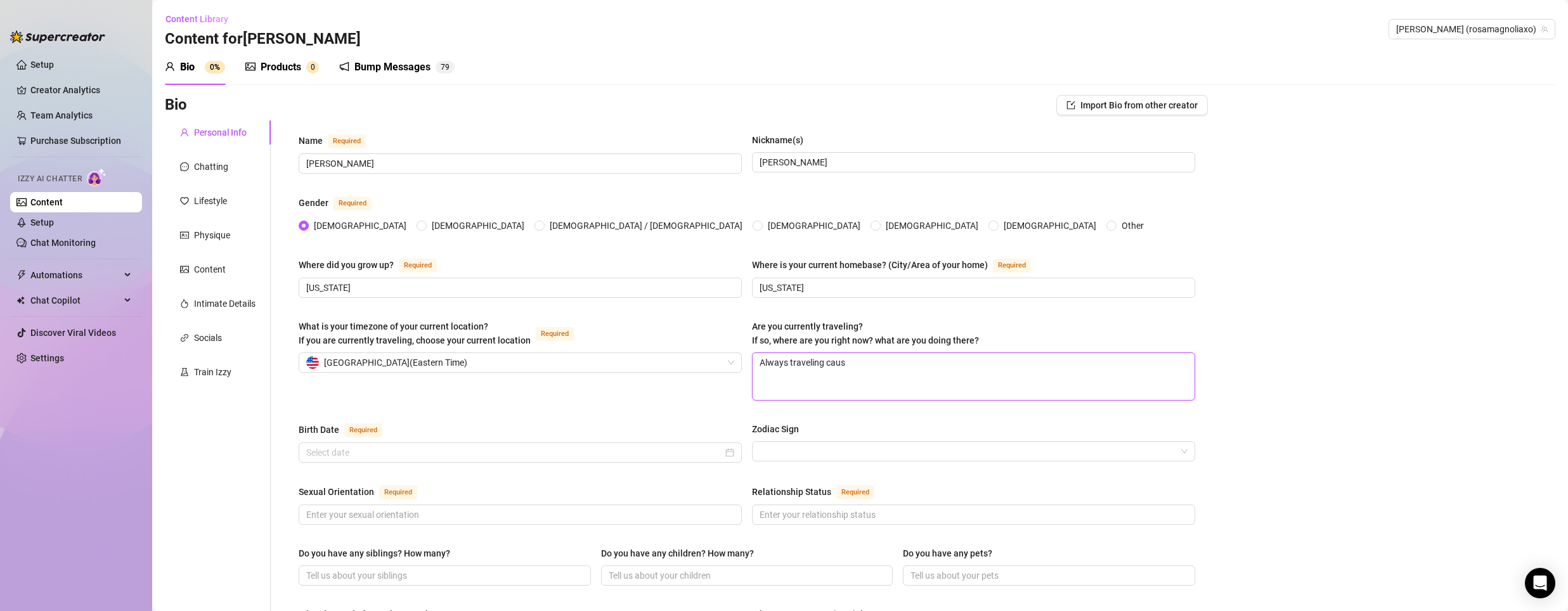
type textarea "Always traveling cause"
type textarea "Always traveling cause I"
type textarea "Always traveling cause I d"
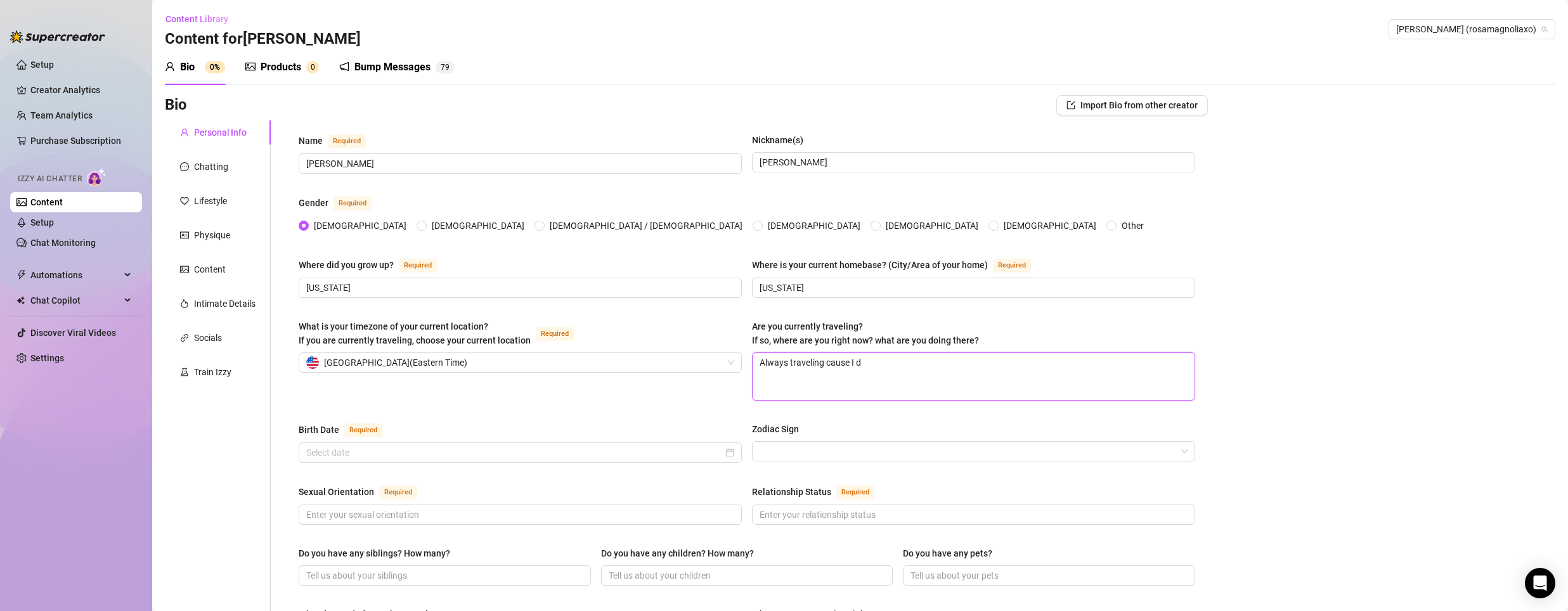
type textarea "Always traveling cause I do"
type textarea "Always traveling cause I do s"
type textarea "Always traveling cause I do sh"
type textarea "Always traveling cause I do sho"
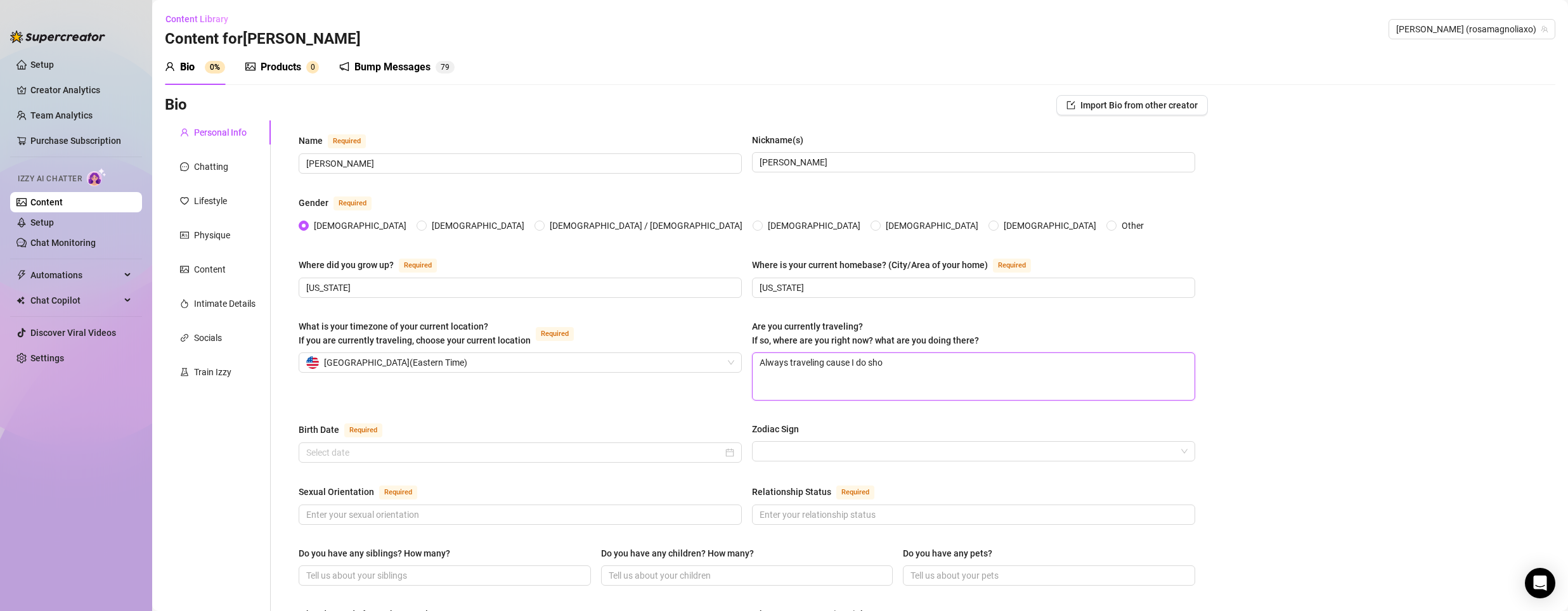
type textarea "Always traveling cause I do show"
type textarea "Always traveling cause I do shows"
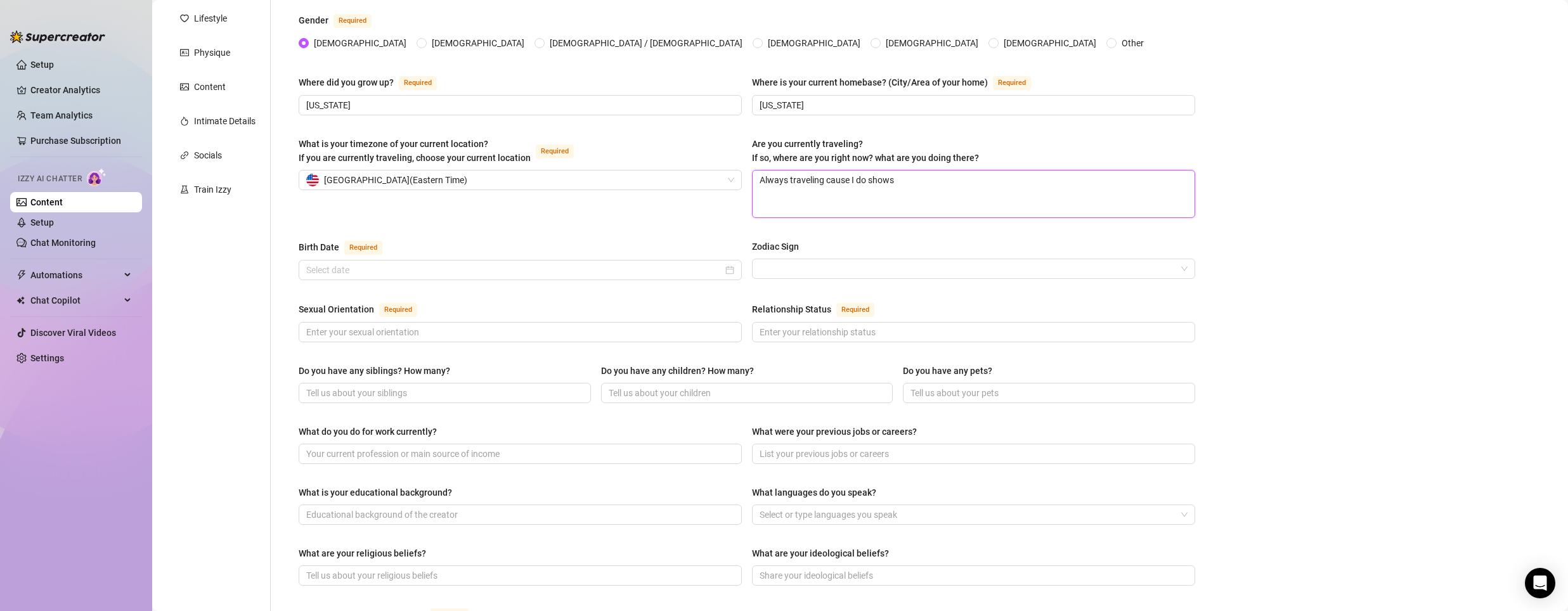
scroll to position [190, 0]
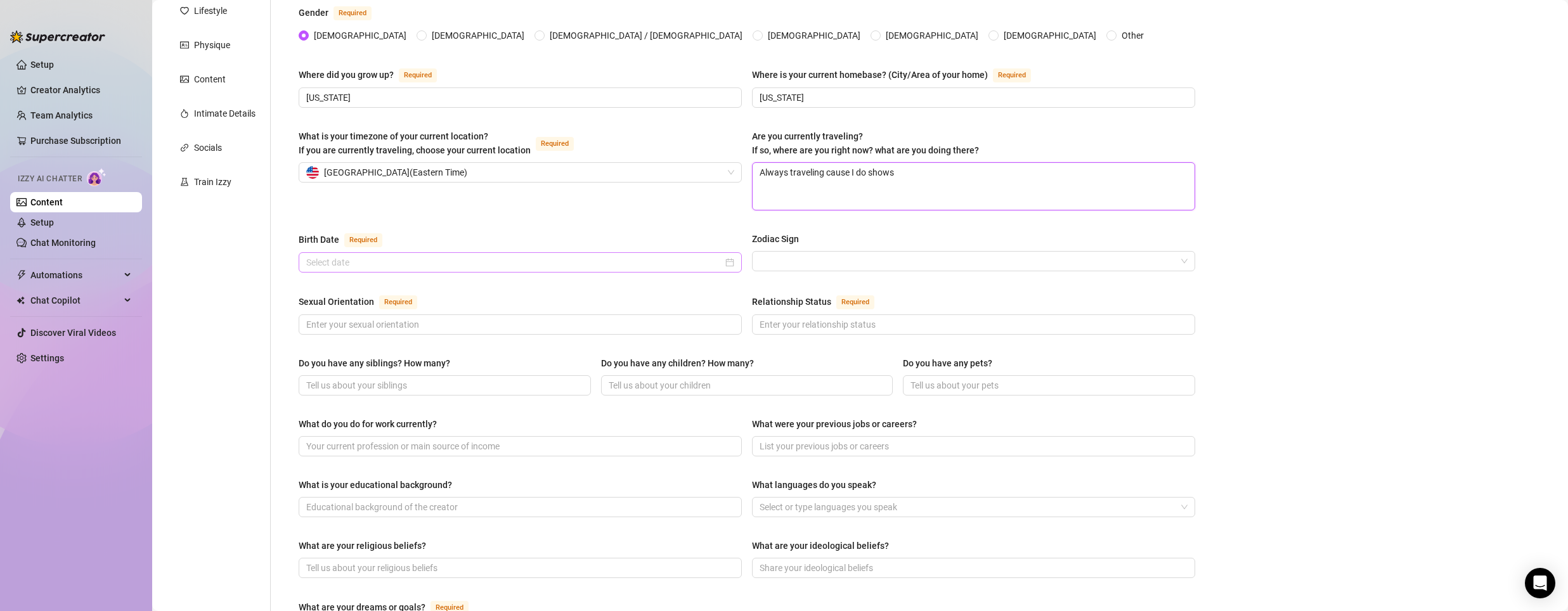
type textarea "Always traveling cause I do shows"
click at [514, 257] on input "Birth Date Required" at bounding box center [514, 262] width 416 height 14
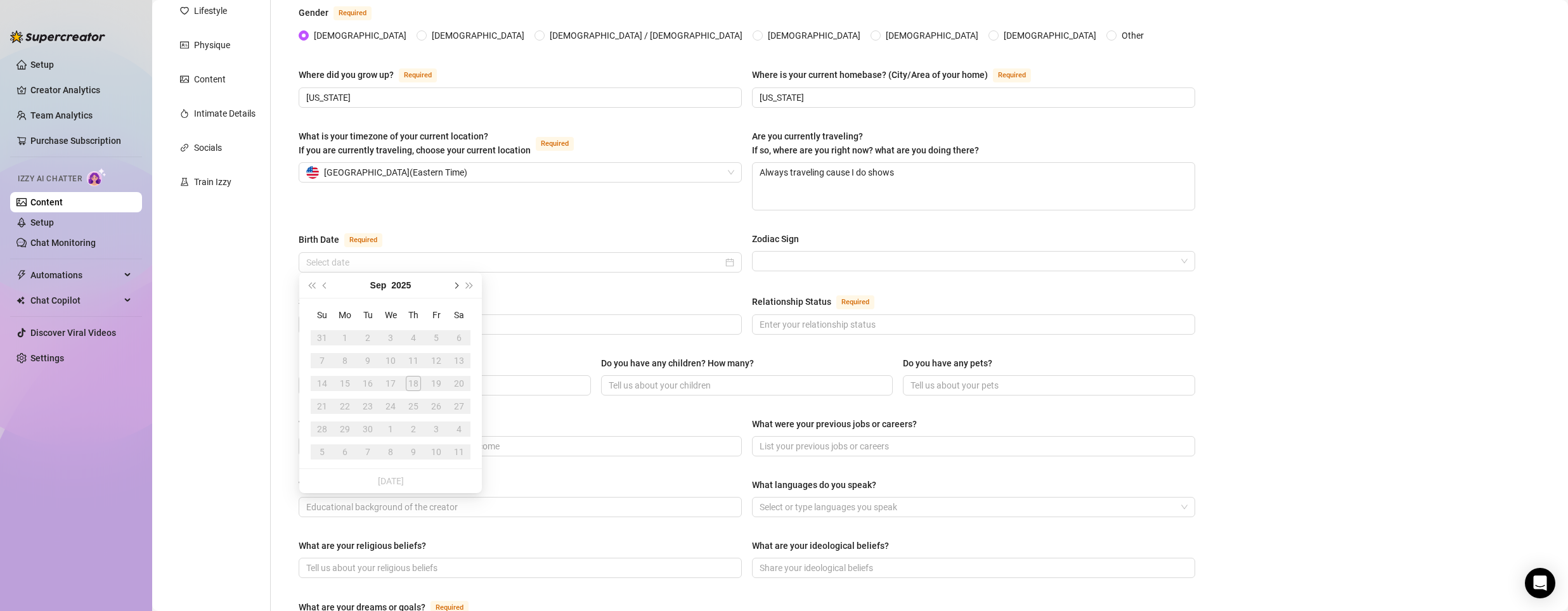
click at [451, 287] on button "Next month (PageDown)" at bounding box center [455, 285] width 14 height 25
click at [406, 282] on button "2025" at bounding box center [400, 285] width 19 height 25
click at [387, 279] on button "[DATE] - [DATE]" at bounding box center [391, 285] width 43 height 25
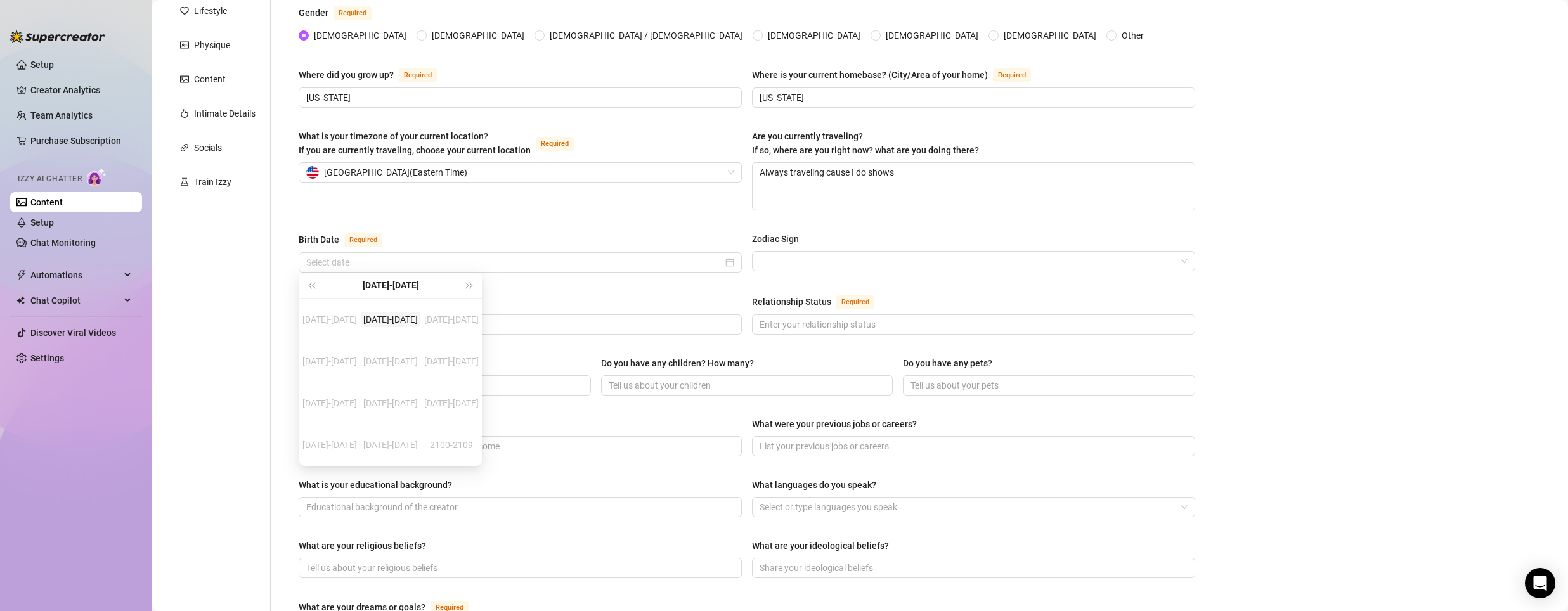
type input "[DATE]"
click at [394, 280] on div "[DATE]-[DATE]" at bounding box center [391, 285] width 144 height 25
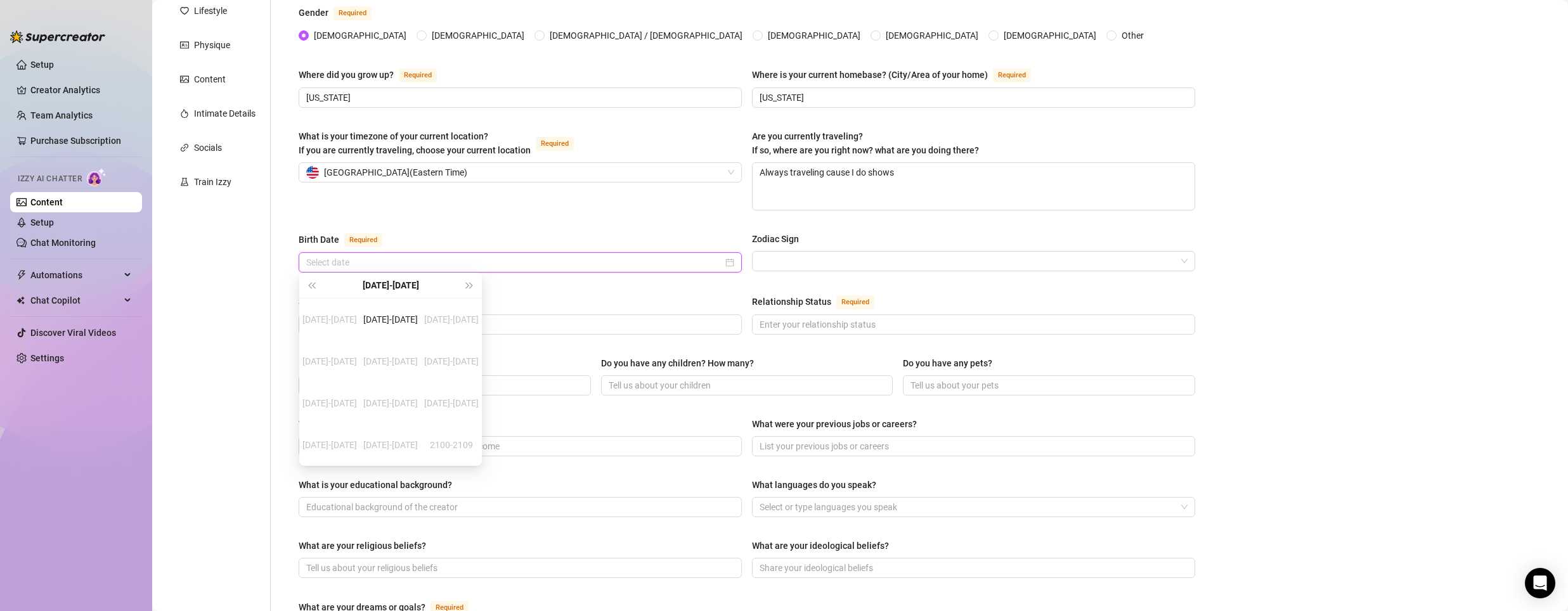
click at [378, 257] on input "Birth Date Required" at bounding box center [514, 262] width 416 height 14
type input "0"
type input "[DATE]"
click at [589, 190] on div "What is your timezone of your current location? If you are currently traveling,…" at bounding box center [520, 169] width 443 height 81
click at [496, 259] on input "Birth Date Required" at bounding box center [514, 262] width 416 height 14
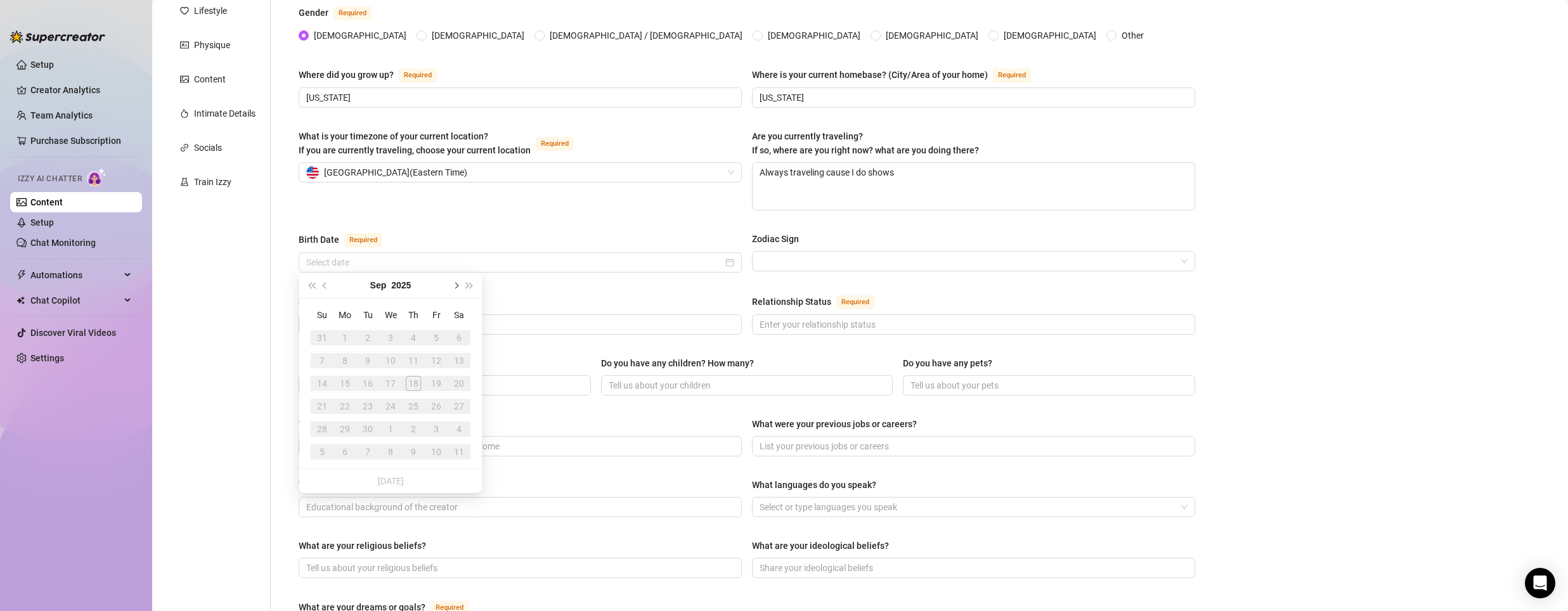
click at [453, 290] on button "Next month (PageDown)" at bounding box center [455, 285] width 14 height 25
click at [321, 285] on button "Previous month (PageUp)" at bounding box center [325, 285] width 14 height 25
click at [325, 285] on span "Previous month (PageUp)" at bounding box center [326, 285] width 6 height 6
click at [433, 337] on div "1" at bounding box center [436, 337] width 15 height 15
click at [440, 339] on div "1" at bounding box center [436, 337] width 15 height 15
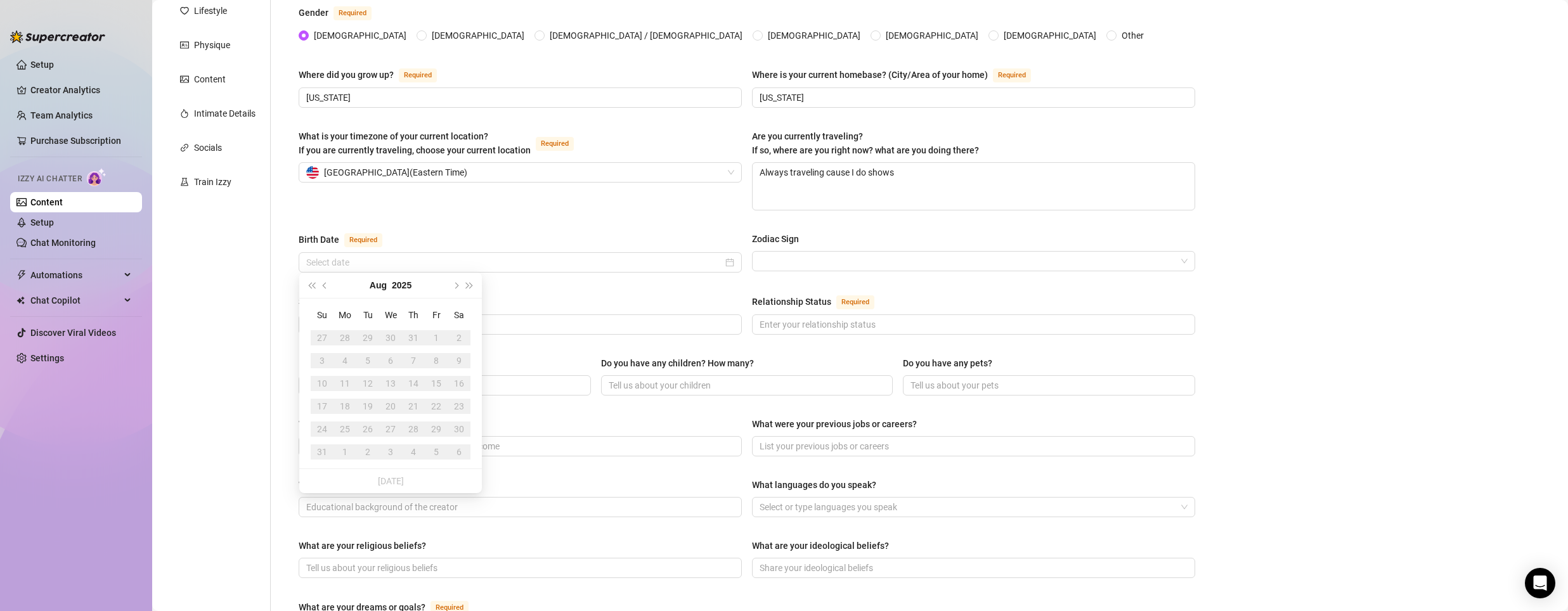
click at [440, 339] on div "1" at bounding box center [436, 337] width 15 height 15
click at [395, 286] on button "2025" at bounding box center [401, 285] width 19 height 25
click at [383, 287] on button "[DATE] - [DATE]" at bounding box center [391, 285] width 43 height 25
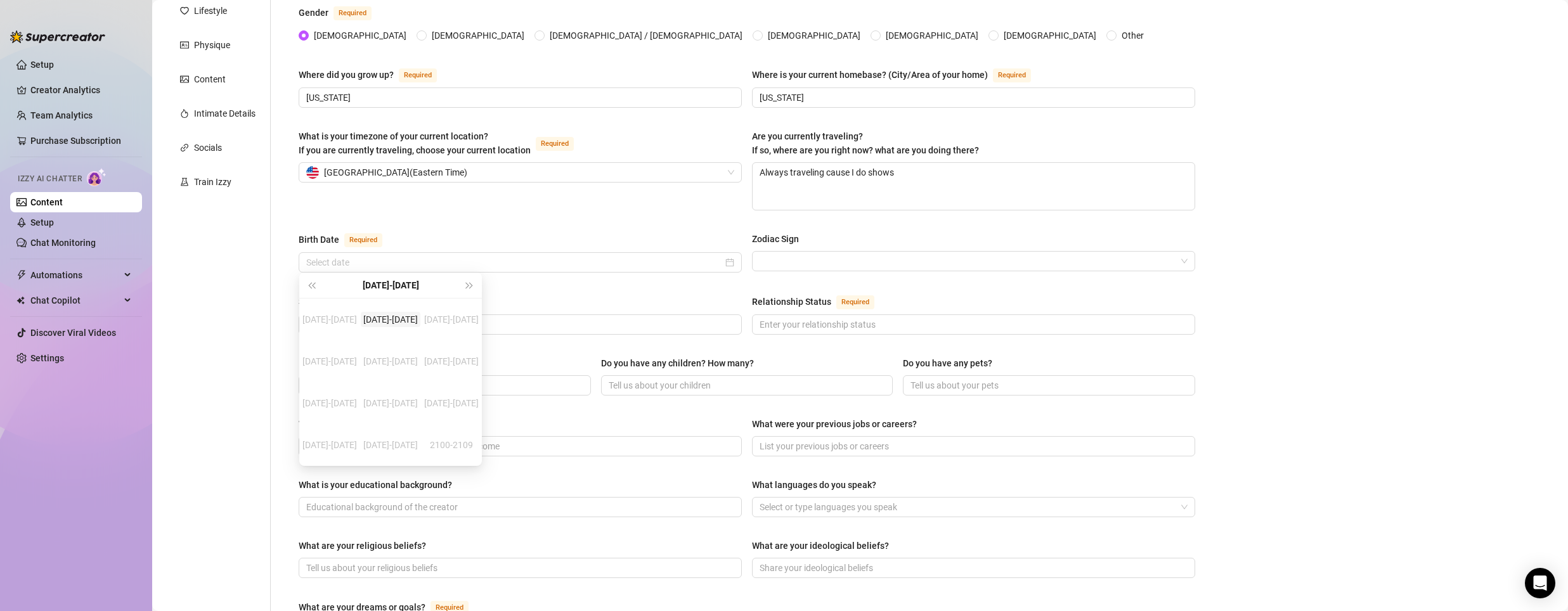
type input "[DATE]"
click at [393, 317] on div "[DATE]-[DATE]" at bounding box center [391, 319] width 60 height 15
click at [314, 288] on span "Last year (Control + left)" at bounding box center [311, 285] width 6 height 6
click at [390, 352] on td "1993" at bounding box center [391, 361] width 58 height 42
click at [391, 399] on div "Aug" at bounding box center [391, 403] width 38 height 15
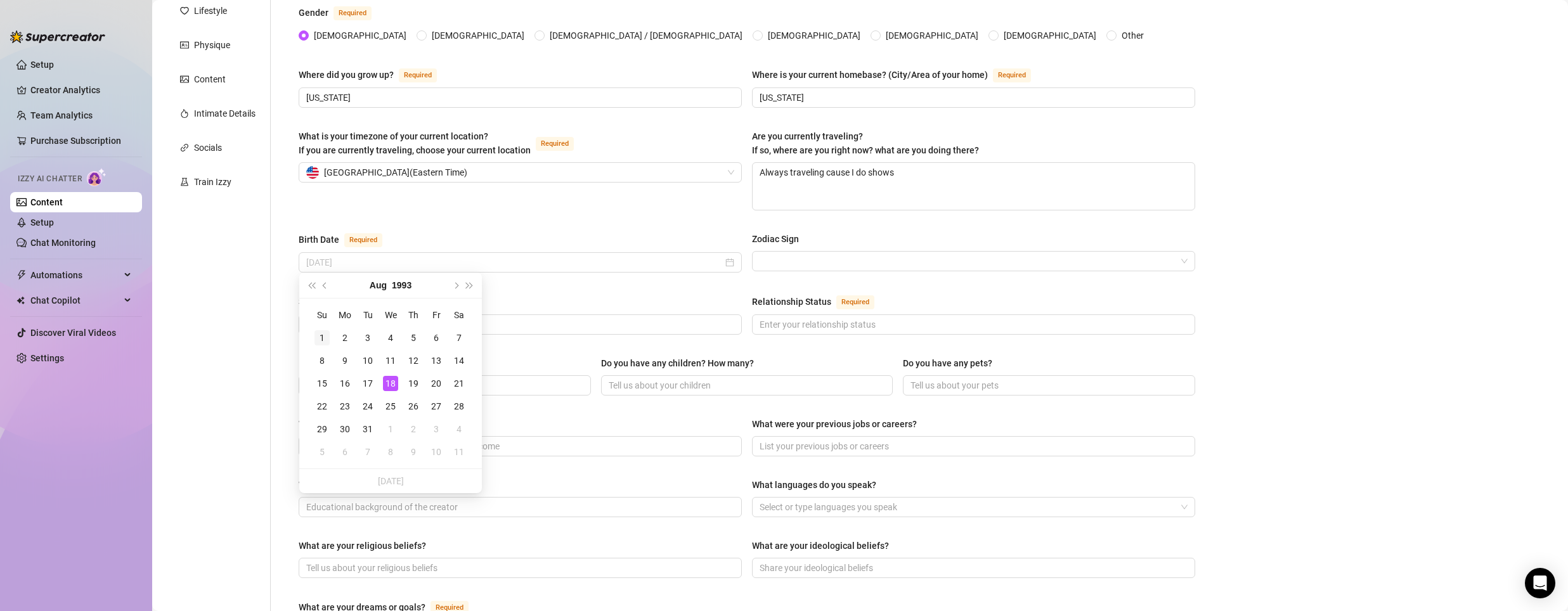
type input "[DATE]"
click at [330, 336] on td "1" at bounding box center [322, 338] width 23 height 23
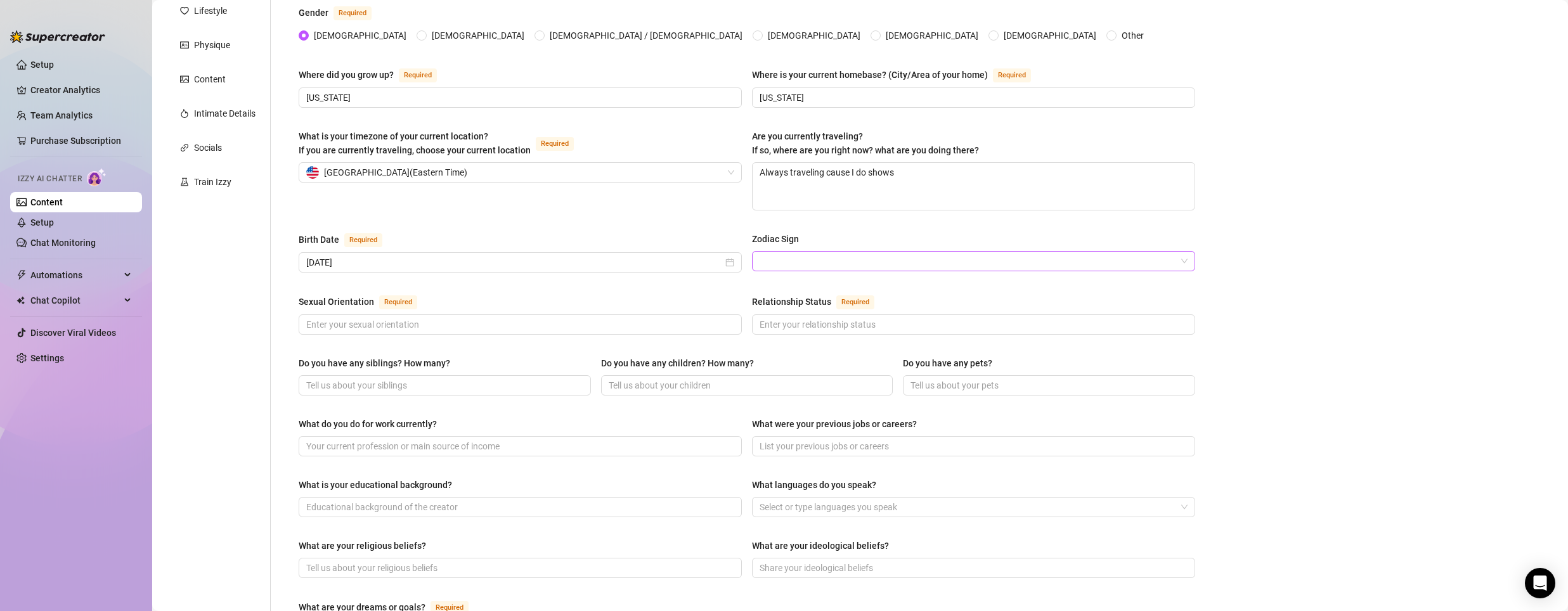
click at [797, 255] on input "Zodiac Sign" at bounding box center [968, 261] width 416 height 19
click at [778, 364] on div "Leo" at bounding box center [967, 365] width 419 height 14
click at [525, 329] on span at bounding box center [520, 324] width 443 height 20
type input "Bissexual"
click at [814, 318] on input "No-Monogamic" at bounding box center [972, 324] width 425 height 14
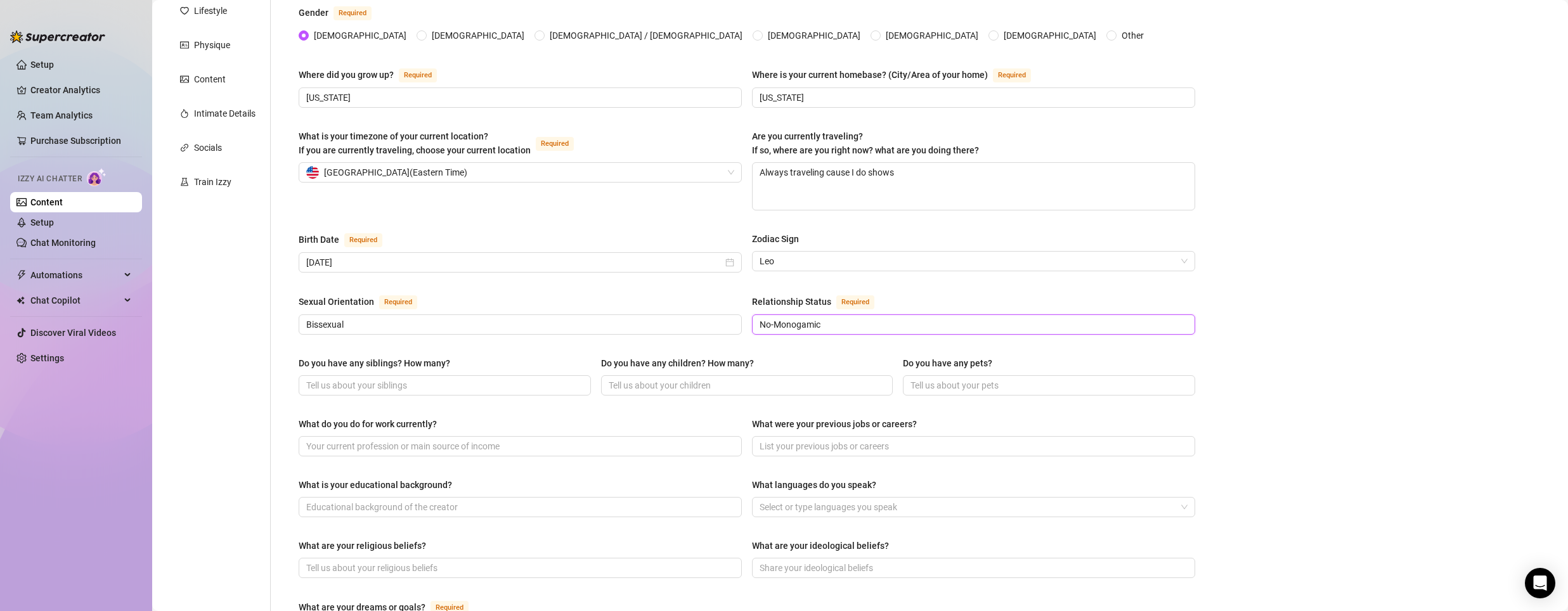
paste input "married non-monogamous [DEMOGRAPHIC_DATA]"
type input "married non-monogamous [DEMOGRAPHIC_DATA]"
click at [330, 380] on input "Do you have any siblings? How many?" at bounding box center [443, 385] width 275 height 14
click at [705, 378] on input "Do you have any children? How many?" at bounding box center [746, 385] width 275 height 14
type input "no kids"
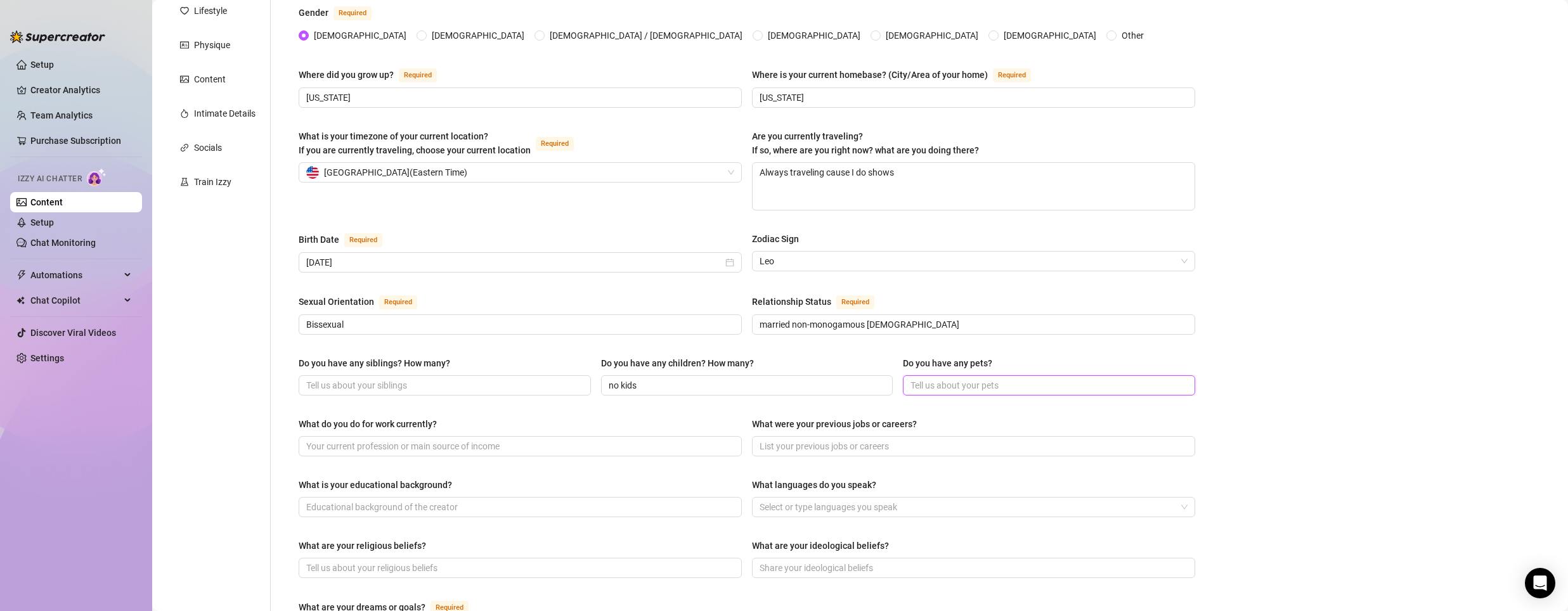
click at [1049, 383] on input "Do you have any pets?" at bounding box center [1048, 385] width 275 height 14
click at [991, 385] on input "yes!!" at bounding box center [1048, 385] width 275 height 14
type input "yes!! 1 dog 6 cats"
click at [446, 440] on input "What do you do for work currently?" at bounding box center [519, 446] width 425 height 14
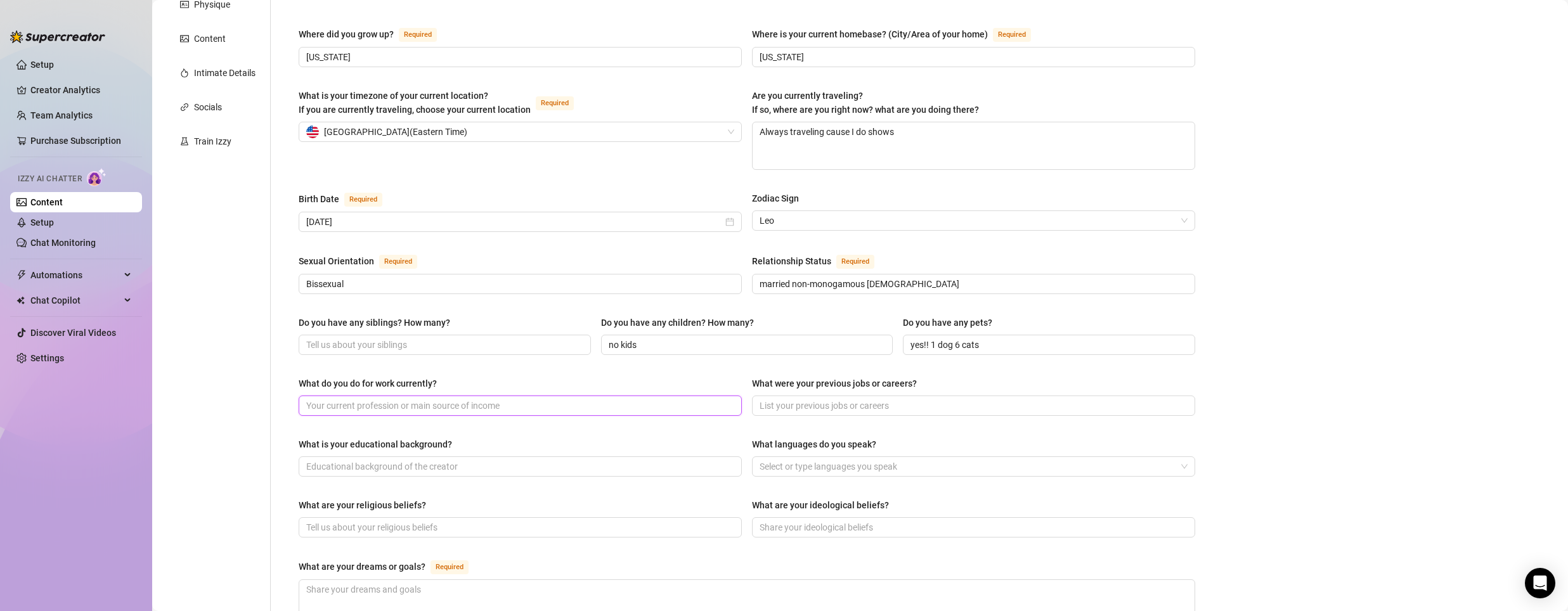
scroll to position [254, 0]
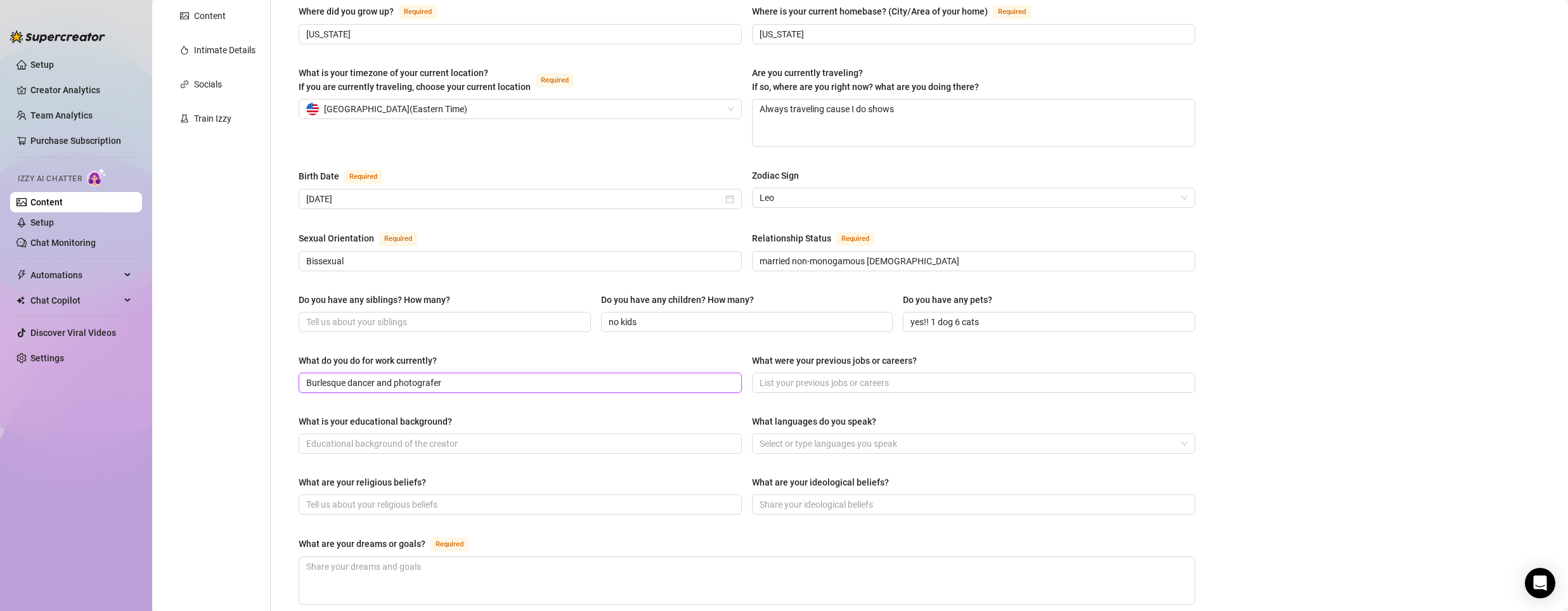
click at [420, 381] on input "Burlesque dancer and photografer" at bounding box center [519, 383] width 425 height 14
click at [420, 380] on input "Burlesque dancer and photografer" at bounding box center [519, 383] width 425 height 14
paste input "ph"
type input "Burlesque dancer and photograph"
click at [817, 373] on span at bounding box center [974, 383] width 443 height 20
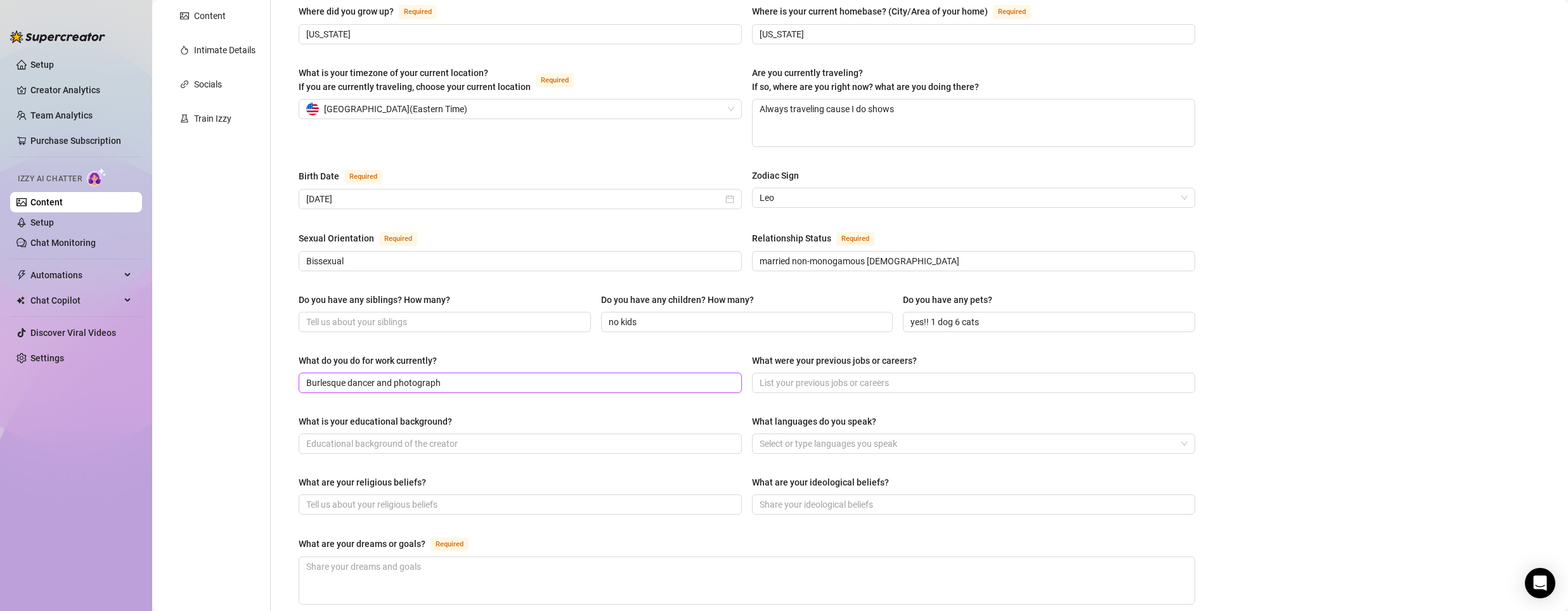
click at [504, 386] on input "Burlesque dancer and photograph" at bounding box center [519, 383] width 425 height 14
click at [789, 376] on input "What were your previous jobs or careers?" at bounding box center [972, 383] width 425 height 14
paste input "Burlesque dancer and photograph"
type input "Burlesque dancer and photograph"
click at [406, 444] on input "What is your educational background?" at bounding box center [519, 443] width 425 height 14
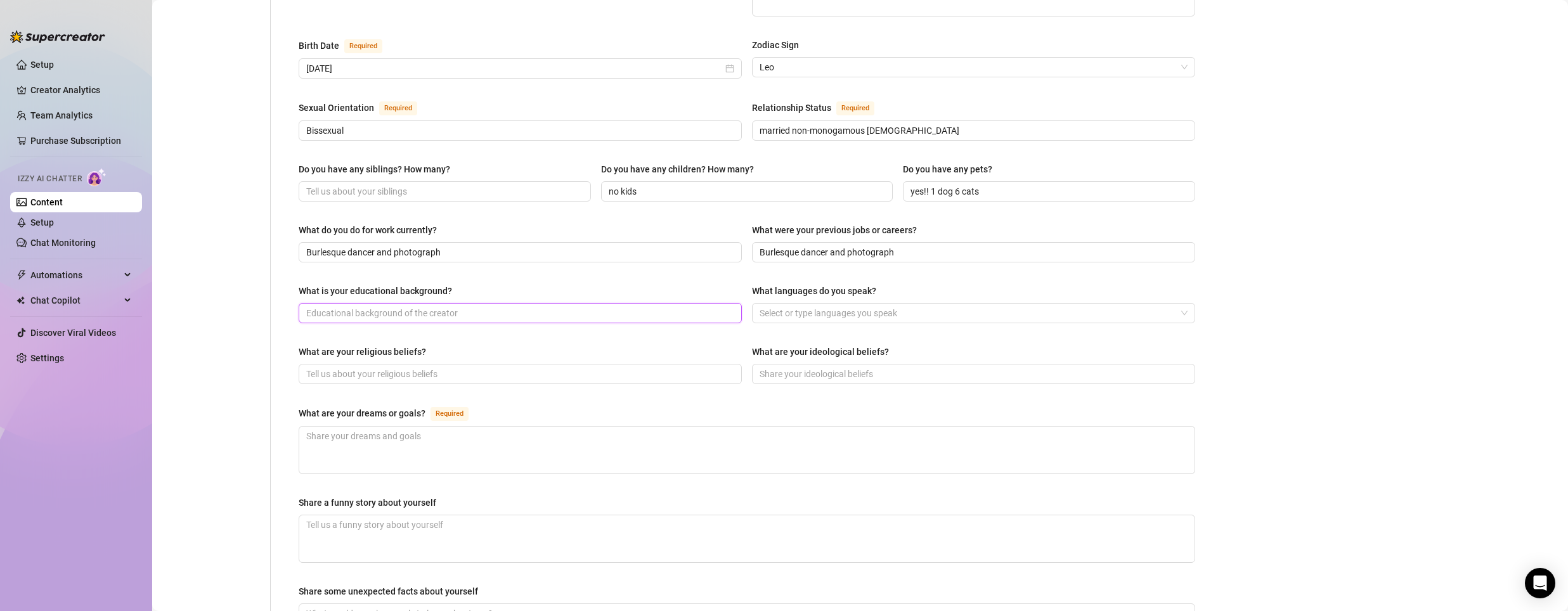
scroll to position [444, 0]
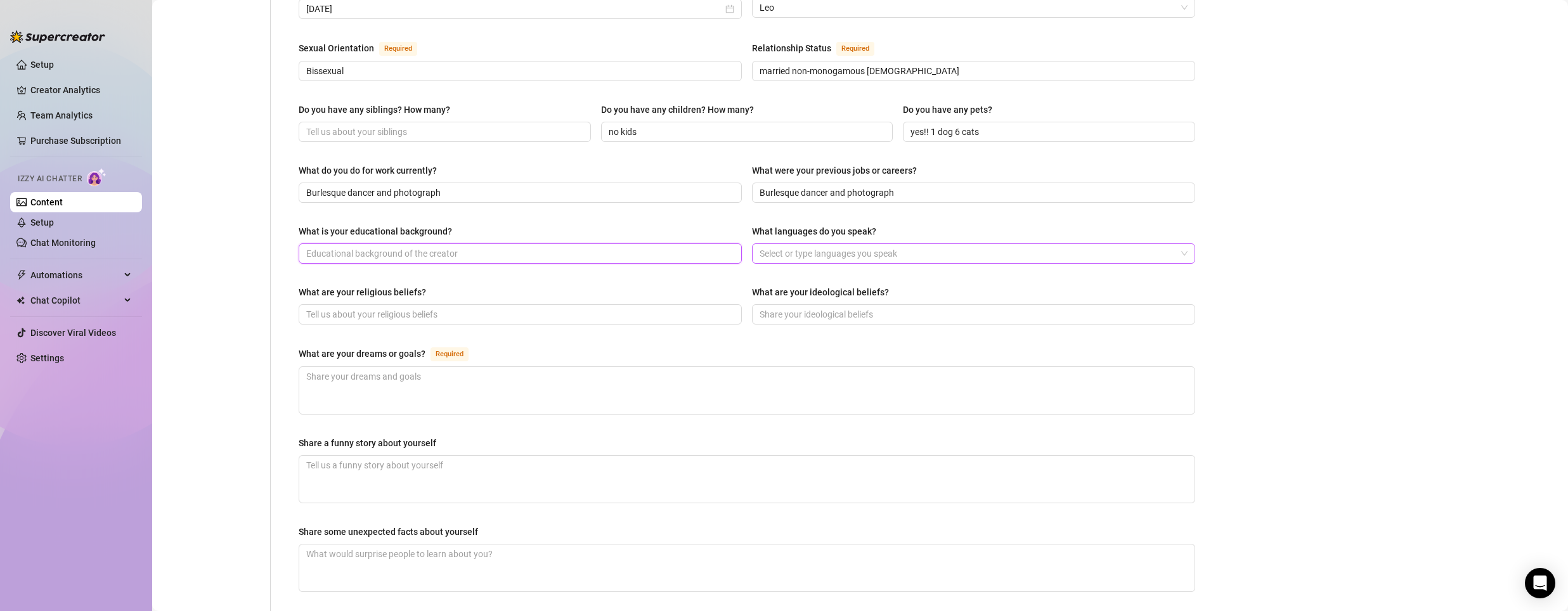
click at [793, 249] on div at bounding box center [967, 254] width 425 height 18
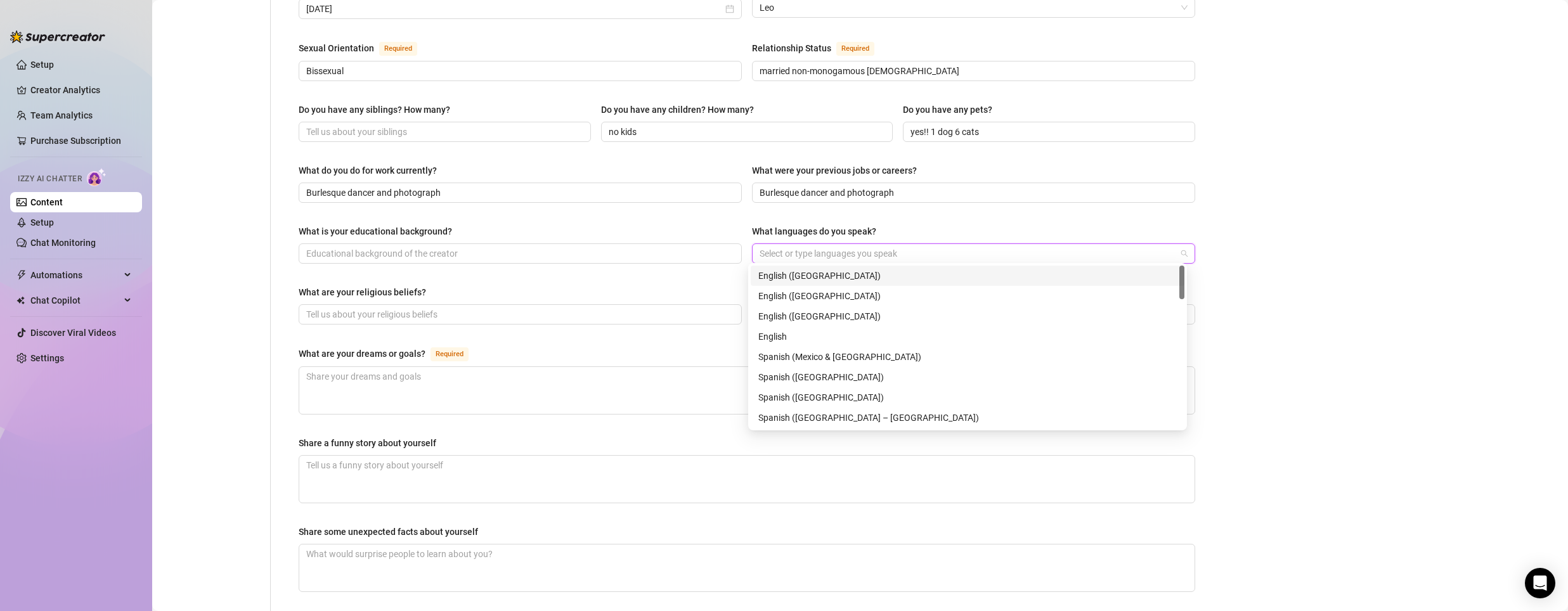
type input "E"
click at [815, 298] on div "English ([GEOGRAPHIC_DATA])" at bounding box center [967, 295] width 419 height 14
click at [509, 373] on textarea "What are your dreams or goals? Required" at bounding box center [747, 390] width 895 height 47
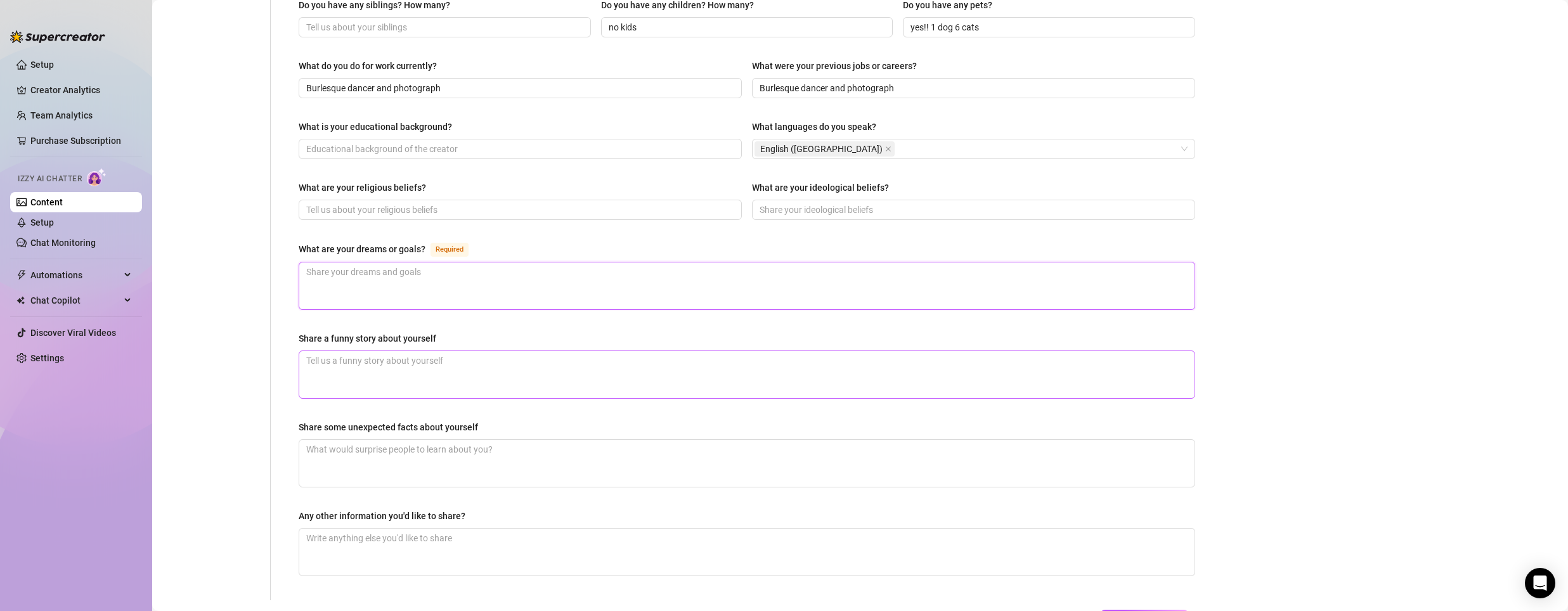
scroll to position [571, 0]
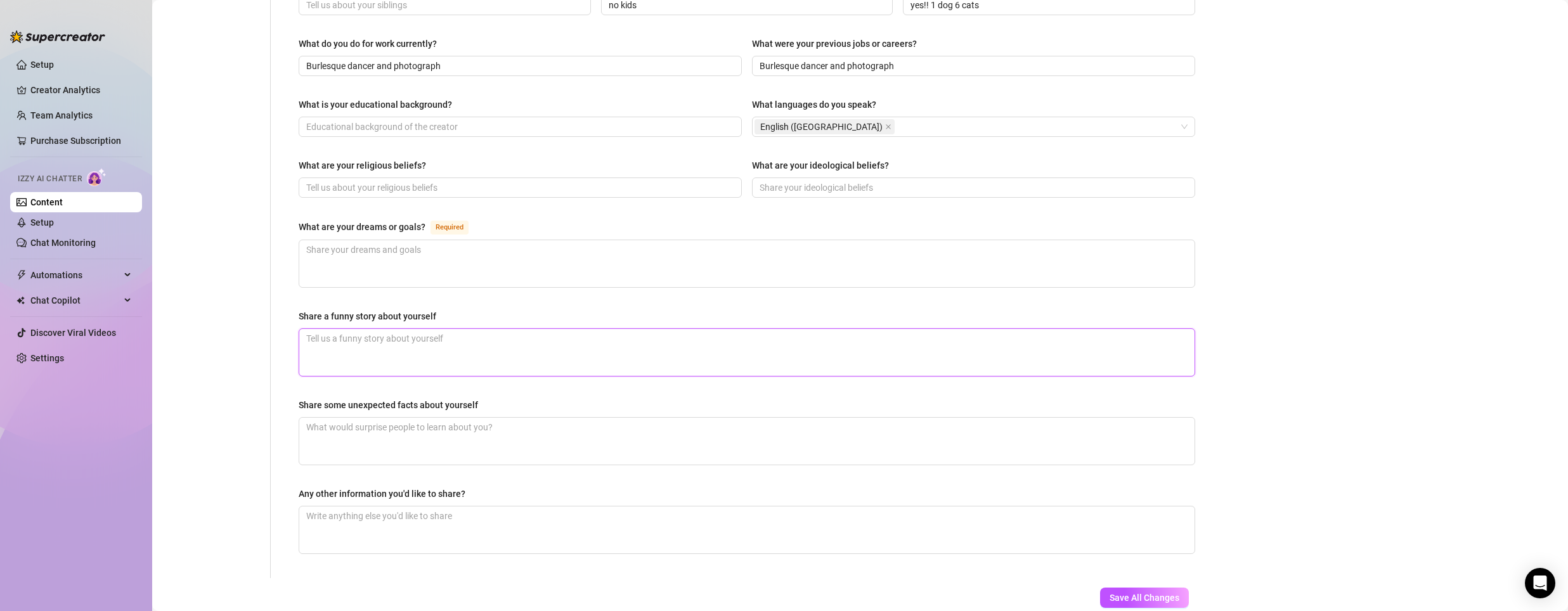
click at [390, 343] on textarea "Share a funny story about yourself" at bounding box center [747, 352] width 895 height 47
paste textarea "These goals are not limited to external conquests: [PERSON_NAME] seeks to grow …"
type textarea "These goals are not limited to external conquests: [PERSON_NAME] seeks to grow …"
click at [349, 268] on textarea "What are your dreams or goals? Required" at bounding box center [747, 263] width 895 height 47
paste textarea "These goals are not limited to external conquests: [PERSON_NAME] seeks to grow …"
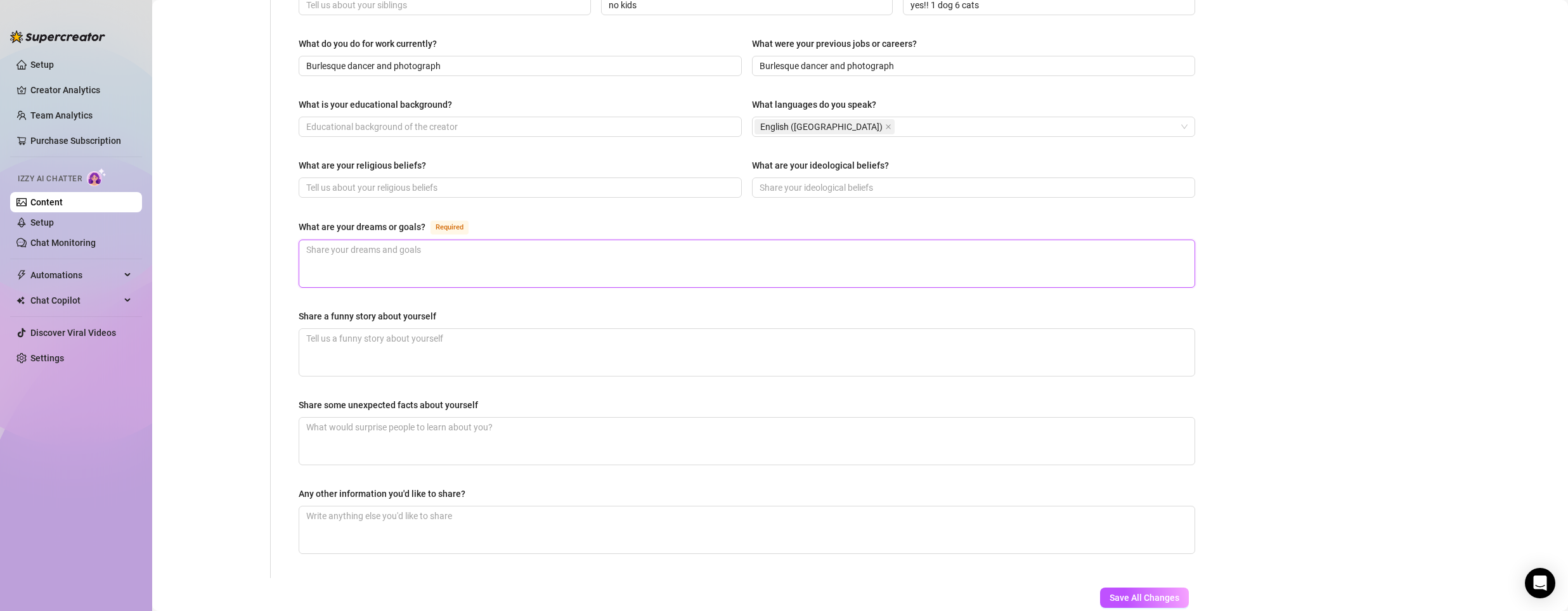
type textarea "These goals are not limited to external conquests: [PERSON_NAME] seeks to grow …"
click at [312, 244] on textarea "These goals are not limited to external conquests: [PERSON_NAME] seeks to grow …" at bounding box center [747, 263] width 895 height 47
type textarea "Mgoals are not limited to external conquests: [PERSON_NAME] seeks to grow as an…"
type textarea "Mygoals are not limited to external conquests: [PERSON_NAME] seeks to grow as a…"
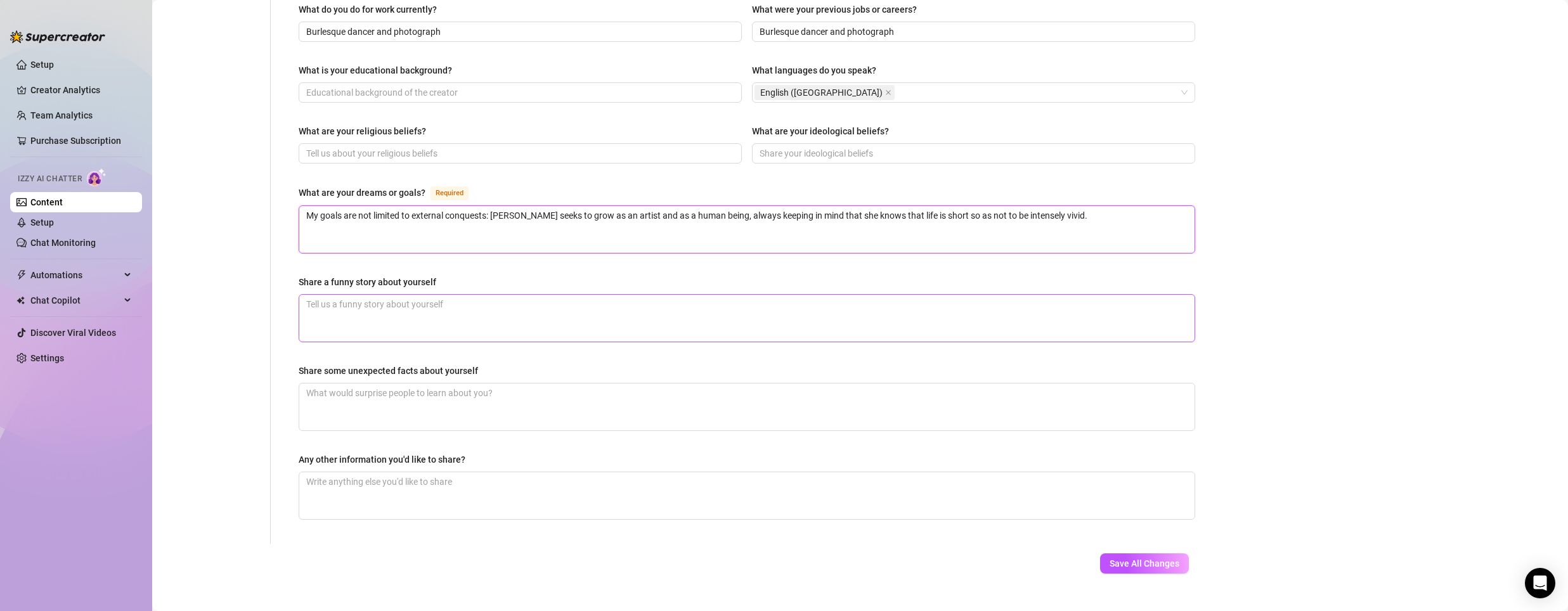
scroll to position [624, 0]
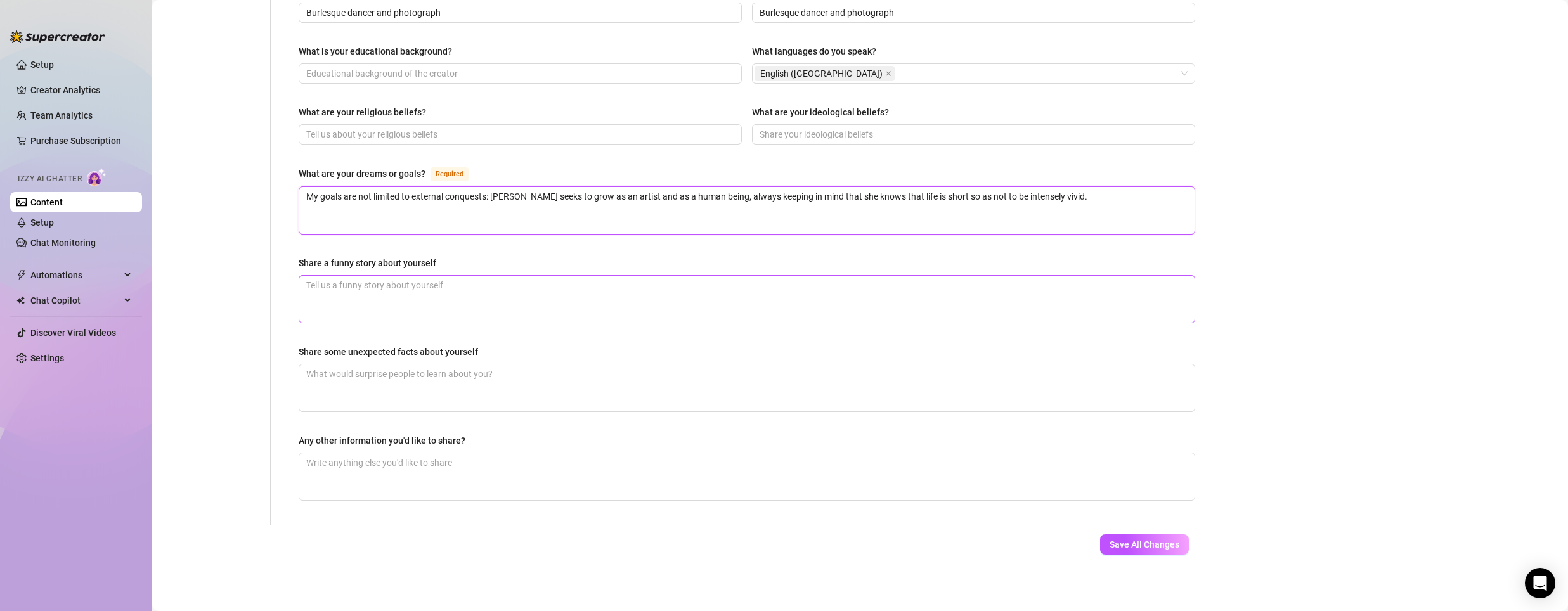
type textarea "My goals are not limited to external conquests: [PERSON_NAME] seeks to grow as …"
click at [468, 301] on textarea "Share a funny story about yourself" at bounding box center [747, 299] width 895 height 47
click at [1110, 540] on span "Save All Changes" at bounding box center [1144, 545] width 70 height 10
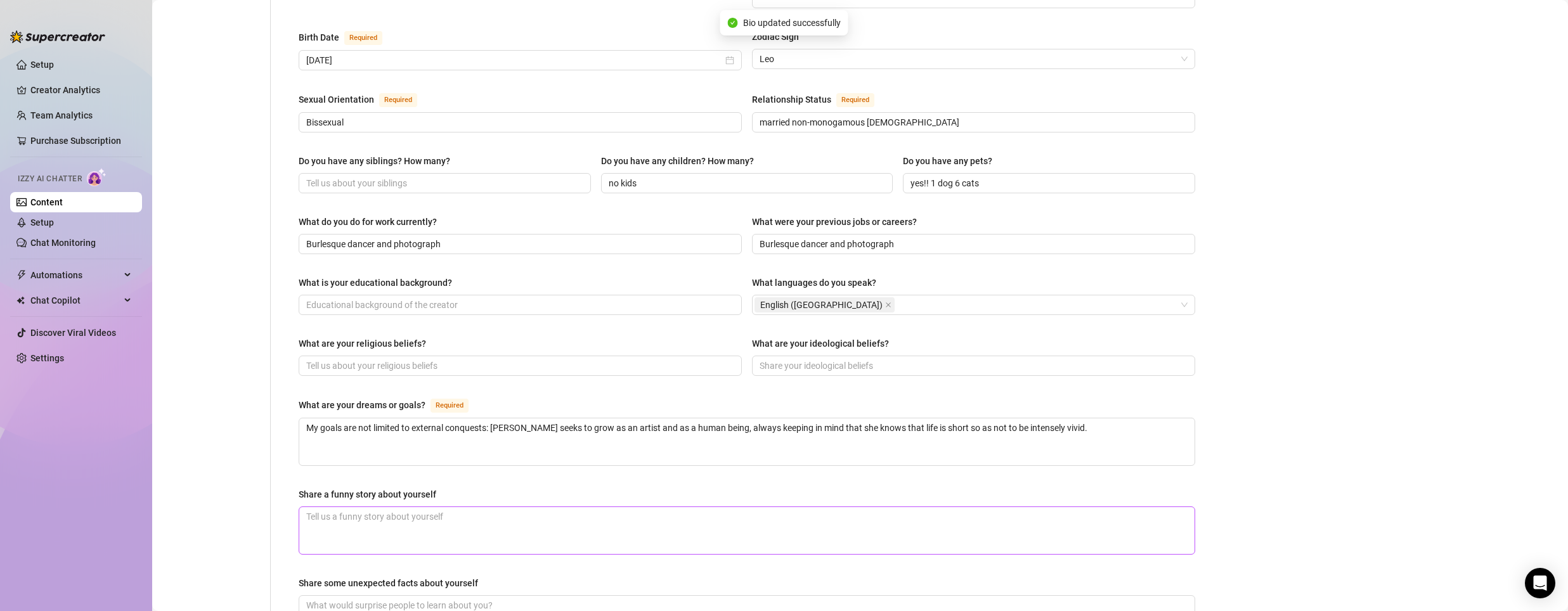
type textarea "Always traveling cause I do shows"
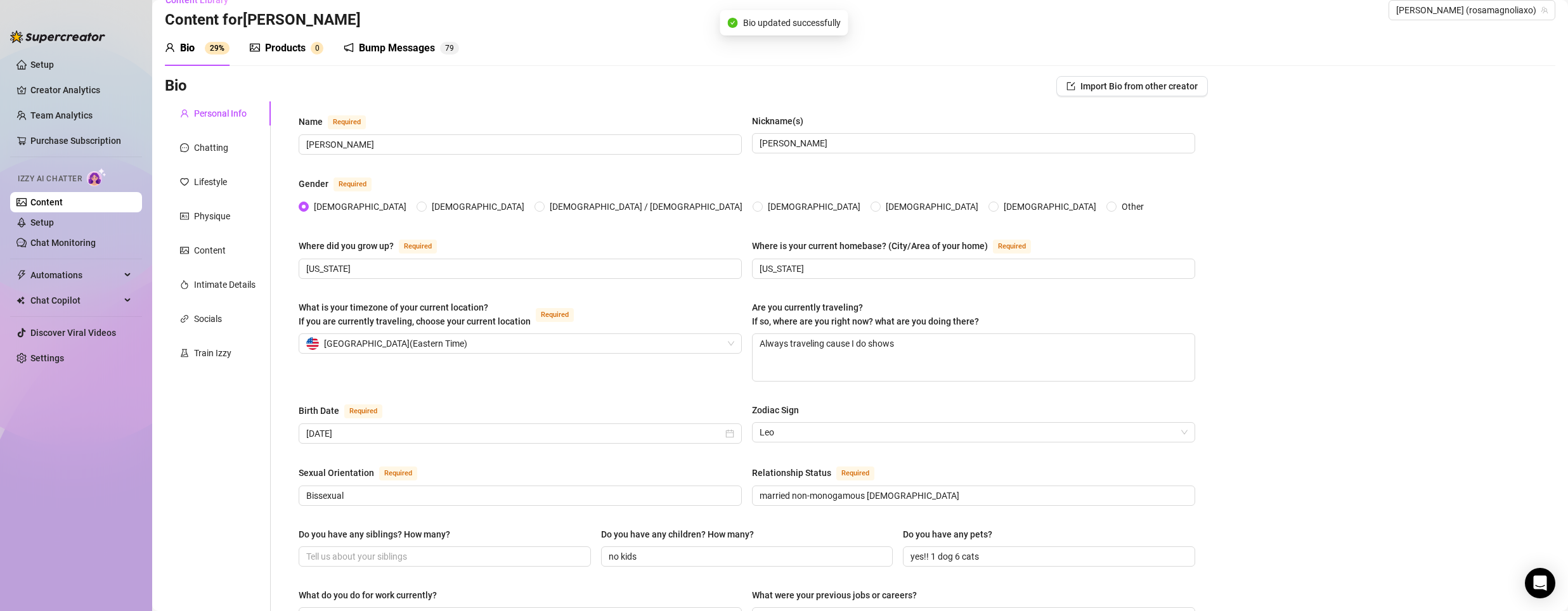
scroll to position [0, 0]
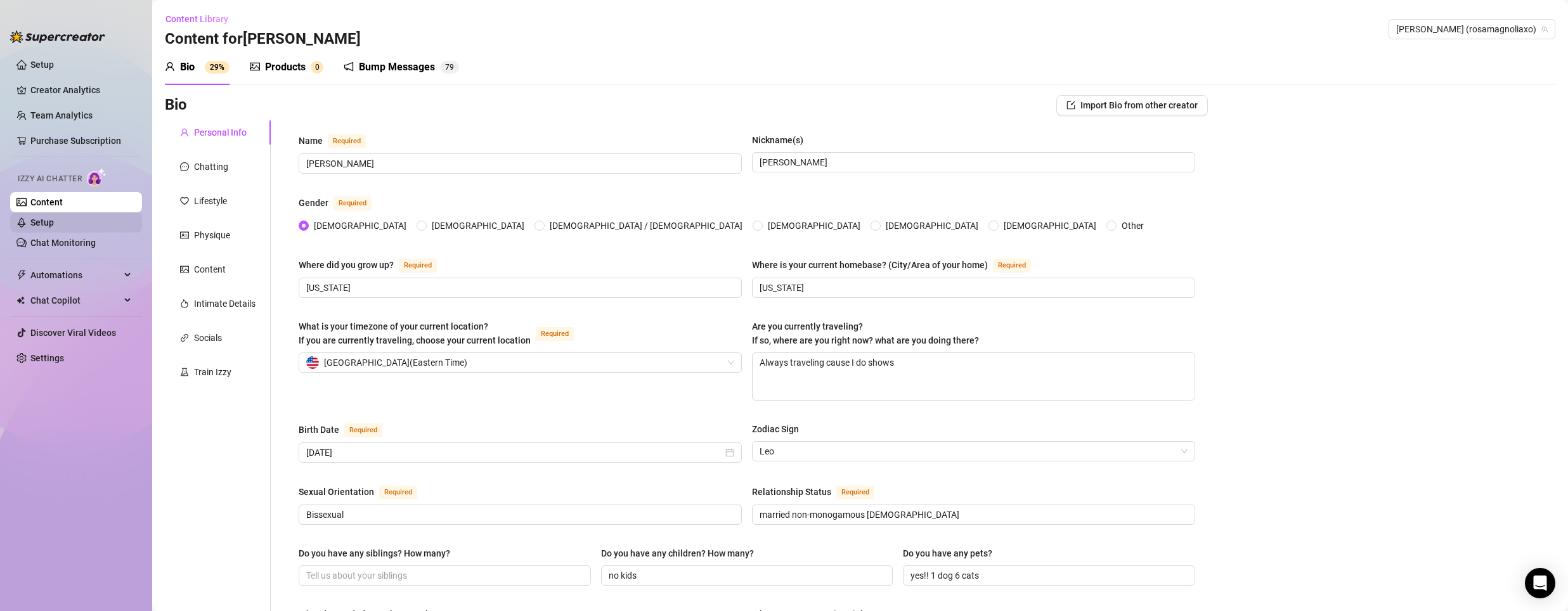
click at [35, 223] on link "Setup" at bounding box center [42, 223] width 24 height 10
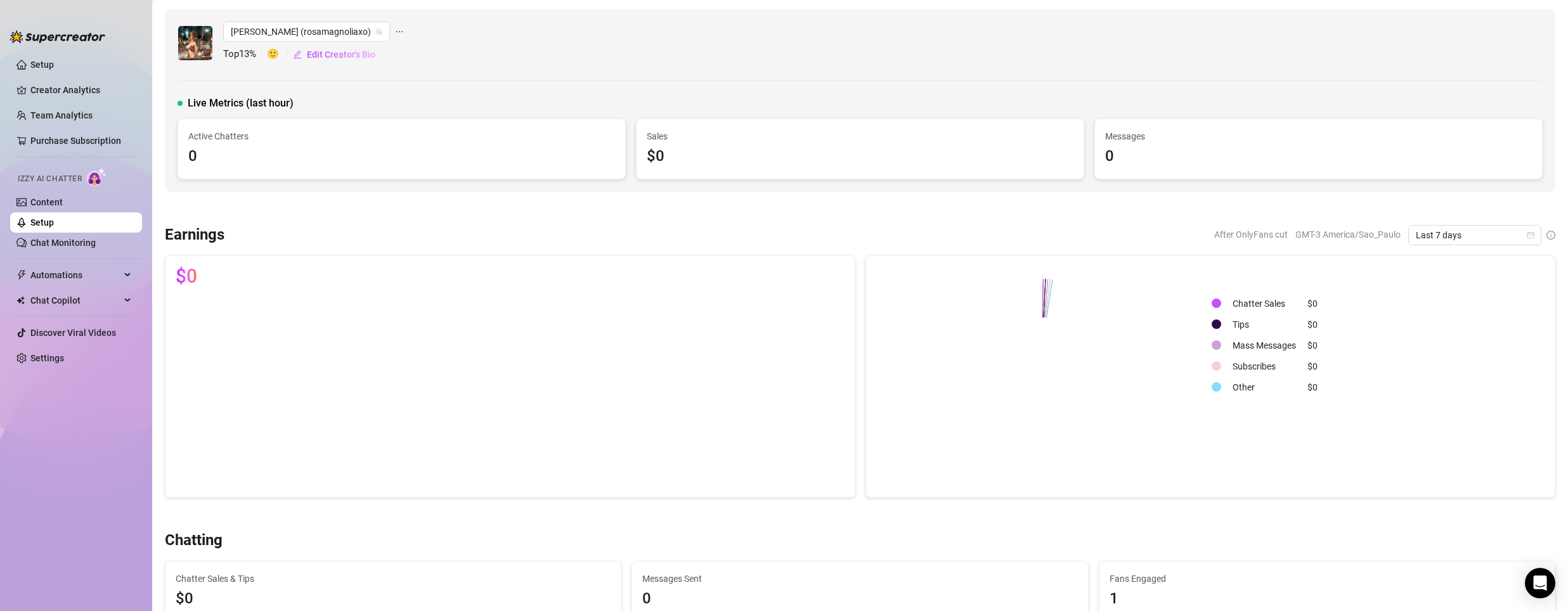
click at [81, 177] on span "Izzy AI Chatter" at bounding box center [50, 179] width 64 height 12
click at [50, 201] on link "Content" at bounding box center [46, 202] width 32 height 10
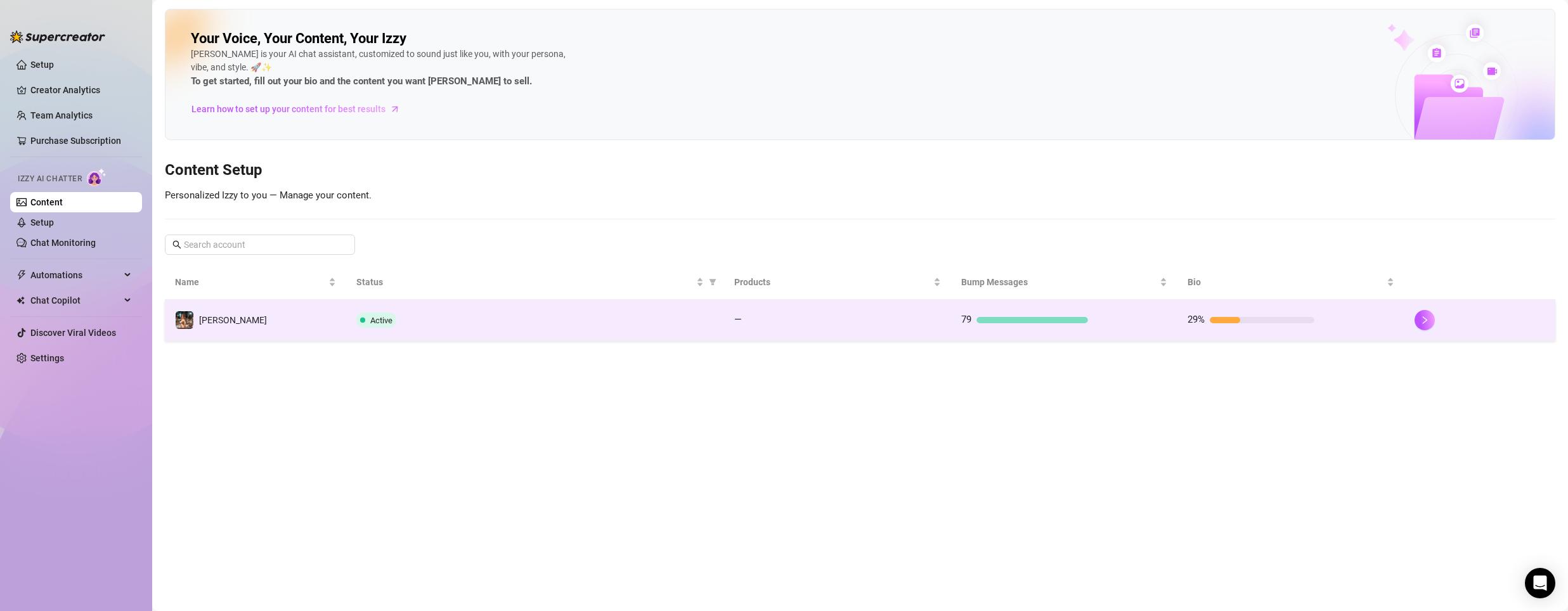
click at [1287, 325] on div "29%" at bounding box center [1251, 320] width 127 height 15
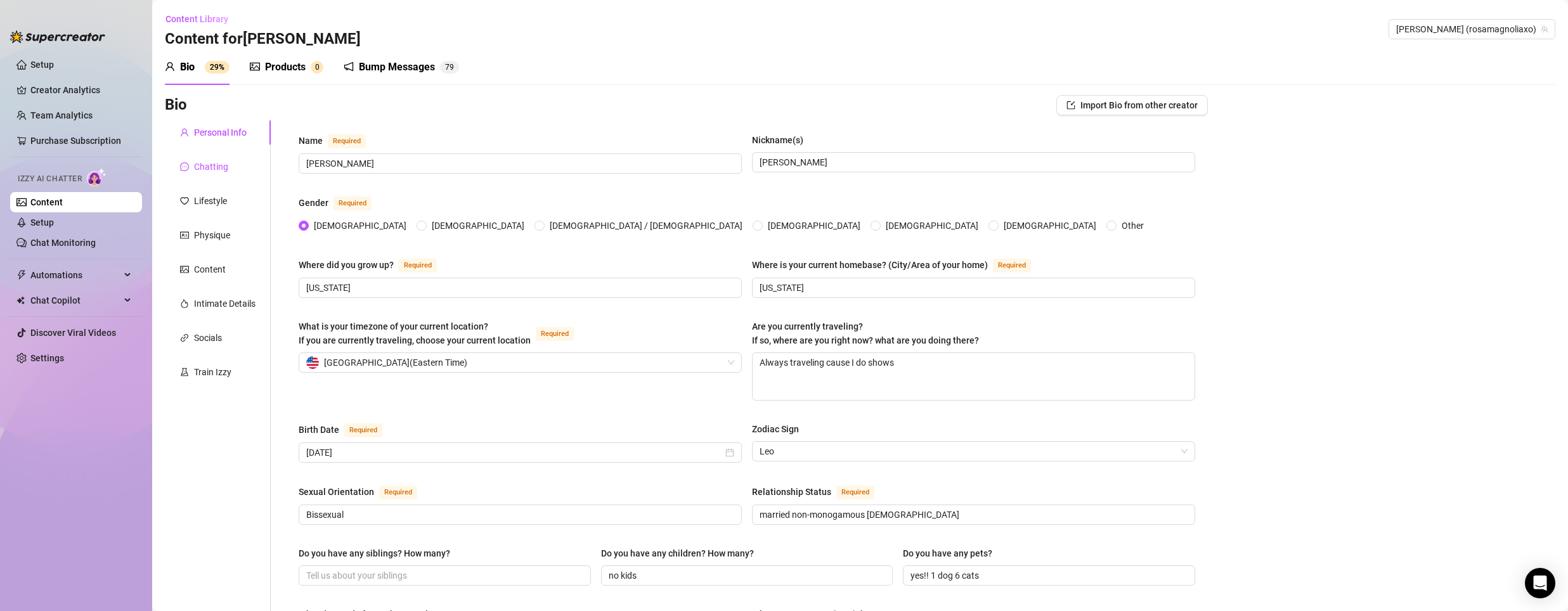
click at [197, 166] on div "Chatting" at bounding box center [211, 166] width 35 height 14
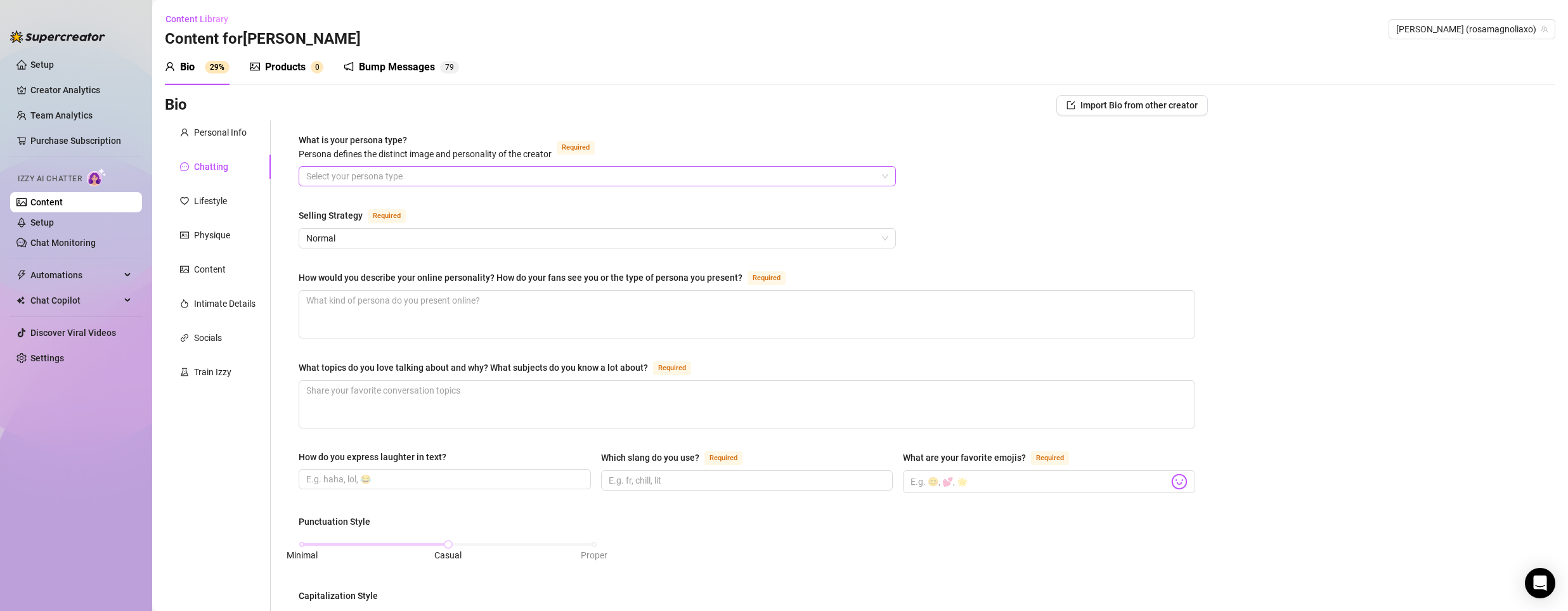
click at [429, 177] on input "What is your persona type? [PERSON_NAME] defines the distinct image and persona…" at bounding box center [592, 176] width 571 height 19
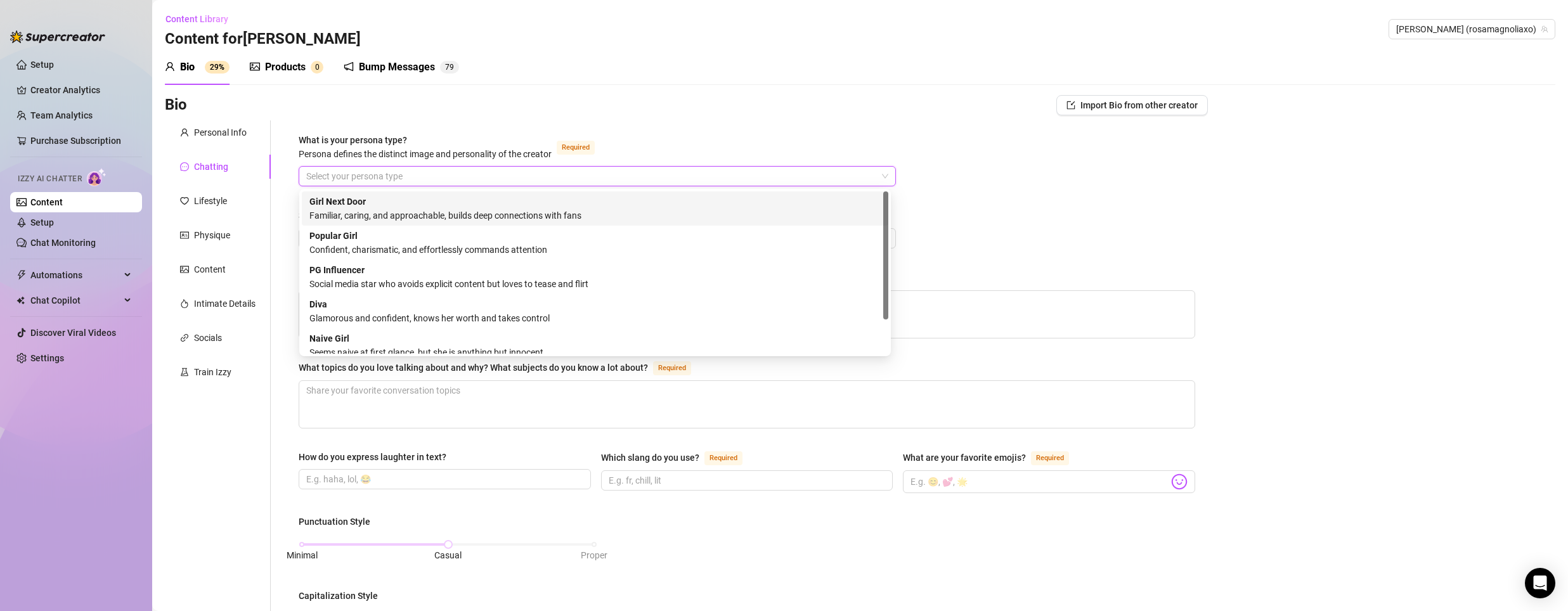
scroll to position [43, 0]
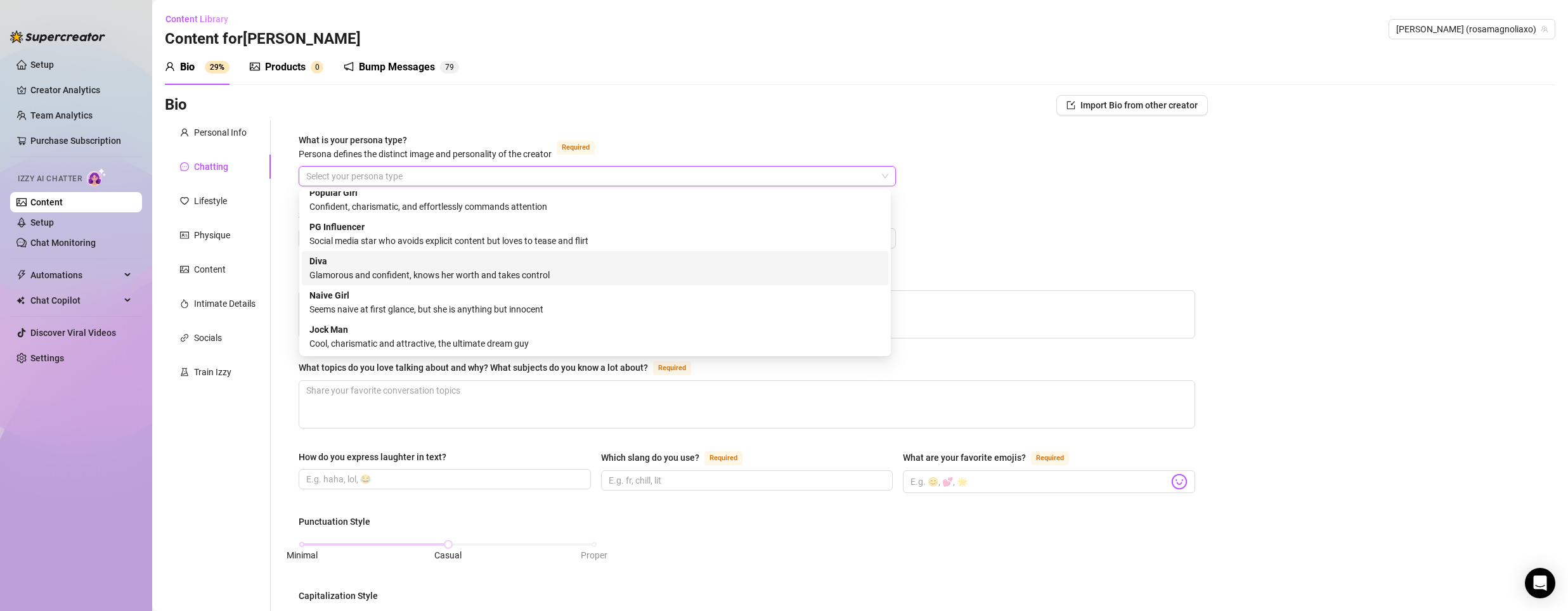
click at [404, 267] on div "[PERSON_NAME] and confident, knows her worth and takes control" at bounding box center [594, 268] width 571 height 28
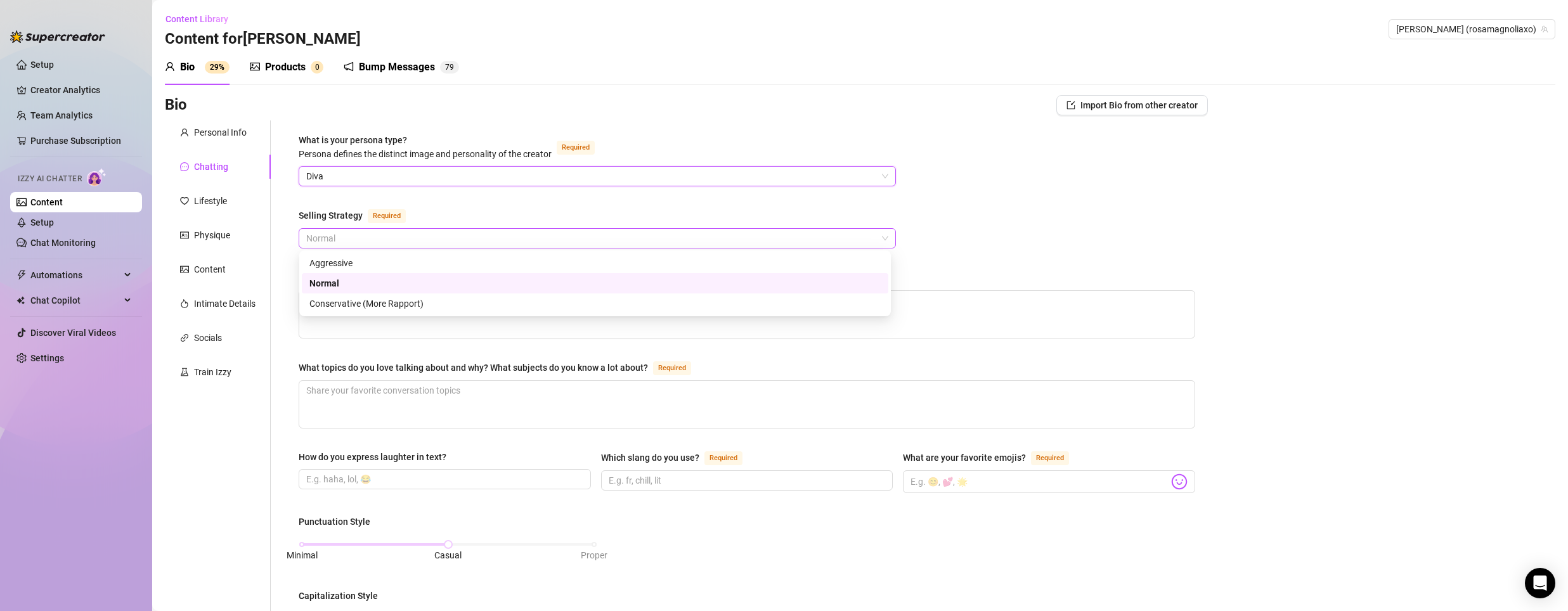
click at [372, 237] on span "Normal" at bounding box center [597, 238] width 582 height 19
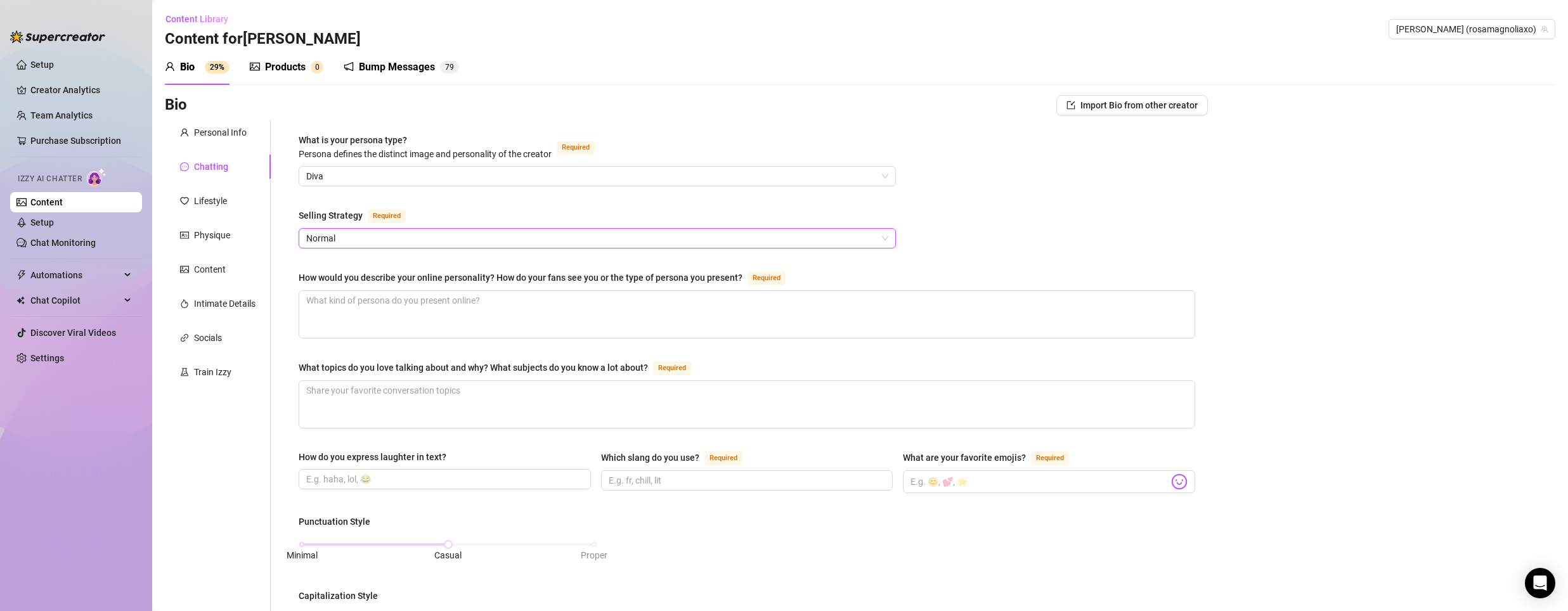
click at [372, 237] on span "Normal" at bounding box center [597, 238] width 582 height 19
click at [360, 244] on span "Normal" at bounding box center [597, 238] width 582 height 19
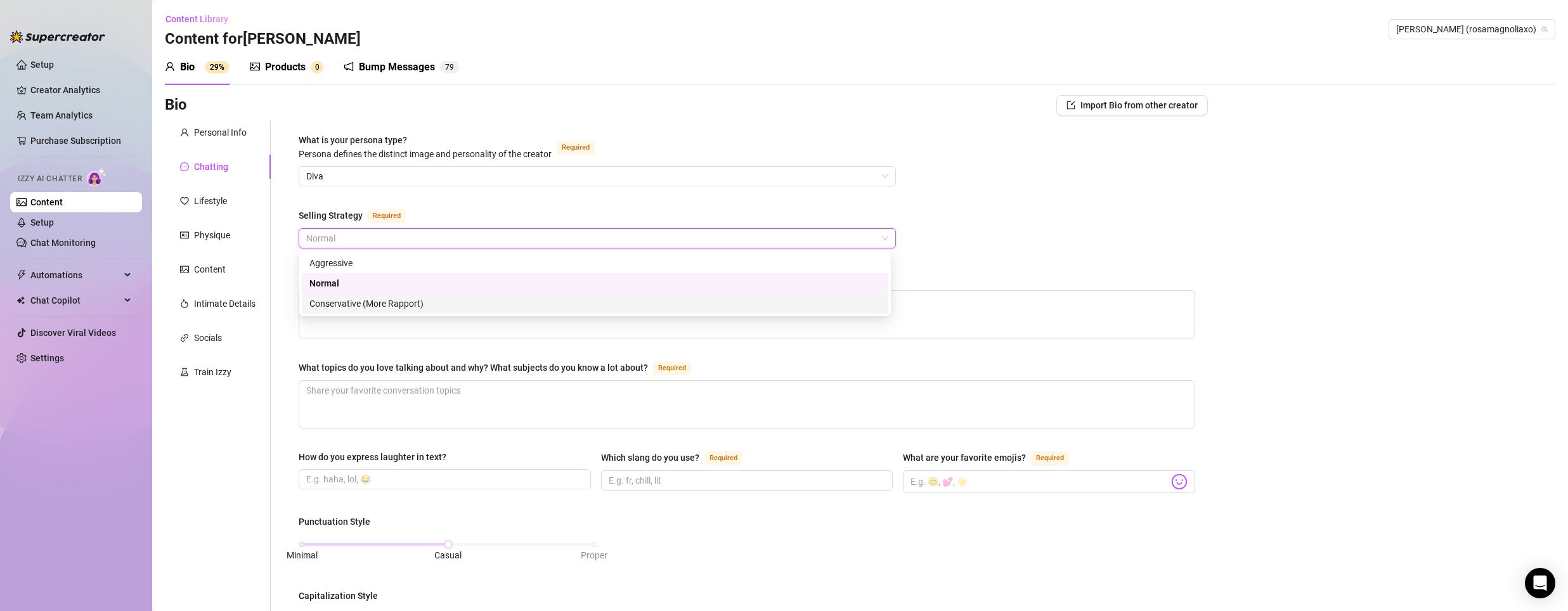
click at [358, 307] on div "Conservative (More Rapport)" at bounding box center [594, 303] width 571 height 14
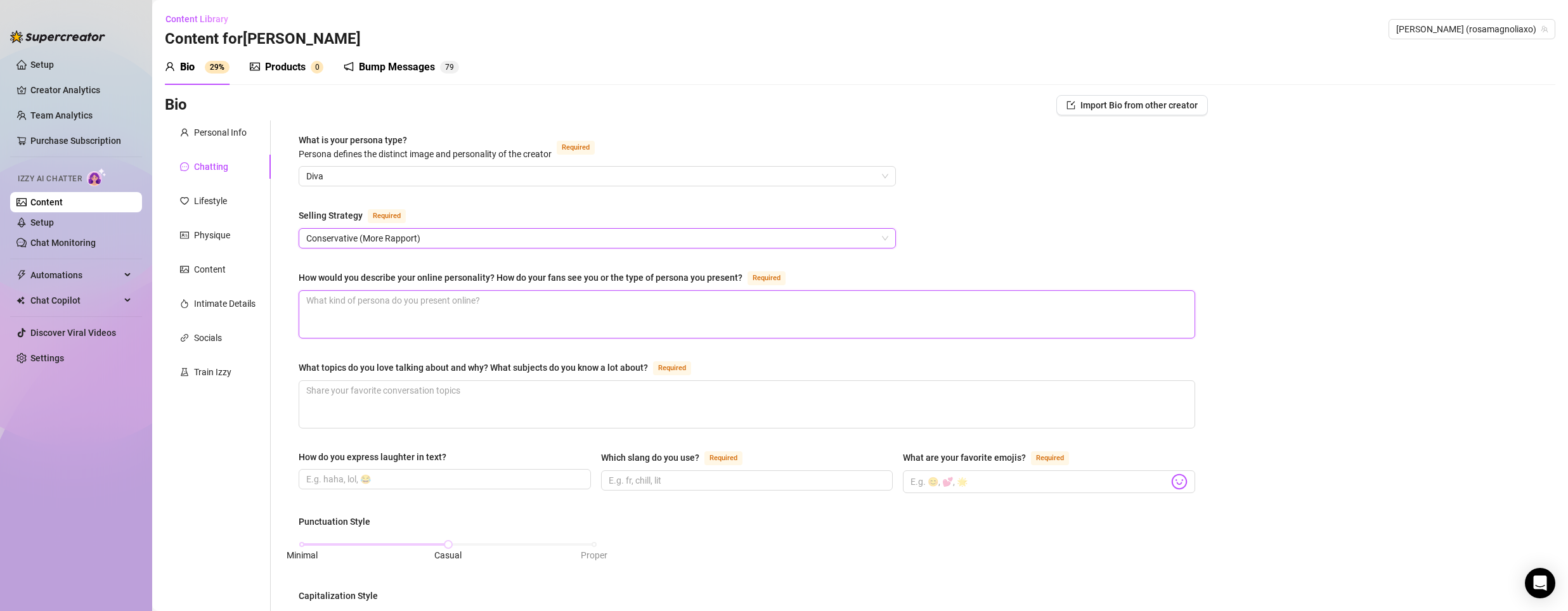
click at [357, 297] on textarea "How would you describe your online personality? How do your fans see you or the…" at bounding box center [747, 314] width 895 height 47
type textarea "s"
type textarea "swe"
type textarea "swee"
type textarea "sweet"
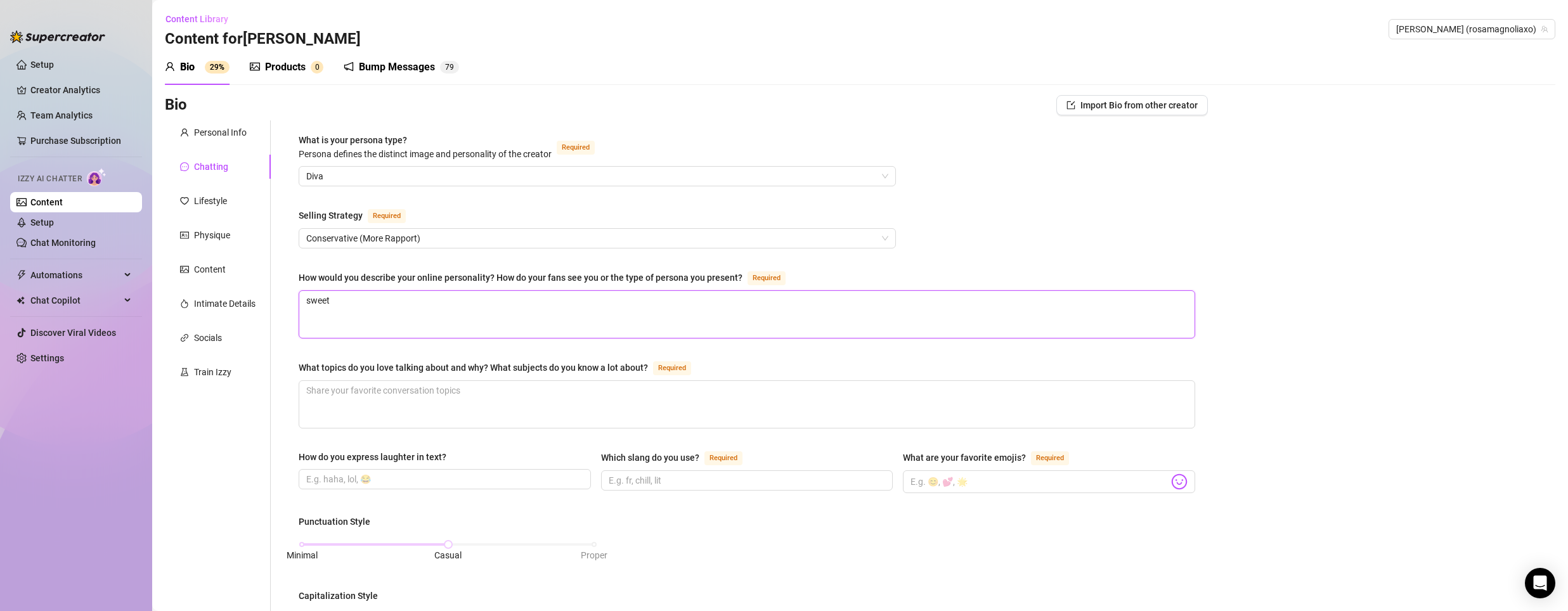
type textarea "sweet,"
type textarea "sweet, b"
type textarea "sweet,"
click at [439, 292] on textarea "sweet," at bounding box center [747, 314] width 895 height 47
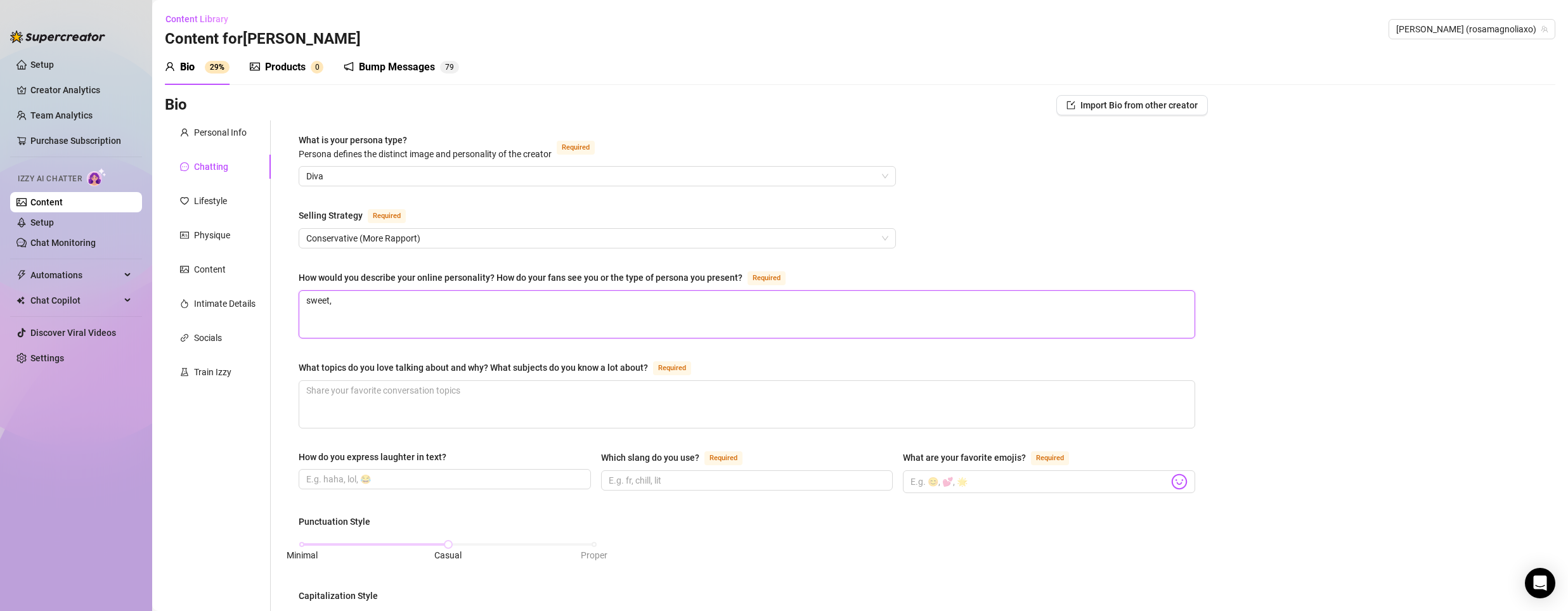
paste textarea "authentic"
type textarea "sweet, authentic"
type textarea "sweet, authentic,"
paste textarea "independent and captivating"
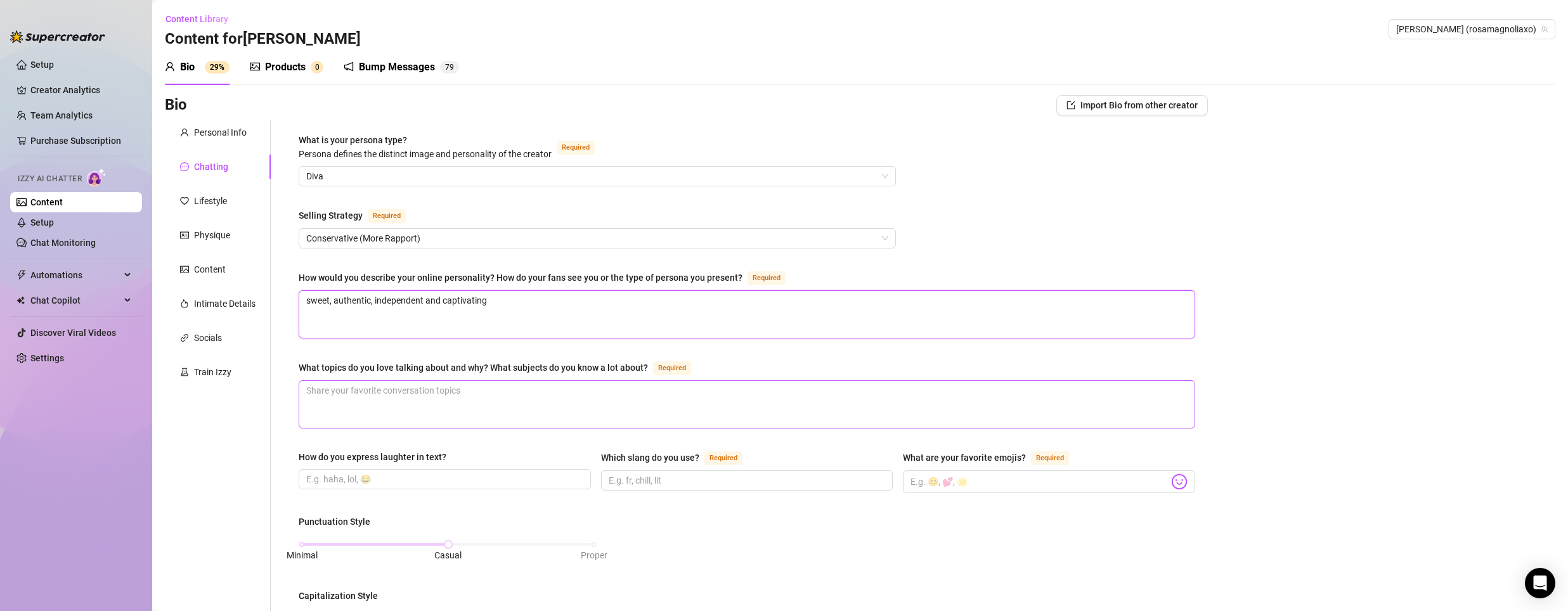
type textarea "sweet, authentic, independent and captivating"
click at [404, 388] on textarea "What topics do you love talking about and why? What subjects do you know a lot …" at bounding box center [747, 404] width 895 height 47
type textarea "M"
type textarea "Mo"
type textarea "Mov"
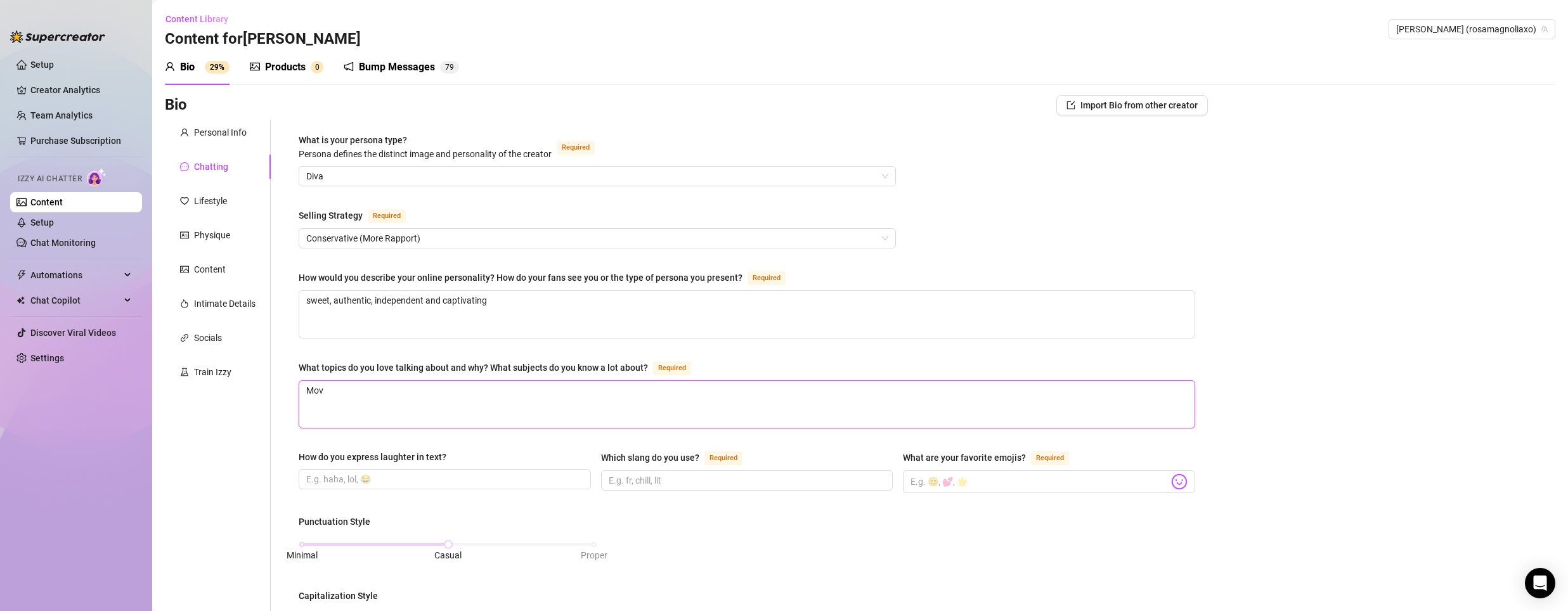
type textarea "Movi"
type textarea "Movie"
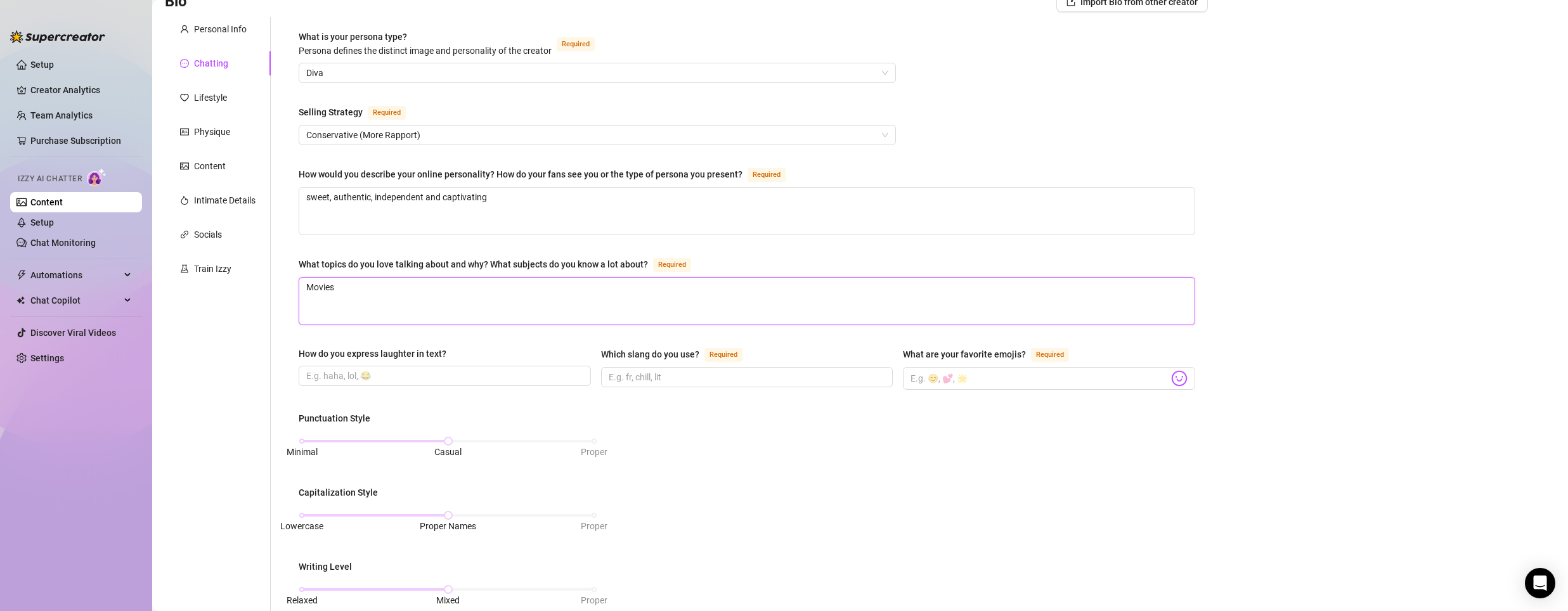
scroll to position [127, 0]
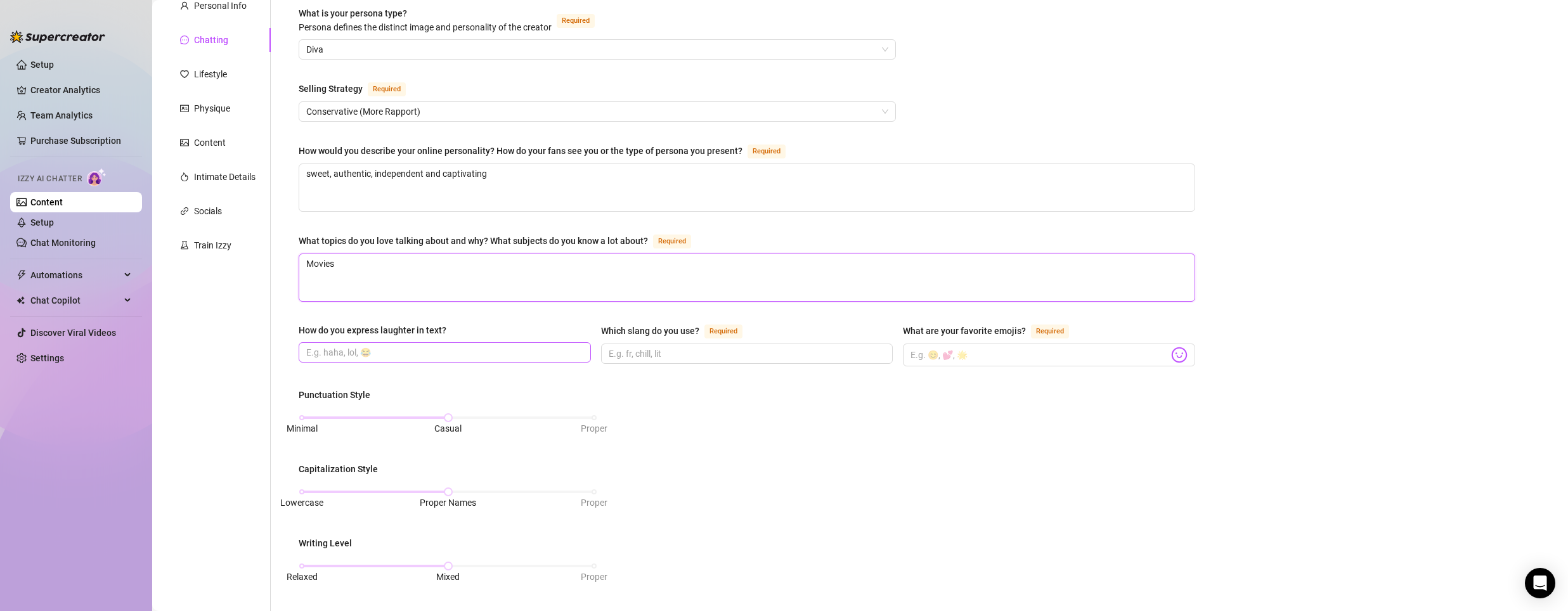
type textarea "Movies"
click at [516, 353] on input "How do you express laughter in text?" at bounding box center [443, 352] width 275 height 14
type input "lol"
click at [635, 344] on span at bounding box center [747, 354] width 293 height 20
type input "none"
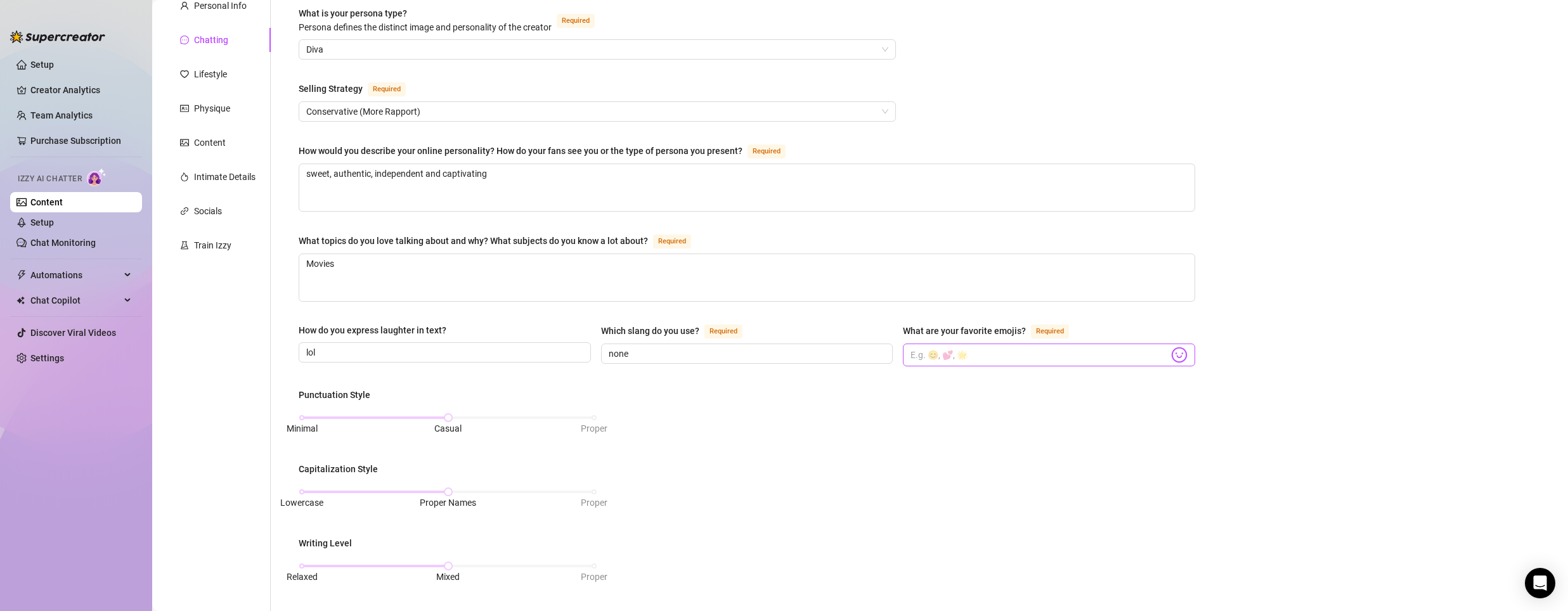
click at [971, 344] on span at bounding box center [1049, 355] width 293 height 23
click at [973, 347] on input "What are your favorite emojis? Required" at bounding box center [1040, 354] width 258 height 17
click at [1177, 350] on img at bounding box center [1179, 354] width 17 height 17
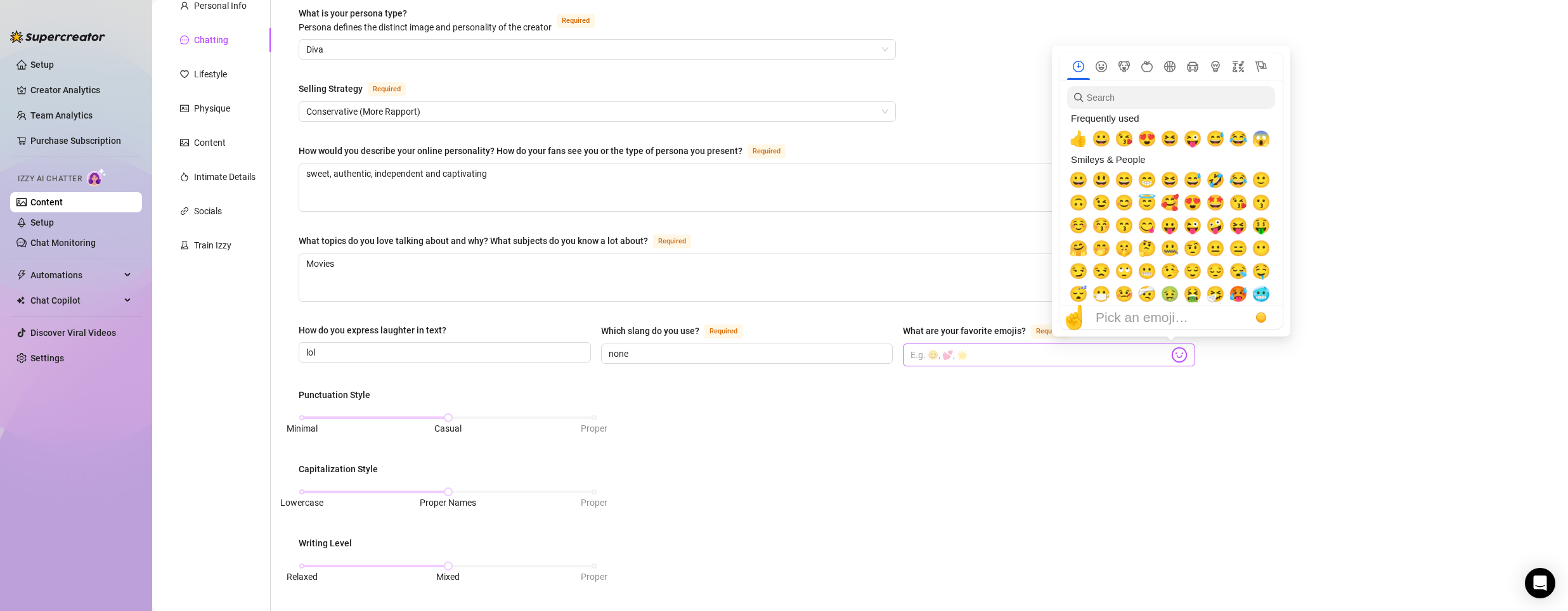
click at [1172, 353] on img at bounding box center [1179, 354] width 17 height 17
click at [1164, 199] on span "🥰" at bounding box center [1170, 202] width 19 height 18
type input "🥰"
click at [1128, 107] on input "search" at bounding box center [1171, 98] width 208 height 23
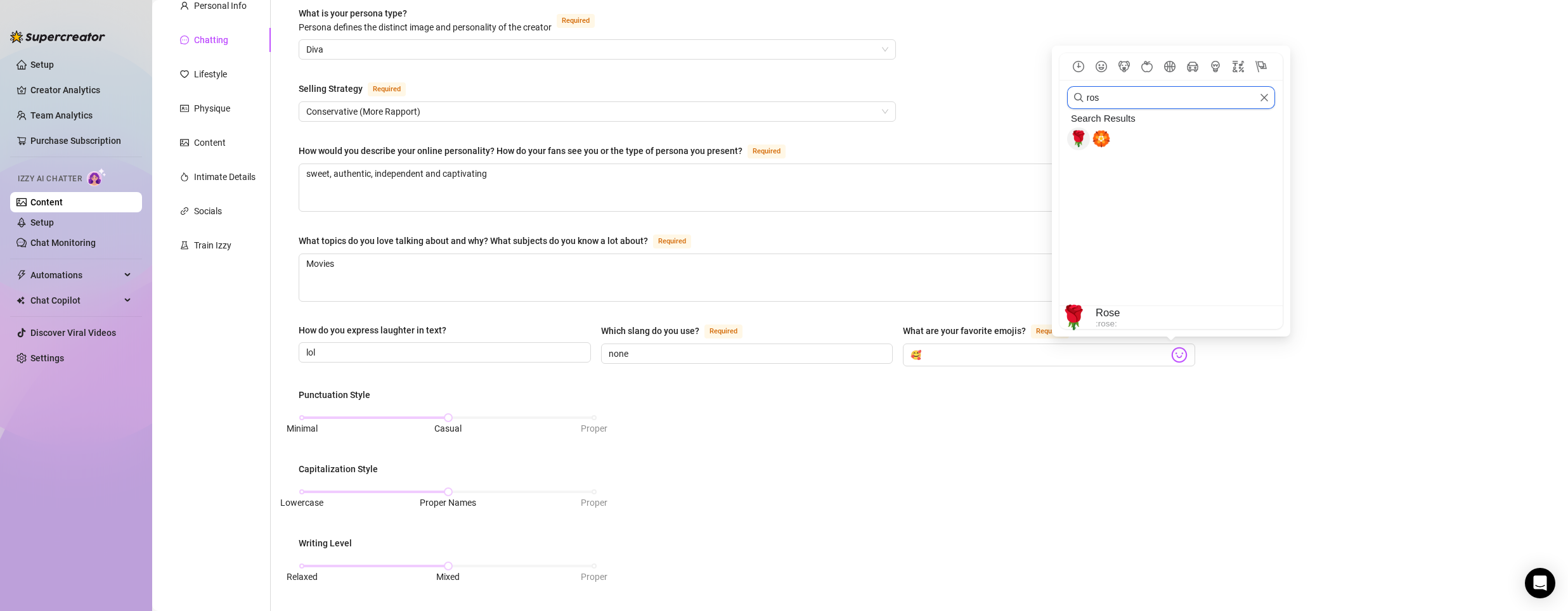
type input "ros"
click at [1076, 132] on span "🌹" at bounding box center [1078, 138] width 19 height 18
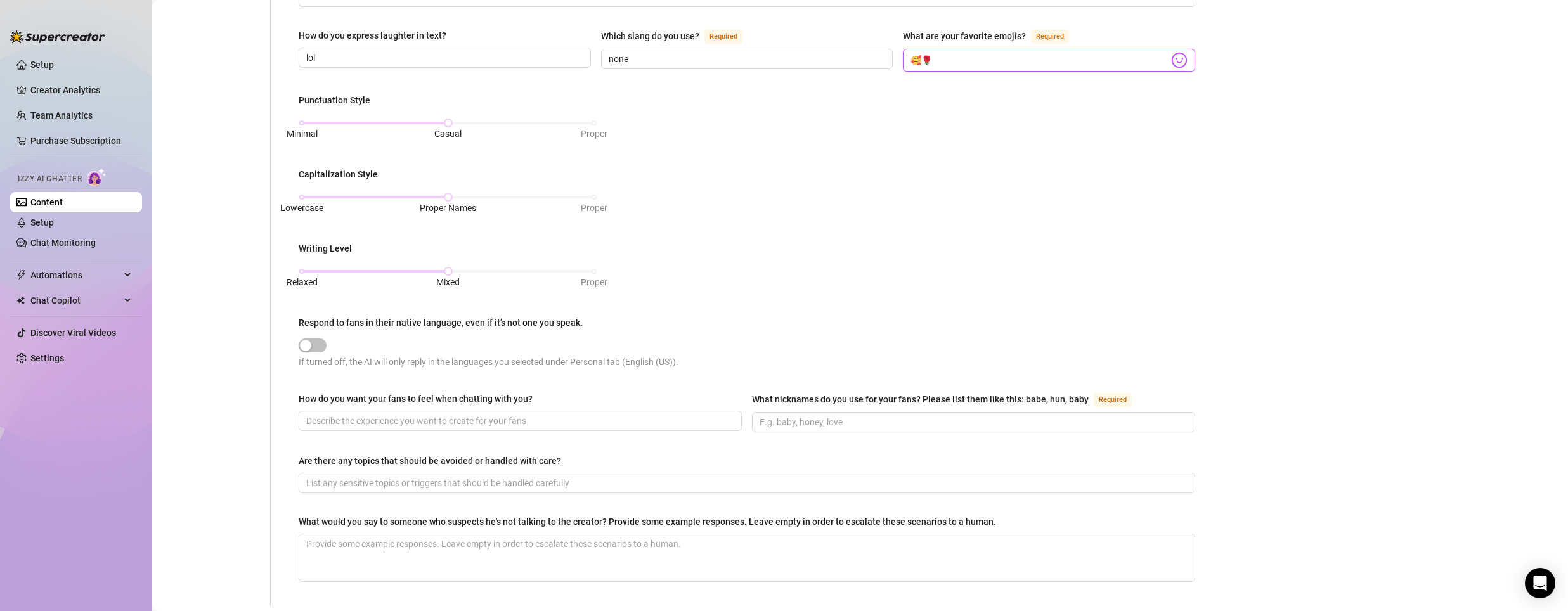
scroll to position [444, 0]
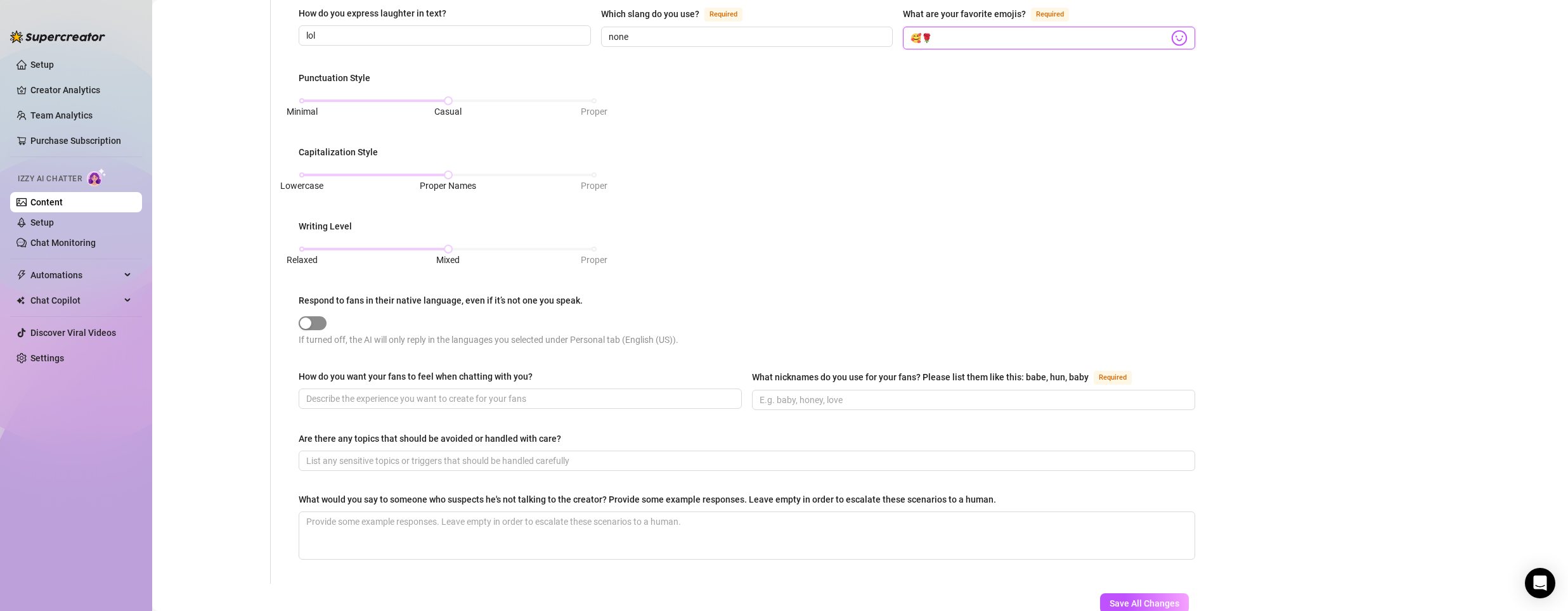
type input "🥰🌹"
click at [317, 321] on span "button" at bounding box center [312, 323] width 28 height 14
click at [311, 318] on div "button" at bounding box center [306, 324] width 12 height 12
click at [830, 397] on input "What nicknames do you use for your fans? Please list them like this: babe, hun,…" at bounding box center [972, 400] width 425 height 14
type input "cutie, honey, love"
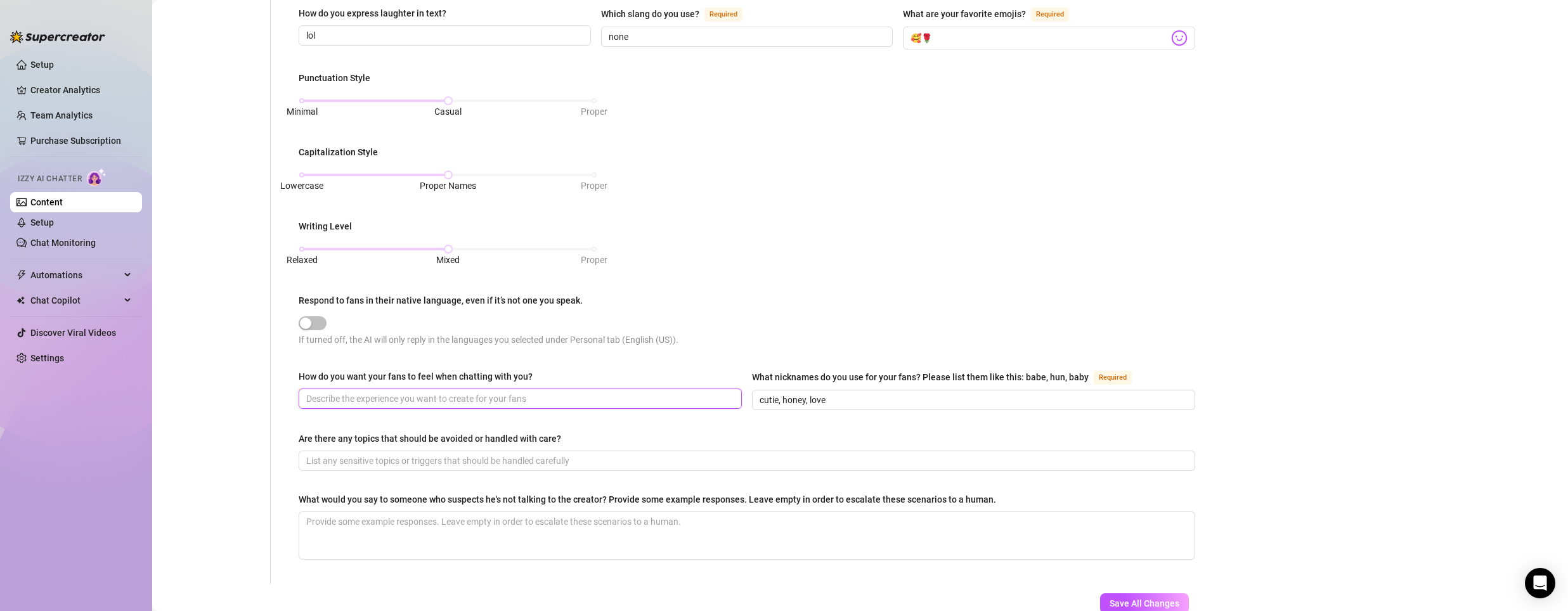
click at [690, 397] on input "How do you want your fans to feel when chatting with you?" at bounding box center [519, 398] width 425 height 14
click at [383, 401] on input "How do you want your fans to feel when chatting with you?" at bounding box center [519, 398] width 425 height 14
paste input "that they feel safe to open up and be naughty"
type input "that they feel safe to open up and be naughty"
click at [331, 454] on input "Are there any topics that should be avoided or handled with care?" at bounding box center [746, 460] width 879 height 14
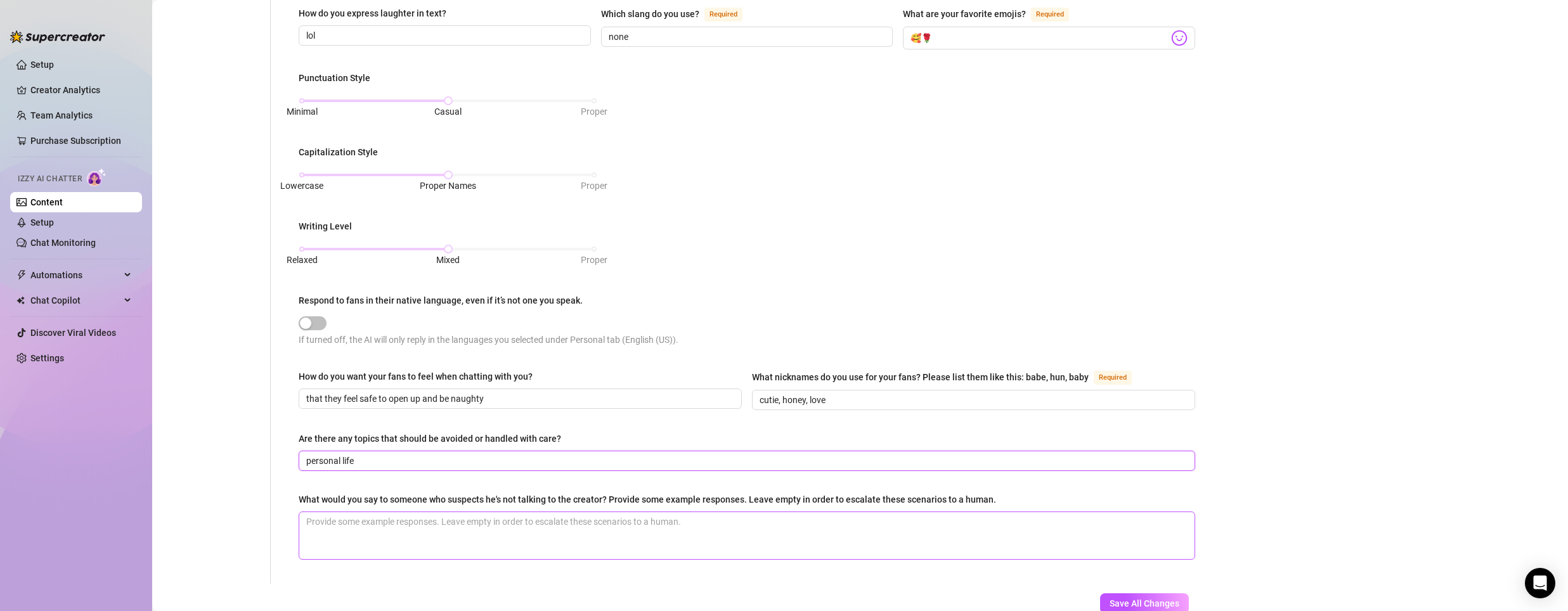
type input "personal life"
click at [1030, 527] on textarea "What would you say to someone who suspects he's not talking to the creator? Pro…" at bounding box center [747, 535] width 895 height 47
click at [428, 531] on textarea "What would you say to someone who suspects he's not talking to the creator? Pro…" at bounding box center [747, 535] width 895 height 47
paste textarea ""Baby, what are you talking about? It is me, lol." "If you are going to doubt m…"
type textarea ""Baby, what are you talking about? It is me, lol." "If you are going to doubt m…"
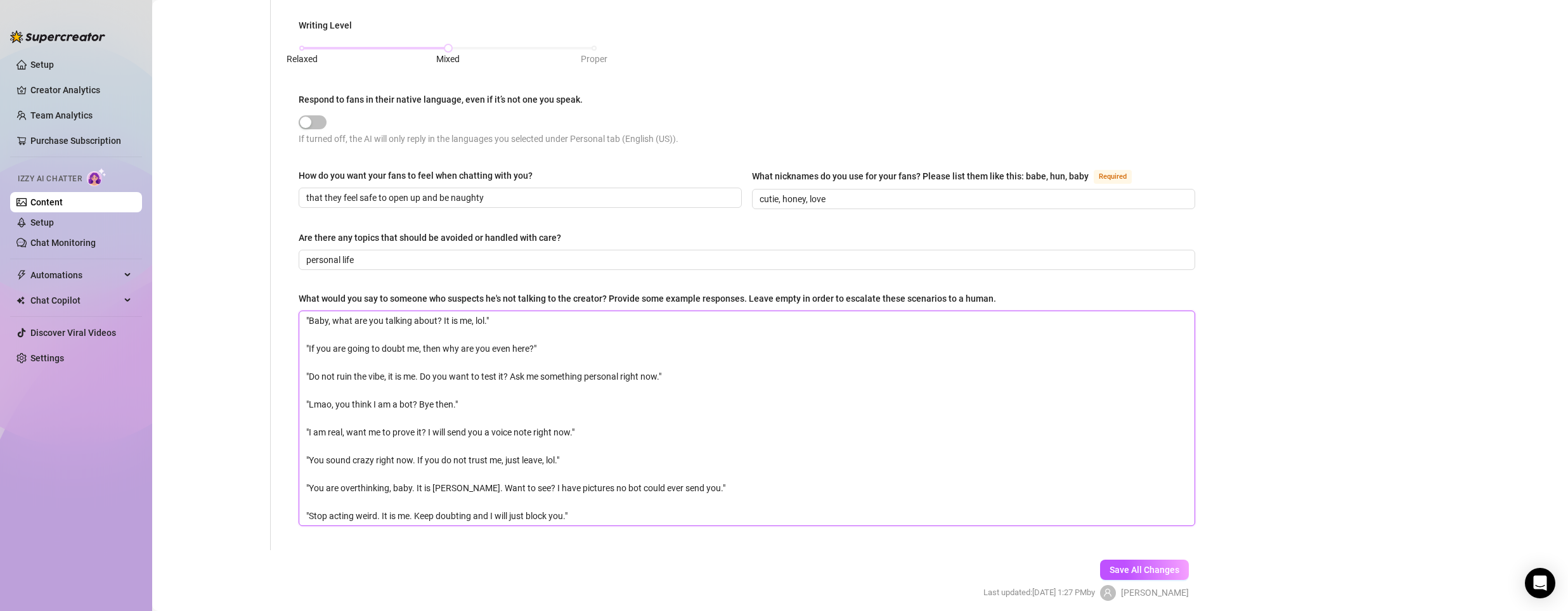
scroll to position [692, 0]
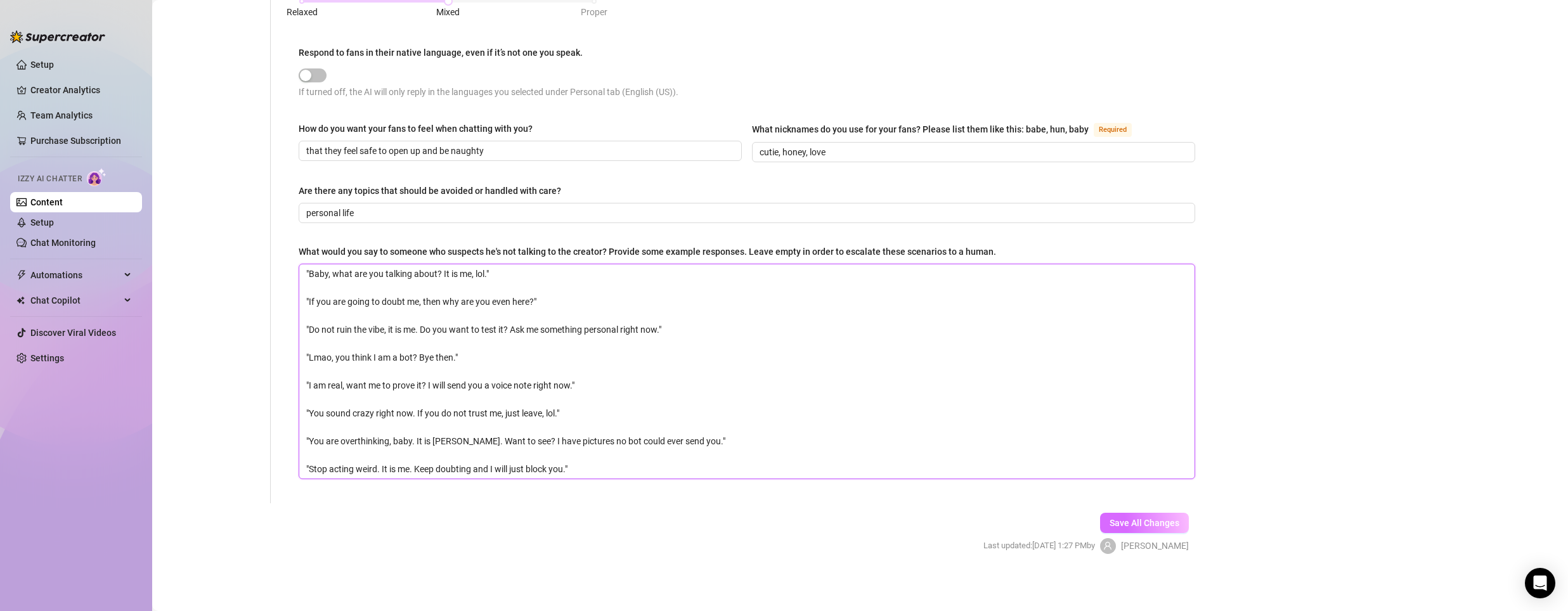
type textarea ""Baby, what are you talking about? It is me, lol." "If you are going to doubt m…"
click at [1110, 518] on span "Save All Changes" at bounding box center [1144, 523] width 70 height 10
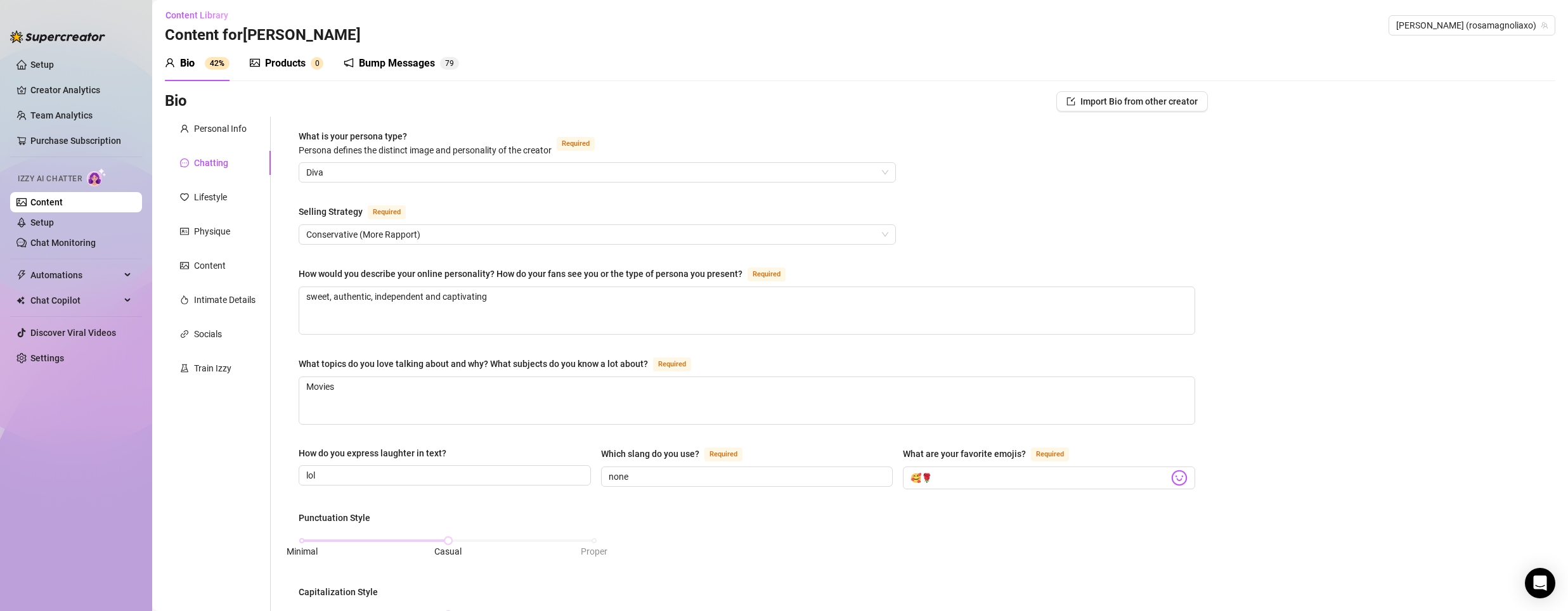
scroll to position [0, 0]
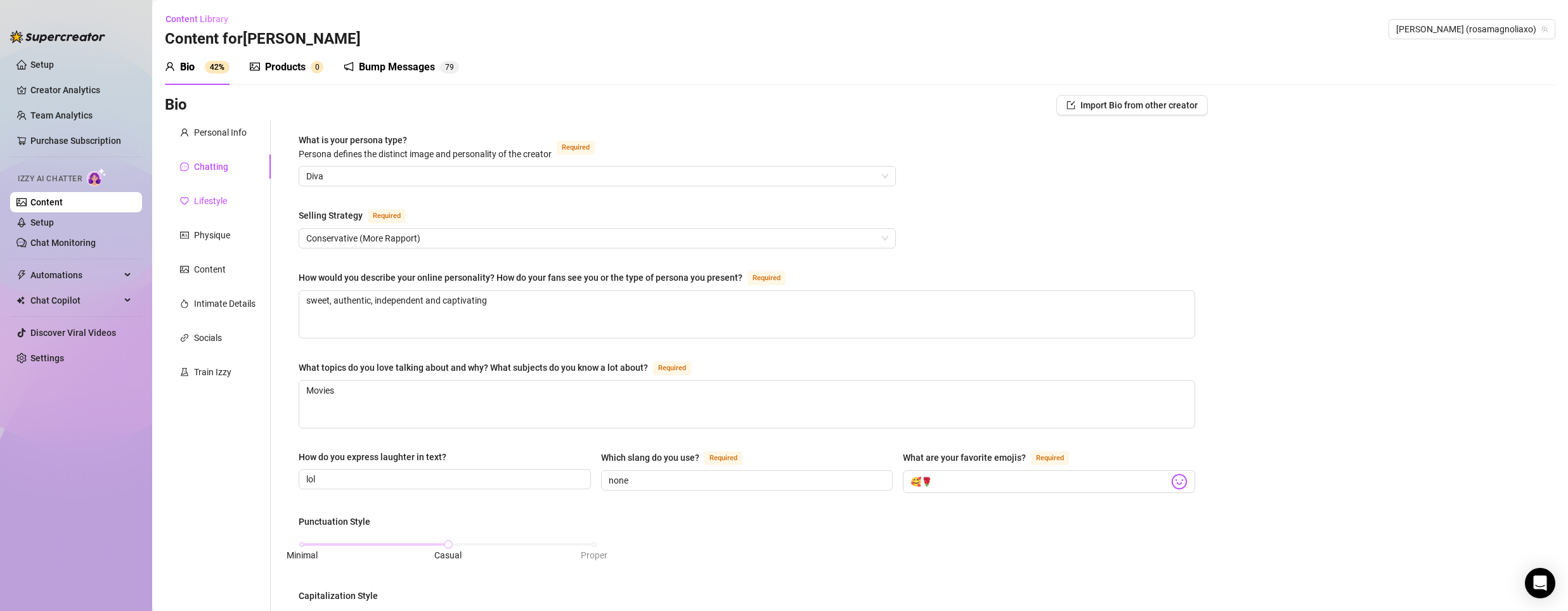
click at [224, 205] on div "Lifestyle" at bounding box center [210, 200] width 33 height 14
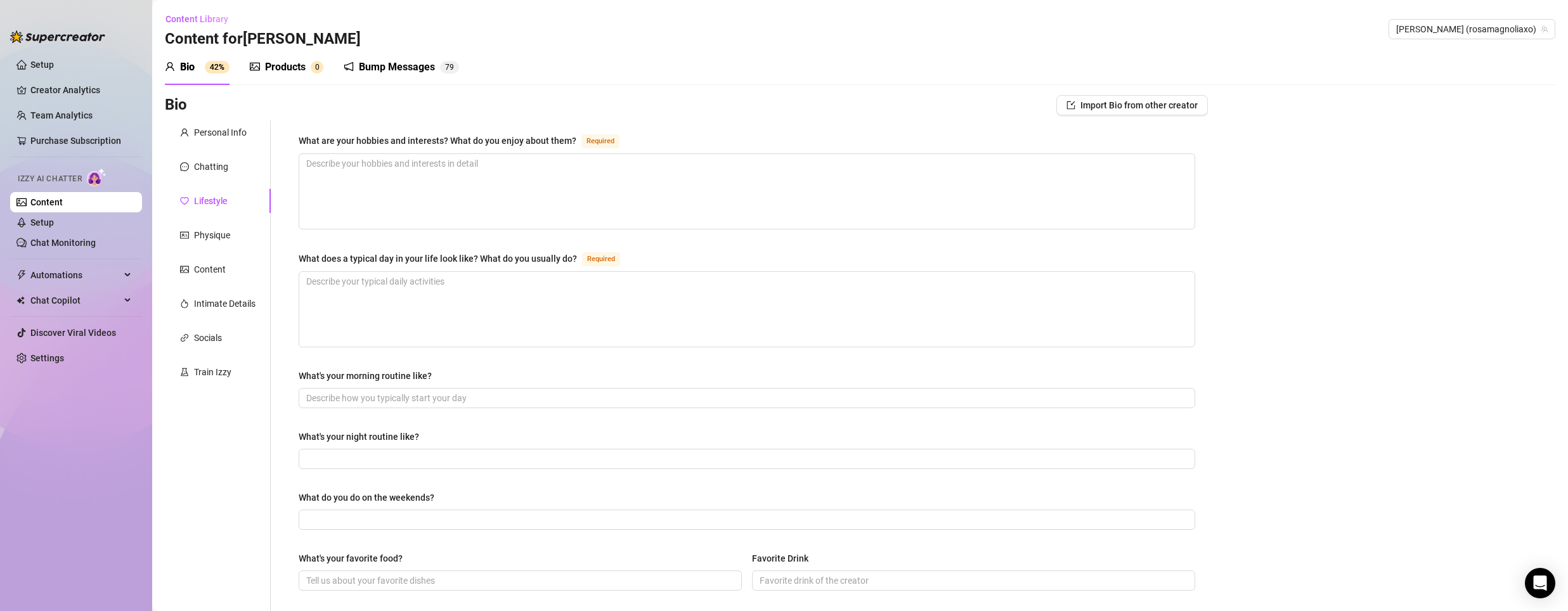
click at [419, 71] on div "Bump Messages" at bounding box center [397, 67] width 76 height 15
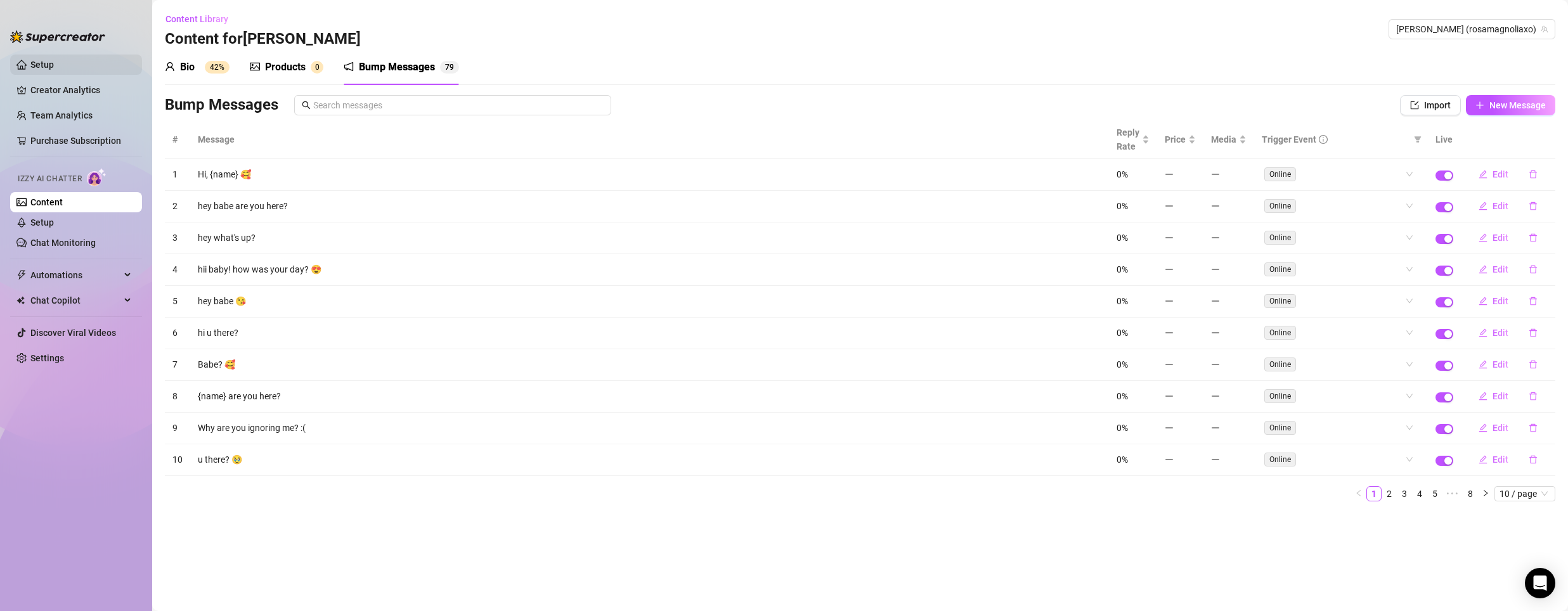
click at [50, 60] on link "Setup" at bounding box center [42, 65] width 24 height 10
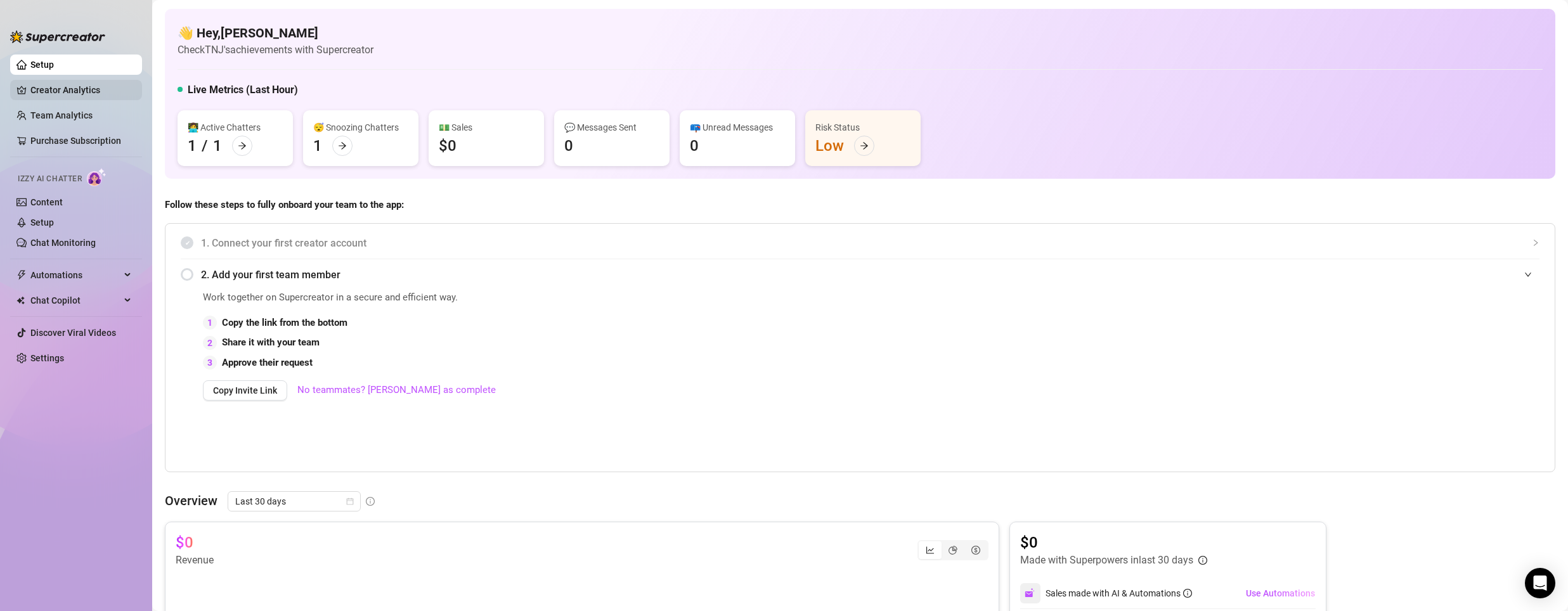
click at [65, 87] on link "Creator Analytics" at bounding box center [81, 90] width 102 height 20
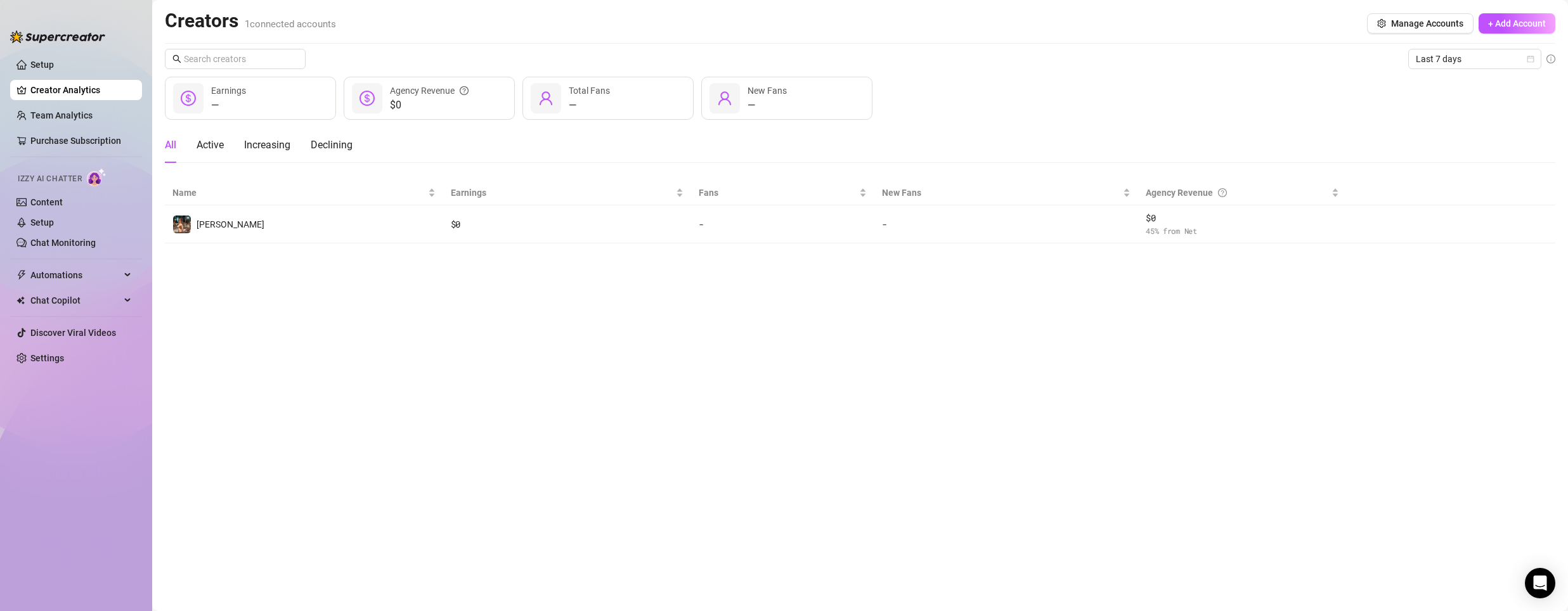
click at [47, 51] on ul "Setup Creator Analytics Team Analytics Purchase Subscription Izzy AI Chatter Co…" at bounding box center [76, 322] width 132 height 545
click at [54, 67] on link "Setup" at bounding box center [42, 65] width 24 height 10
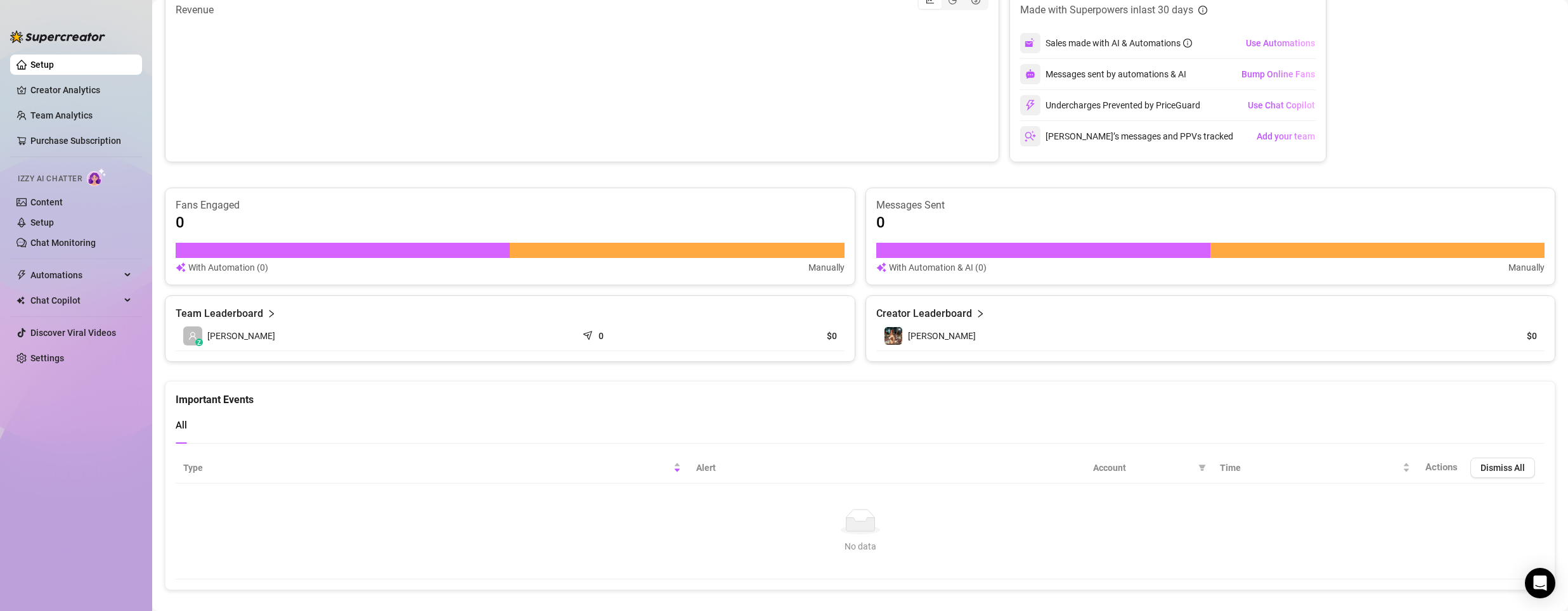
scroll to position [567, 0]
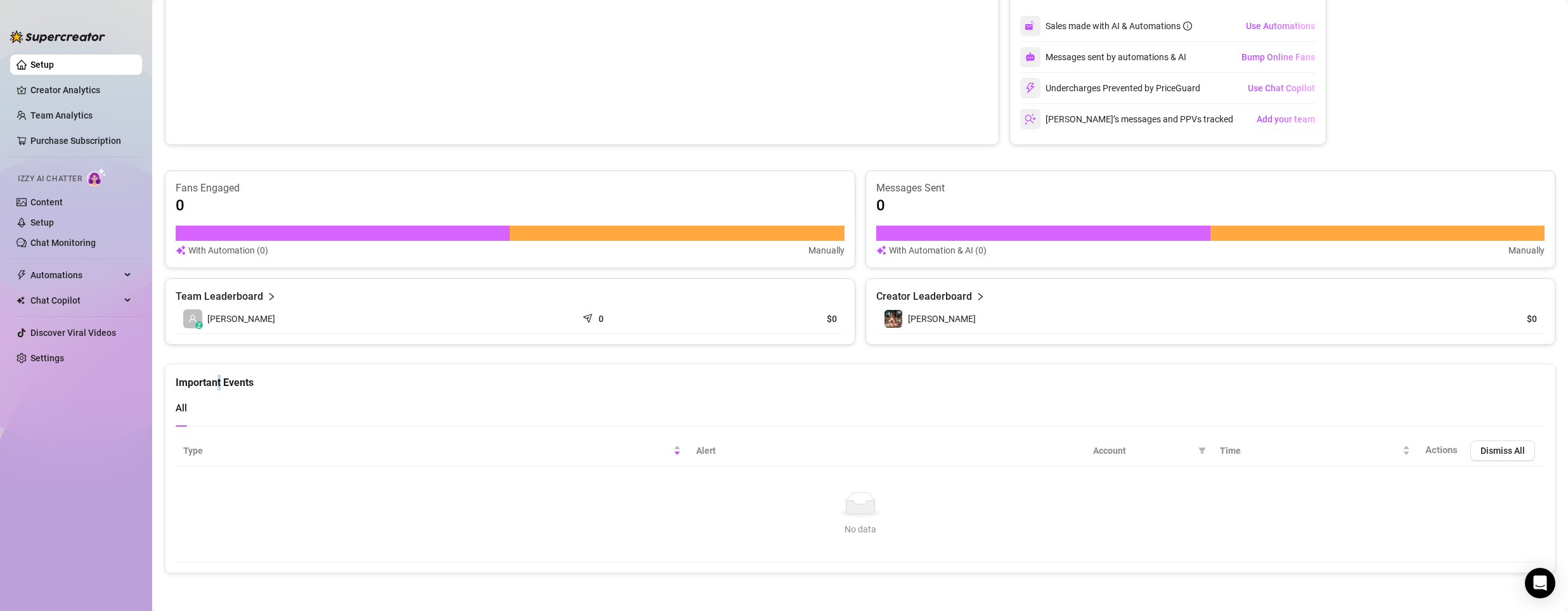
click at [219, 383] on div "Important Events" at bounding box center [860, 378] width 1369 height 26
drag, startPoint x: 346, startPoint y: 414, endPoint x: 349, endPoint y: 419, distance: 5.8
click at [349, 419] on div "All" at bounding box center [860, 409] width 1369 height 36
click at [355, 432] on div "All" at bounding box center [860, 414] width 1369 height 46
click at [75, 91] on link "Creator Analytics" at bounding box center [81, 90] width 102 height 20
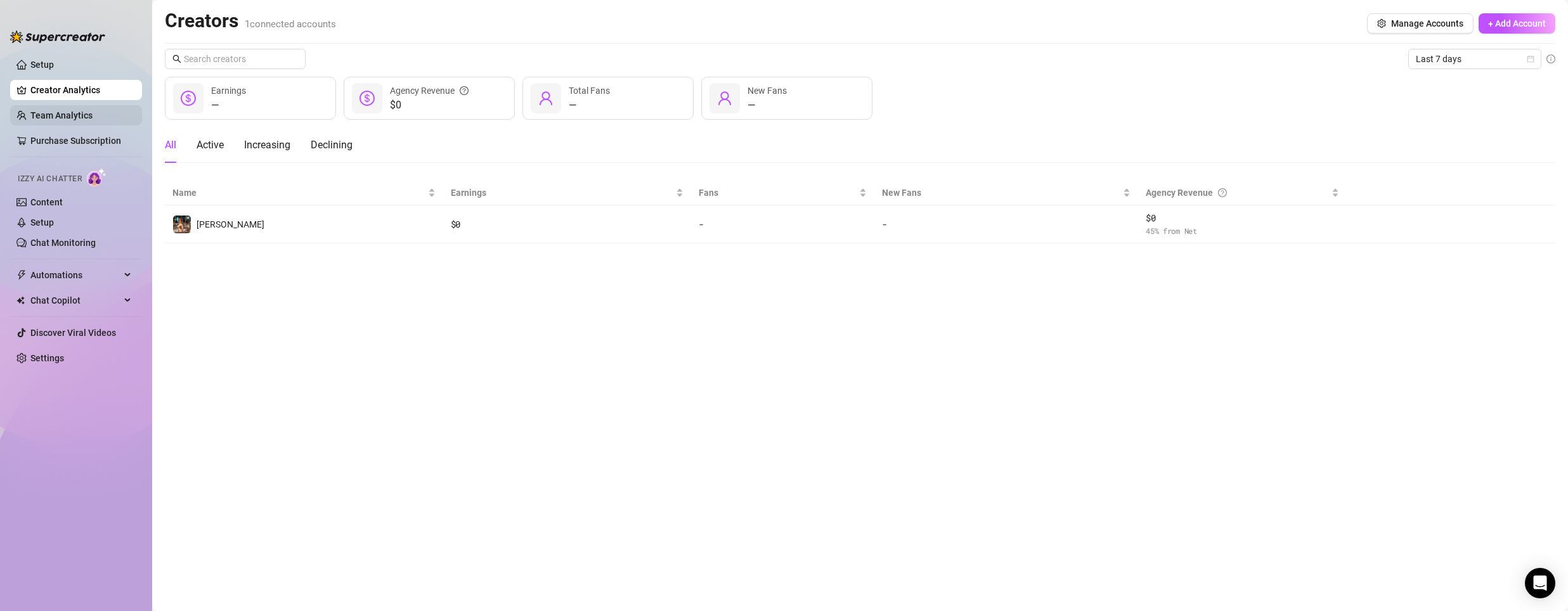
click at [79, 116] on link "Team Analytics" at bounding box center [61, 115] width 62 height 10
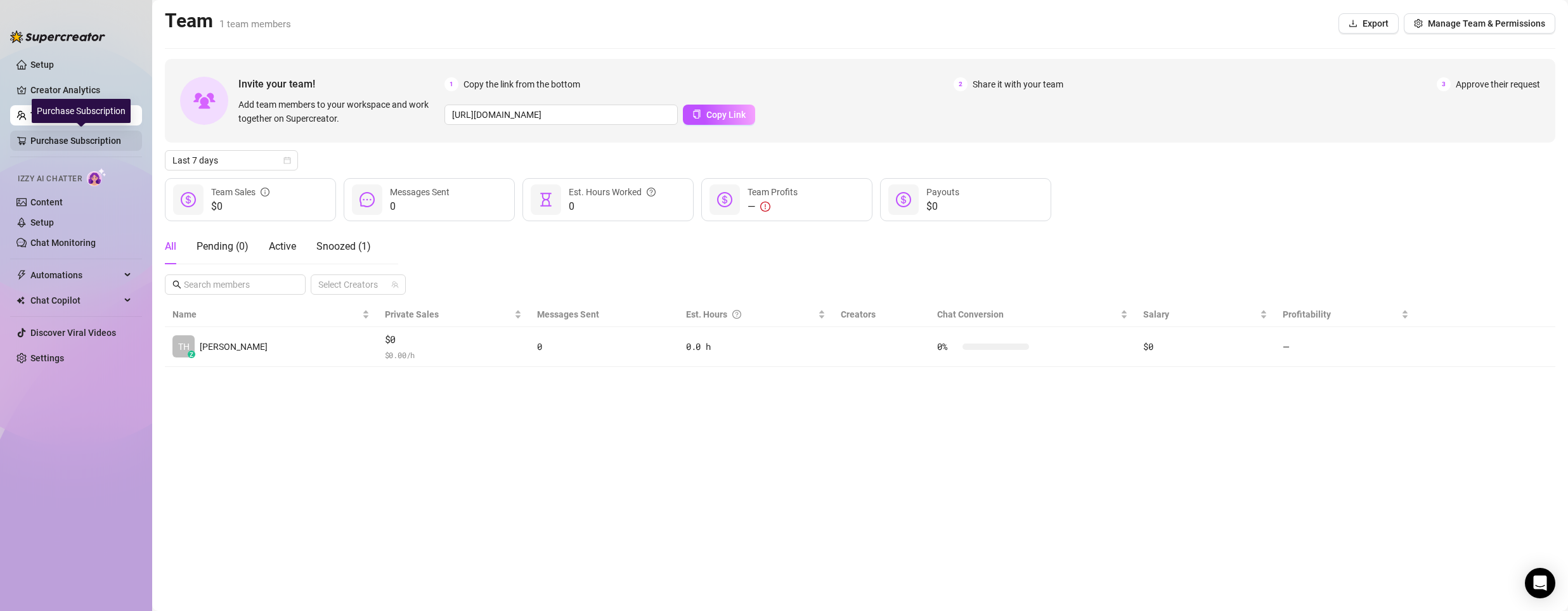
click at [92, 143] on link "Purchase Subscription" at bounding box center [81, 141] width 102 height 20
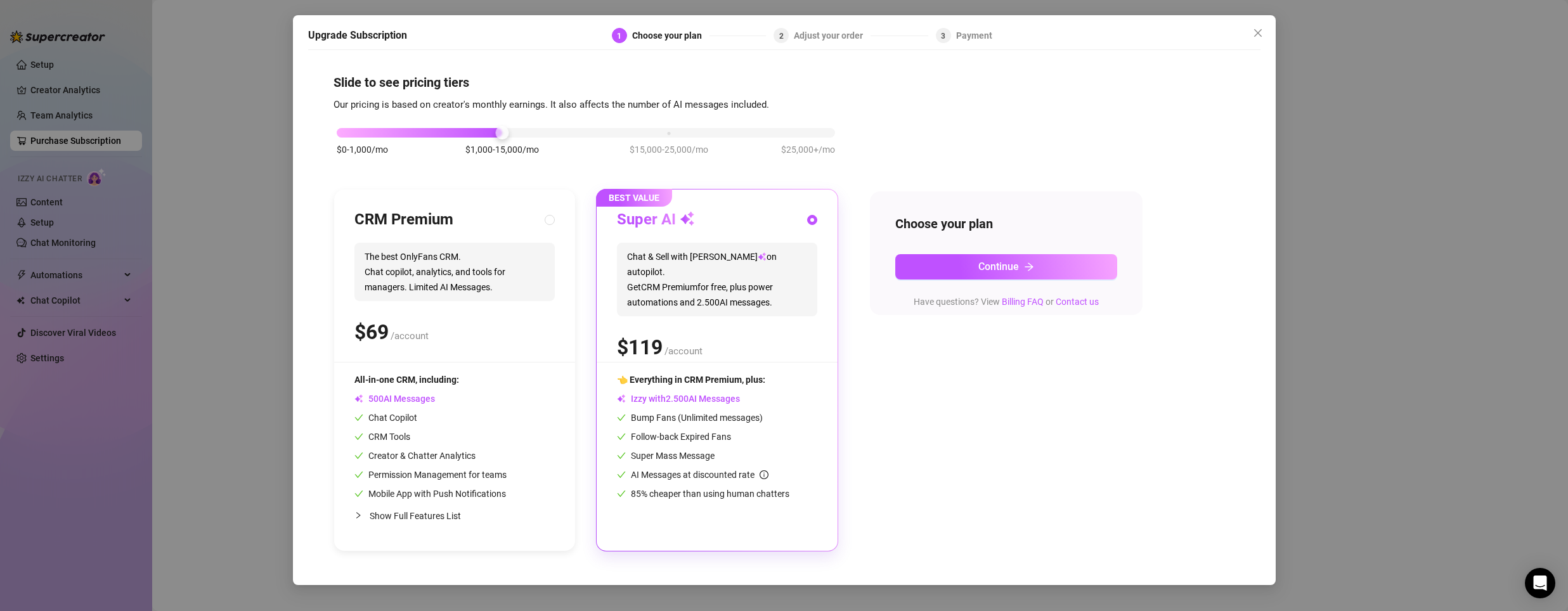
click at [122, 178] on div "Upgrade Subscription 1 Choose your plan 2 Adjust your order 3 Payment Slide to …" at bounding box center [784, 306] width 1568 height 611
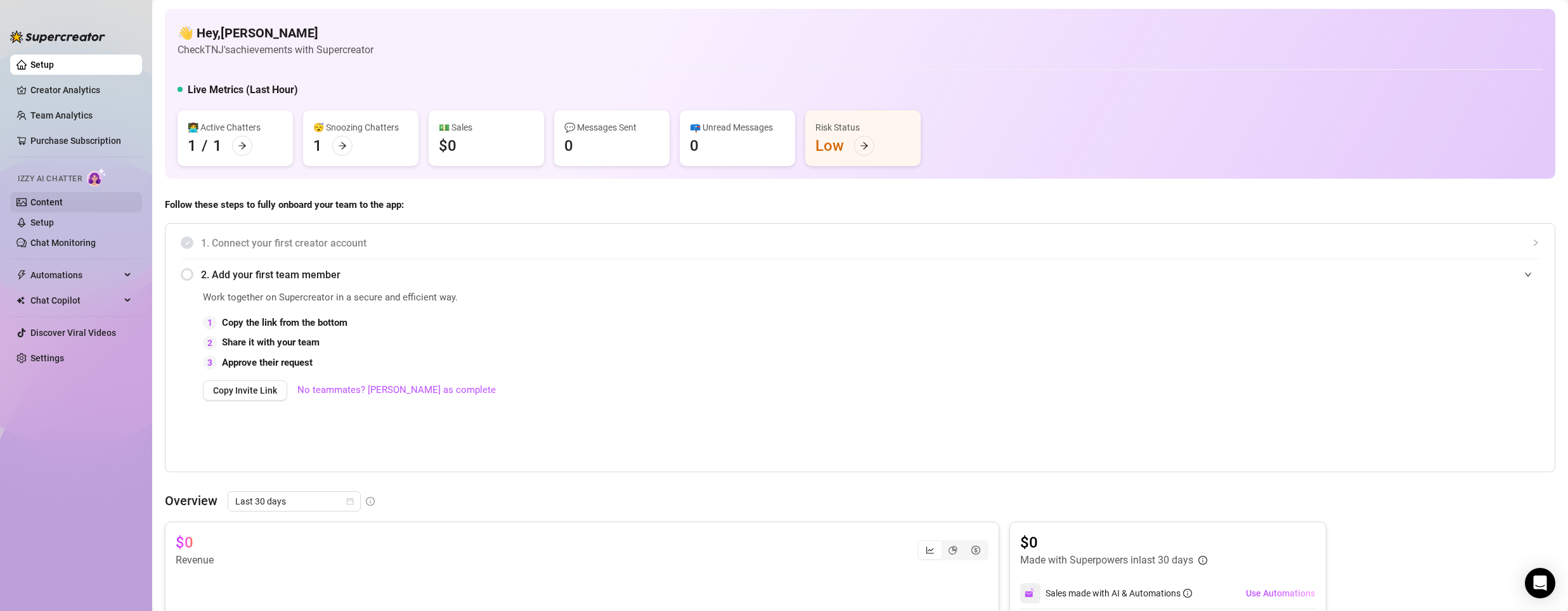
click at [57, 200] on link "Content" at bounding box center [46, 202] width 32 height 10
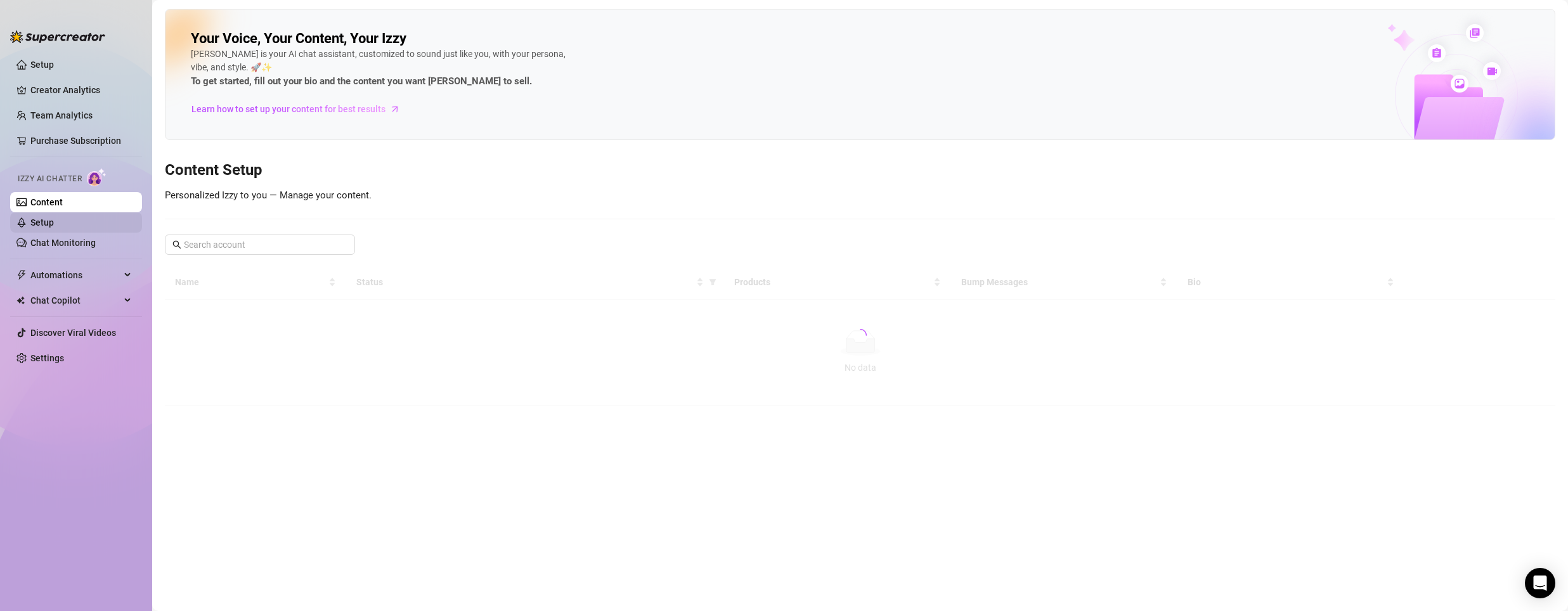
click at [54, 223] on link "Setup" at bounding box center [42, 223] width 24 height 10
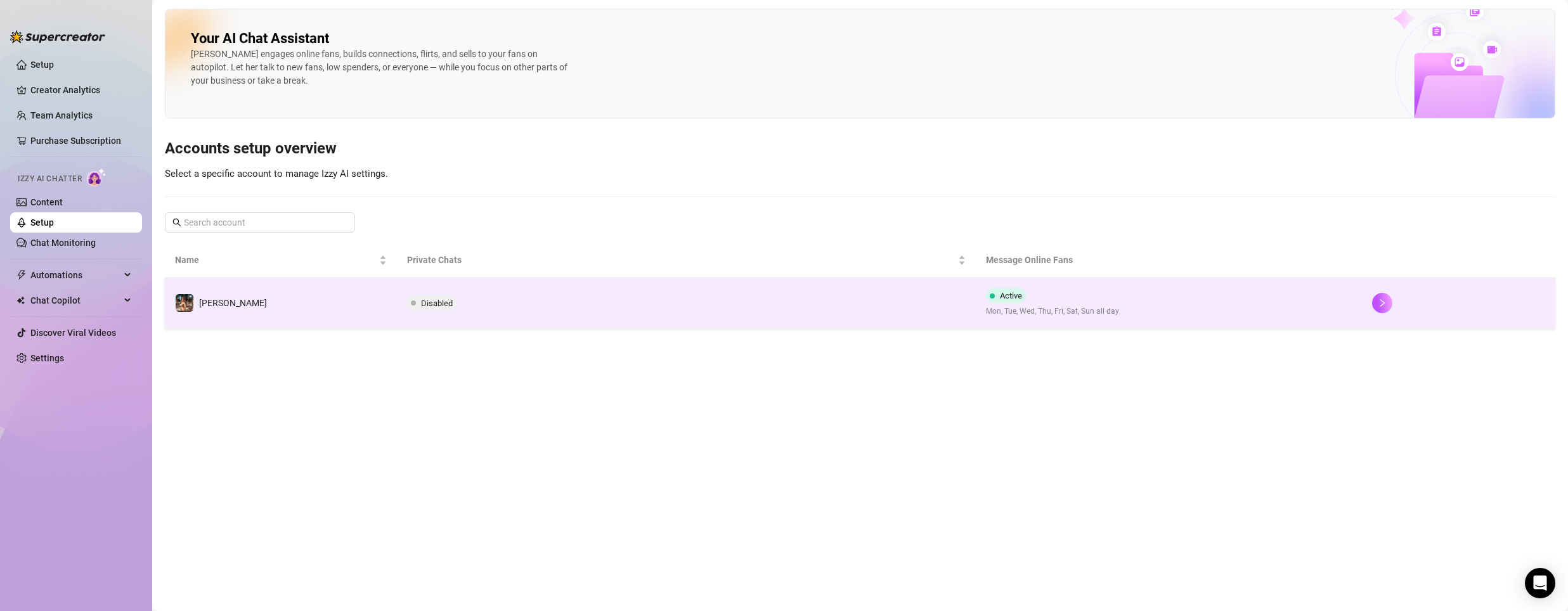
click at [433, 306] on span "Disabled" at bounding box center [437, 303] width 32 height 9
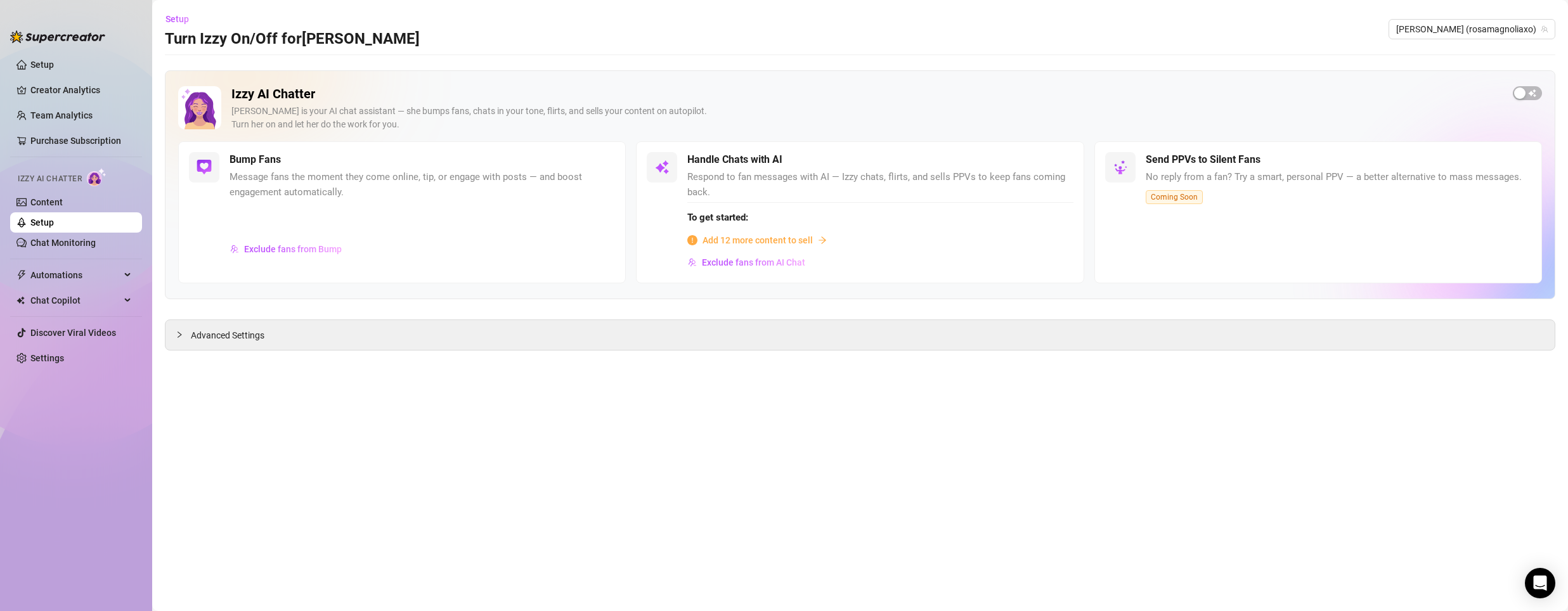
click at [1175, 199] on span "Coming Soon" at bounding box center [1174, 197] width 57 height 14
click at [1532, 98] on span "button" at bounding box center [1527, 93] width 29 height 14
click at [1062, 161] on span "button" at bounding box center [1059, 159] width 28 height 14
click at [1064, 164] on span "button" at bounding box center [1059, 159] width 28 height 14
click at [785, 236] on span "Add 12 more content to sell" at bounding box center [757, 240] width 110 height 14
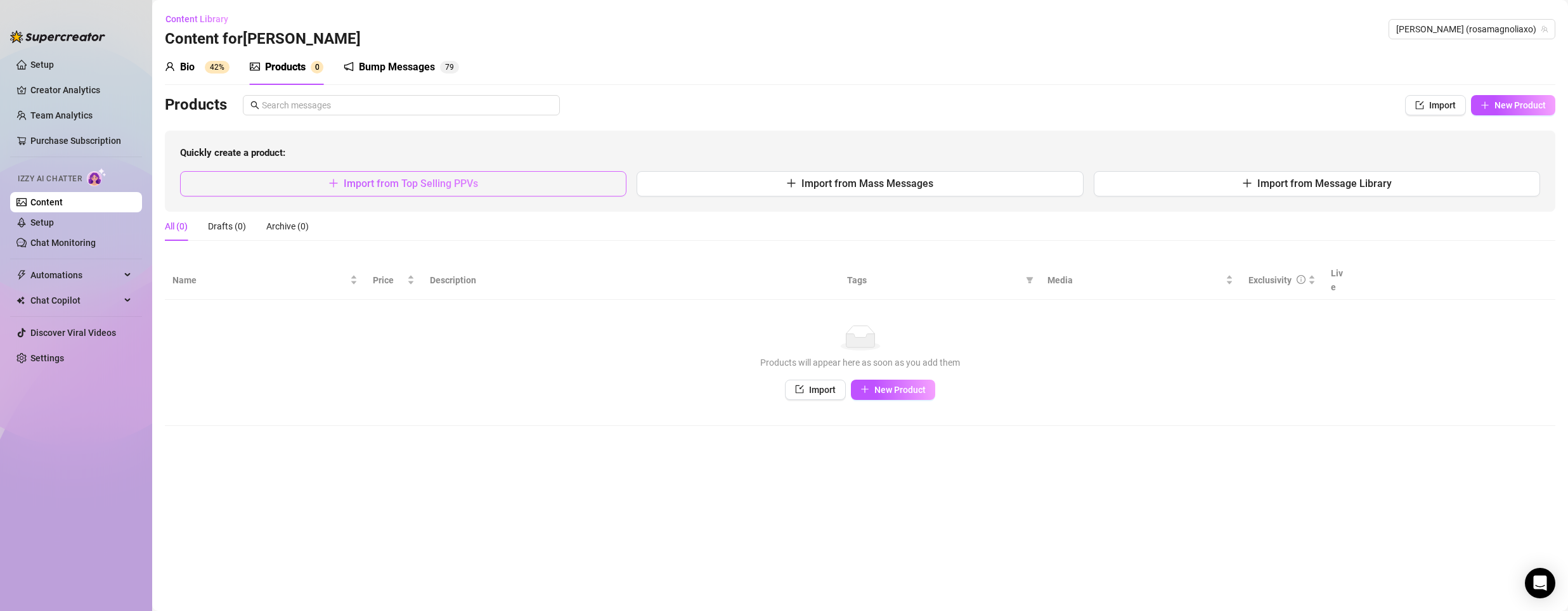
click at [550, 184] on button "Import from Top Selling PPVs" at bounding box center [403, 184] width 446 height 25
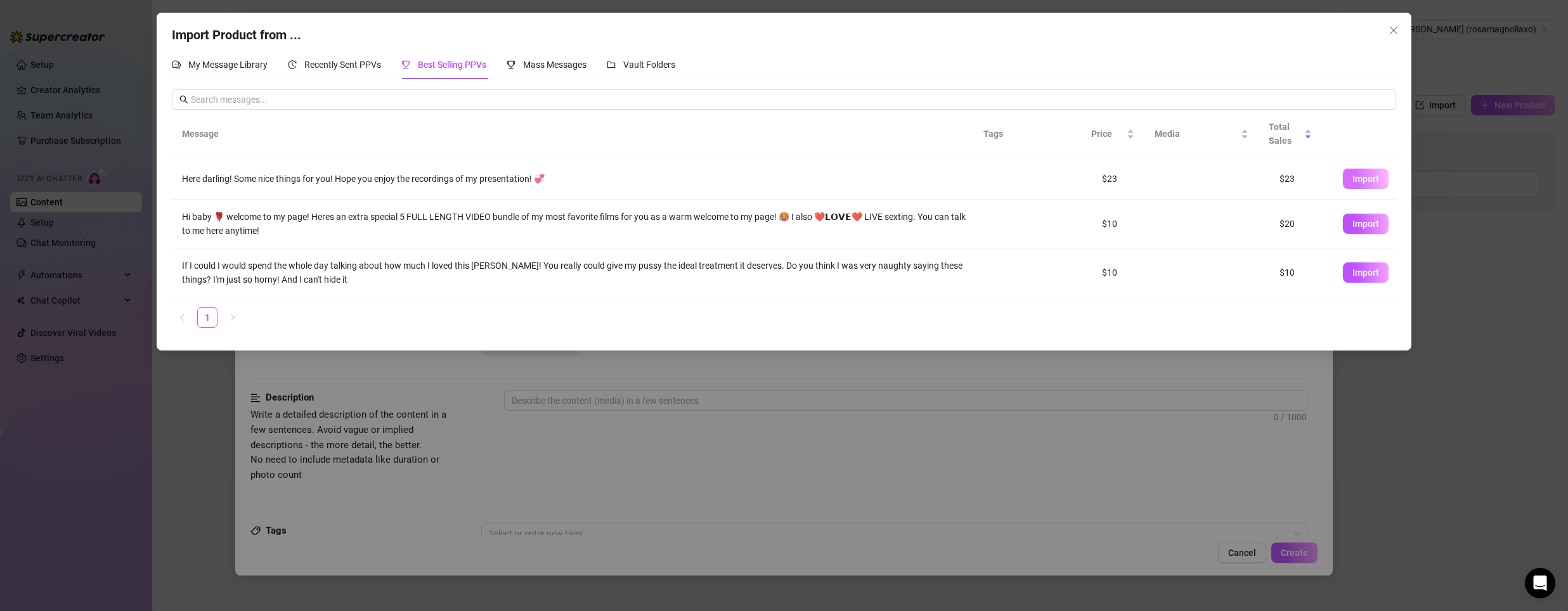
click at [1353, 176] on span "Import" at bounding box center [1366, 179] width 27 height 10
type textarea "Here darling! Some nice things for you! Hope you enjoy the recordings of my pre…"
